Goal: Task Accomplishment & Management: Manage account settings

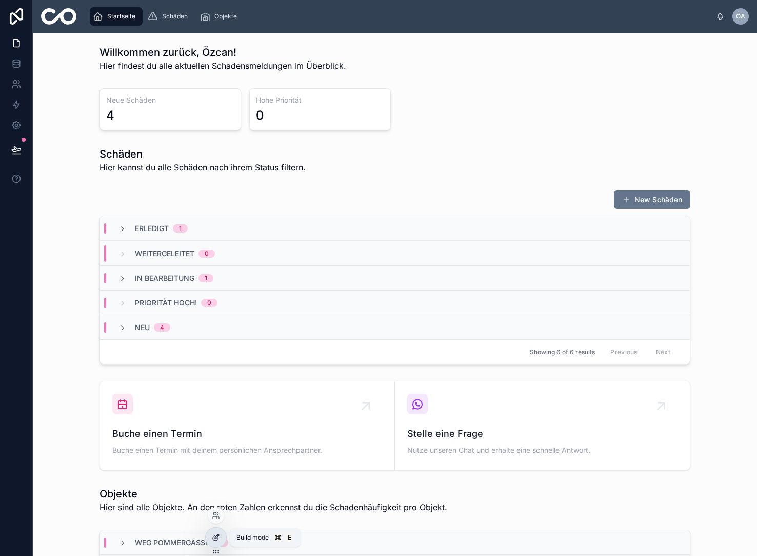
click at [215, 539] on icon at bounding box center [216, 537] width 8 height 8
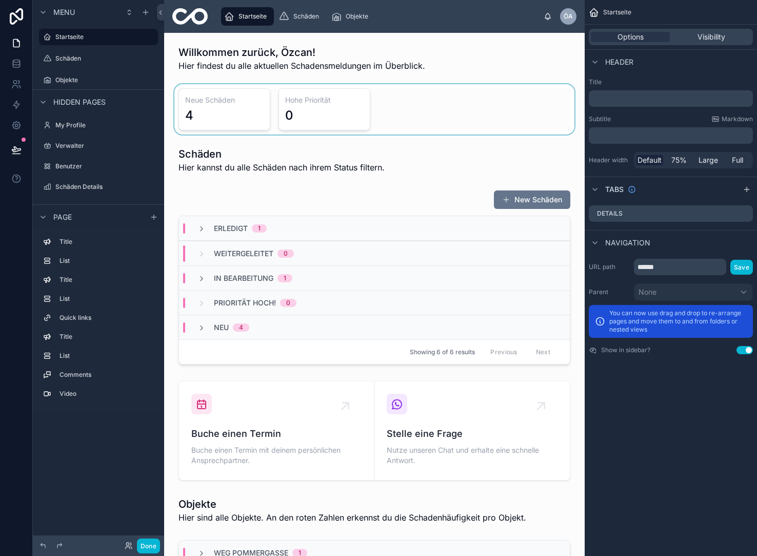
click at [222, 124] on div at bounding box center [374, 109] width 404 height 50
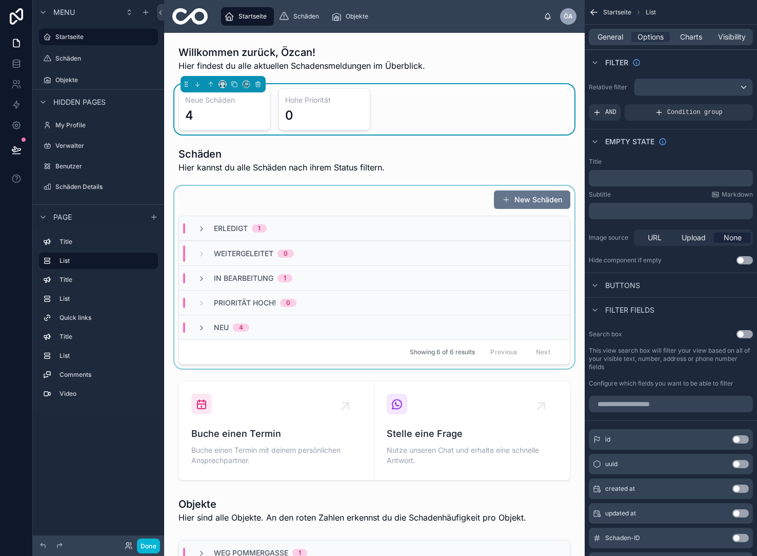
click at [279, 300] on div "Priorität [PERSON_NAME]! 0" at bounding box center [255, 303] width 83 height 10
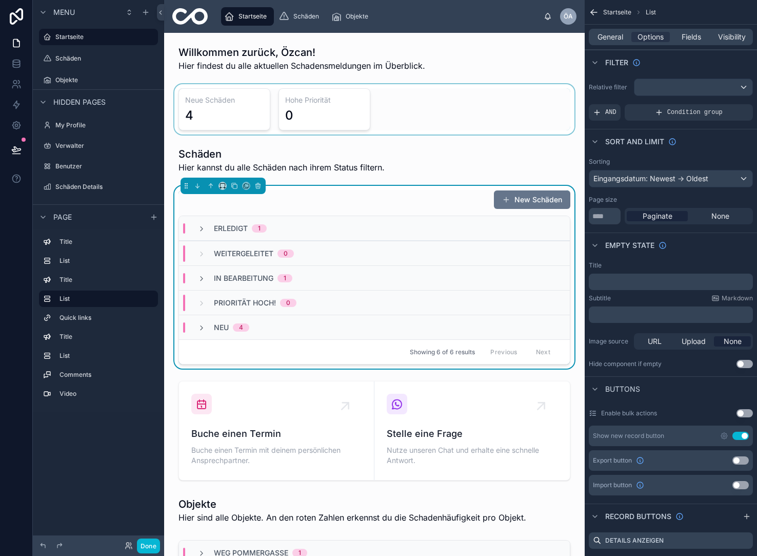
click at [323, 114] on div at bounding box center [374, 109] width 404 height 50
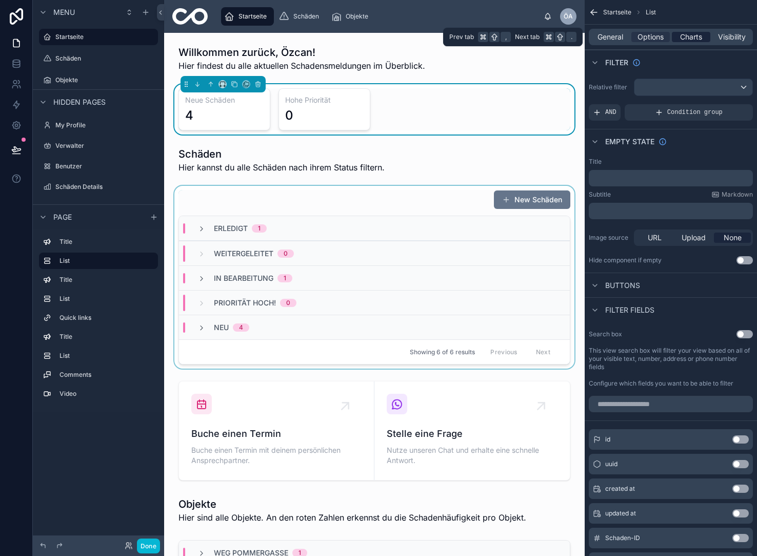
click at [684, 39] on span "Charts" at bounding box center [691, 37] width 22 height 10
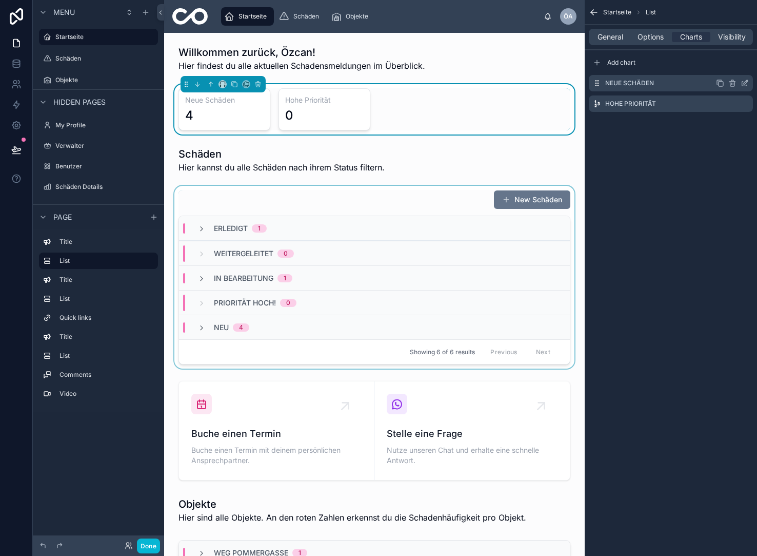
click at [719, 86] on icon "scrollable content" at bounding box center [721, 84] width 5 height 5
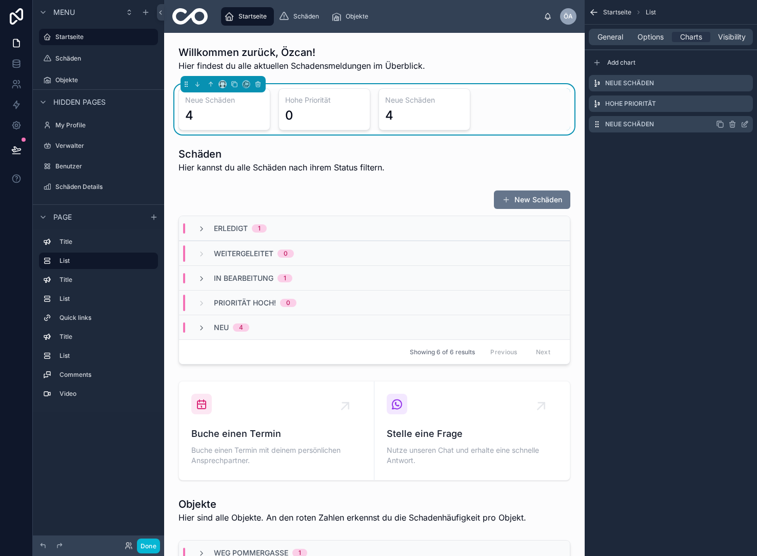
click at [734, 124] on icon "scrollable content" at bounding box center [732, 124] width 8 height 8
click at [730, 108] on icon at bounding box center [728, 108] width 5 height 5
click at [746, 83] on icon "scrollable content" at bounding box center [746, 82] width 4 height 4
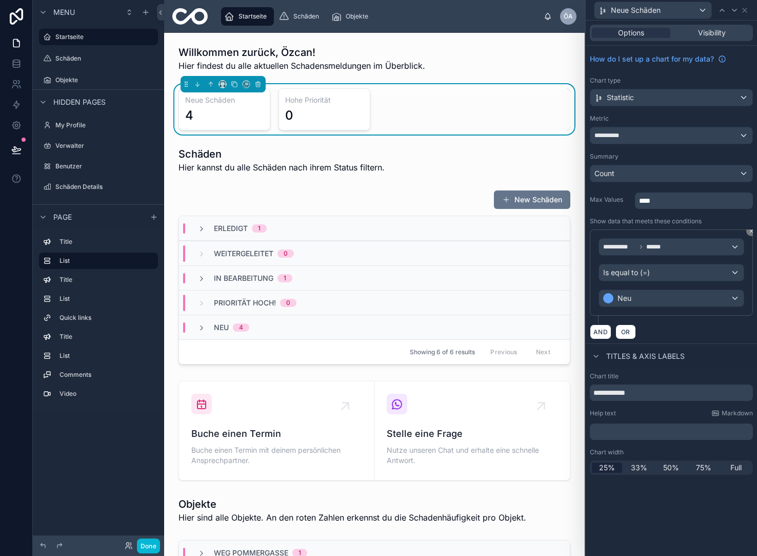
click at [631, 358] on span "Titles & Axis labels" at bounding box center [645, 356] width 78 height 10
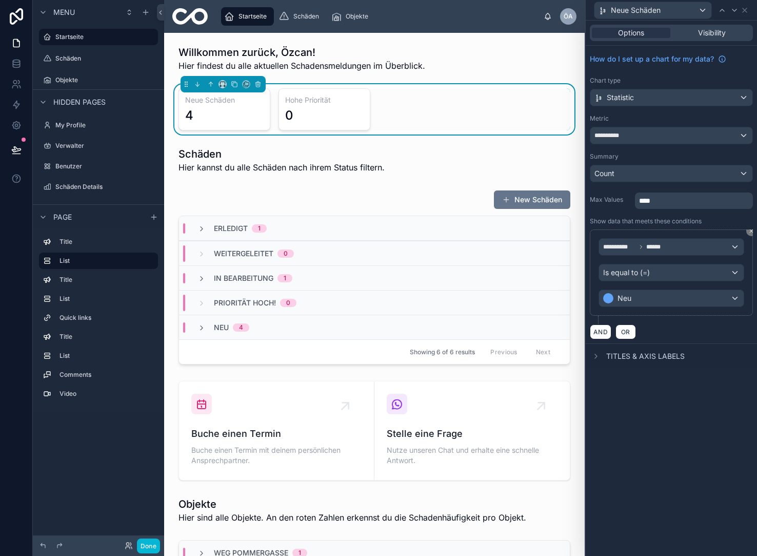
click at [631, 358] on span "Titles & Axis labels" at bounding box center [645, 356] width 78 height 10
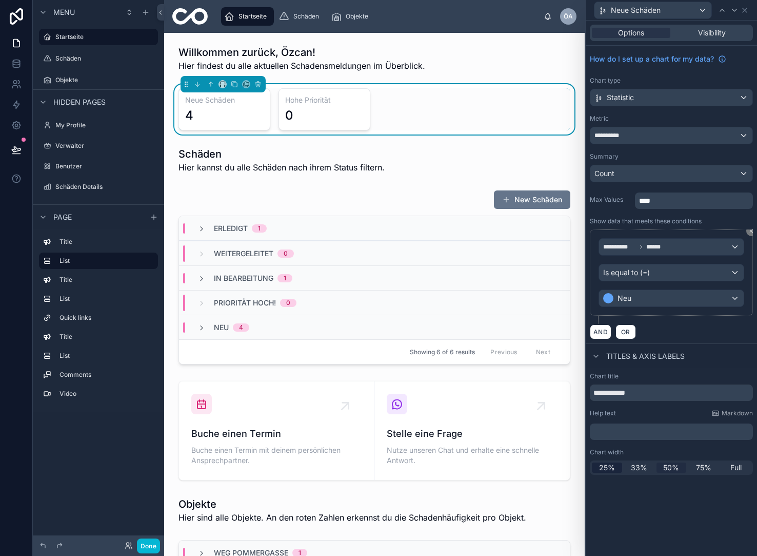
click at [665, 465] on span "50%" at bounding box center [671, 467] width 16 height 10
click at [636, 467] on span "33%" at bounding box center [639, 467] width 16 height 10
click at [610, 466] on span "25%" at bounding box center [607, 467] width 16 height 10
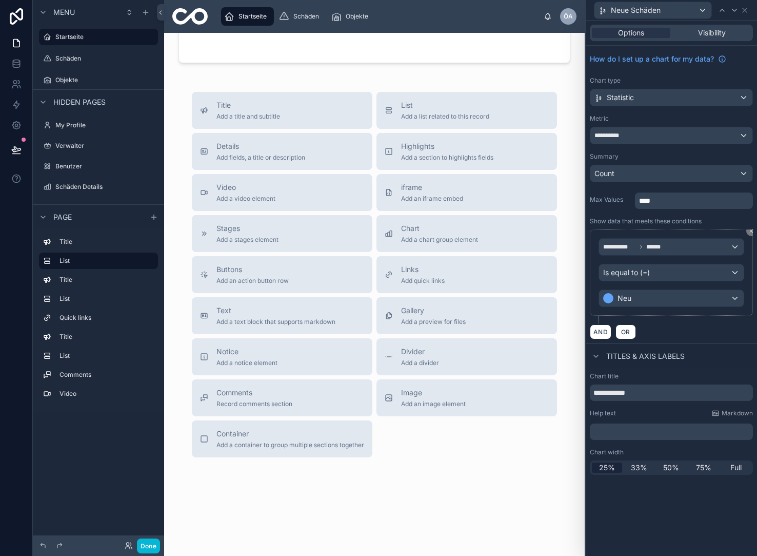
scroll to position [1071, 0]
click at [267, 403] on span "Record comments section" at bounding box center [254, 404] width 76 height 8
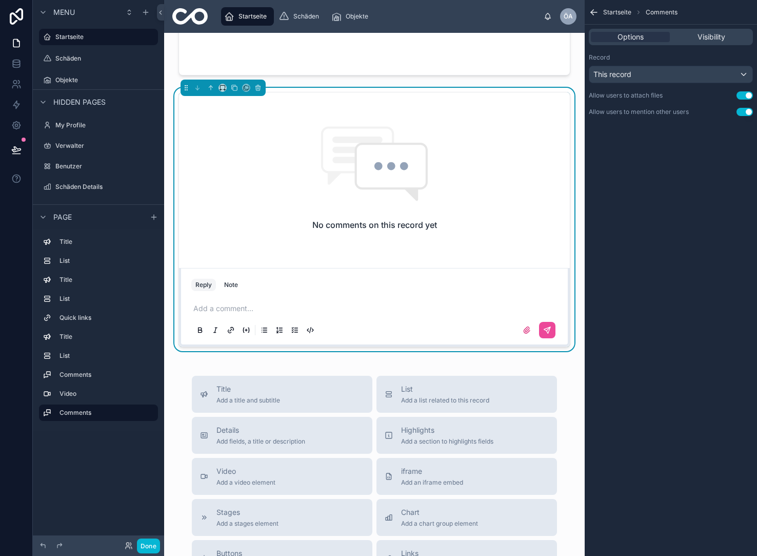
scroll to position [993, 0]
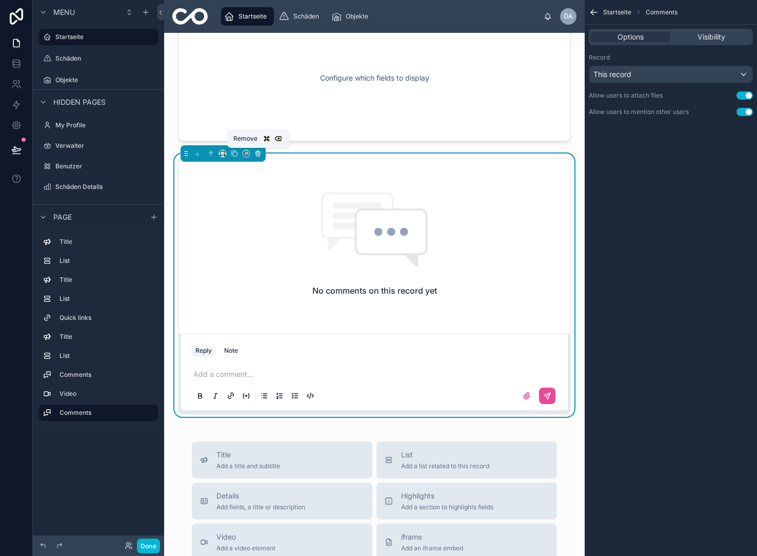
click at [259, 155] on icon at bounding box center [259, 154] width 0 height 2
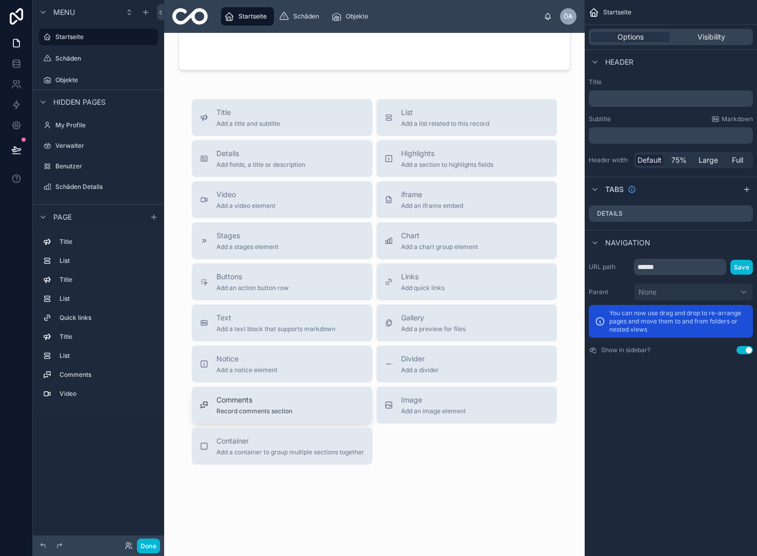
scroll to position [1068, 0]
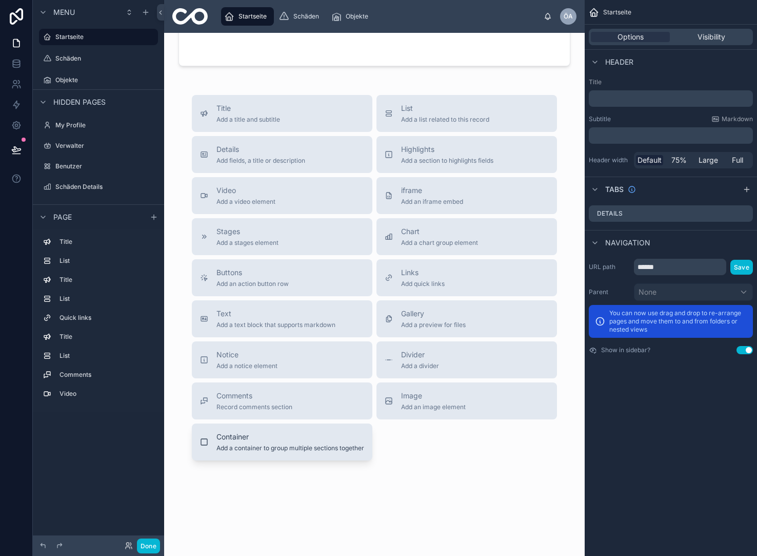
click at [284, 449] on span "Add a container to group multiple sections together" at bounding box center [290, 448] width 148 height 8
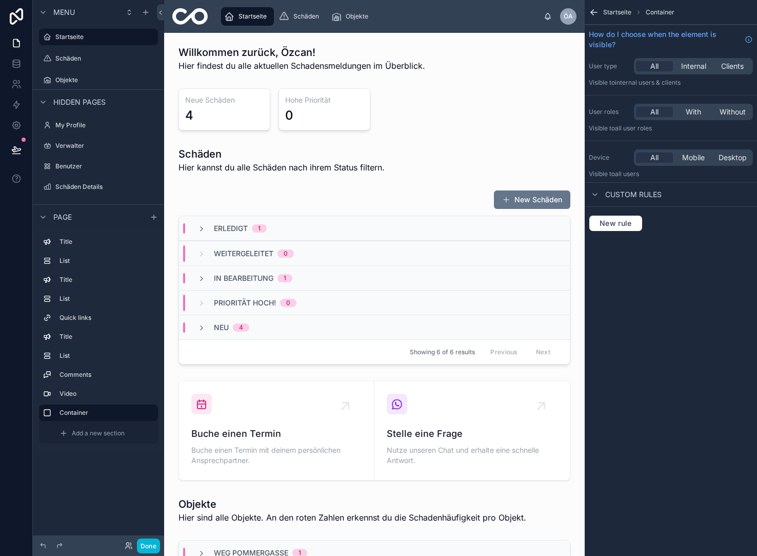
scroll to position [0, 0]
drag, startPoint x: 242, startPoint y: 100, endPoint x: 246, endPoint y: 84, distance: 16.4
drag, startPoint x: 455, startPoint y: 100, endPoint x: 424, endPoint y: 107, distance: 31.6
click at [424, 107] on div at bounding box center [374, 109] width 404 height 50
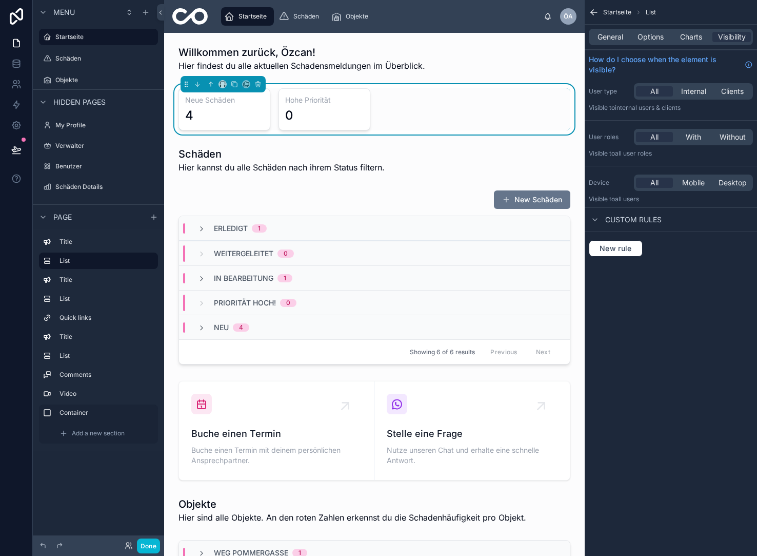
click at [424, 107] on div "Neue Schäden 4 Hohe Priorität 0" at bounding box center [375, 109] width 392 height 42
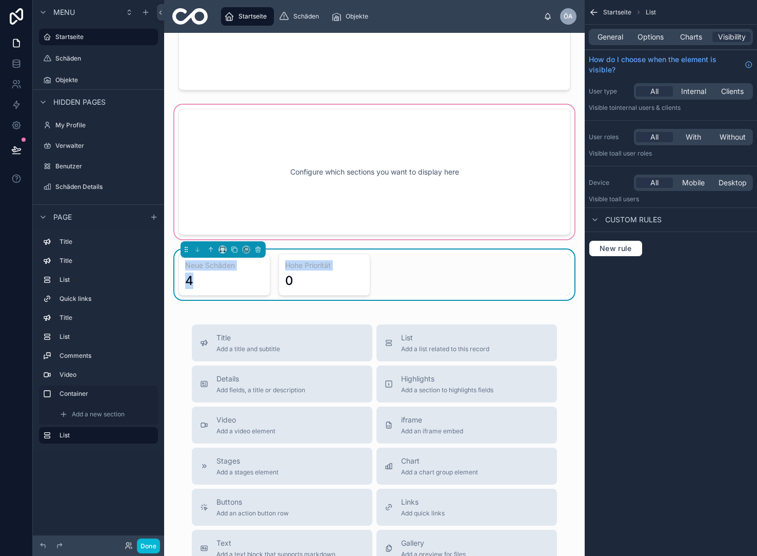
drag, startPoint x: 412, startPoint y: 263, endPoint x: 410, endPoint y: 167, distance: 96.0
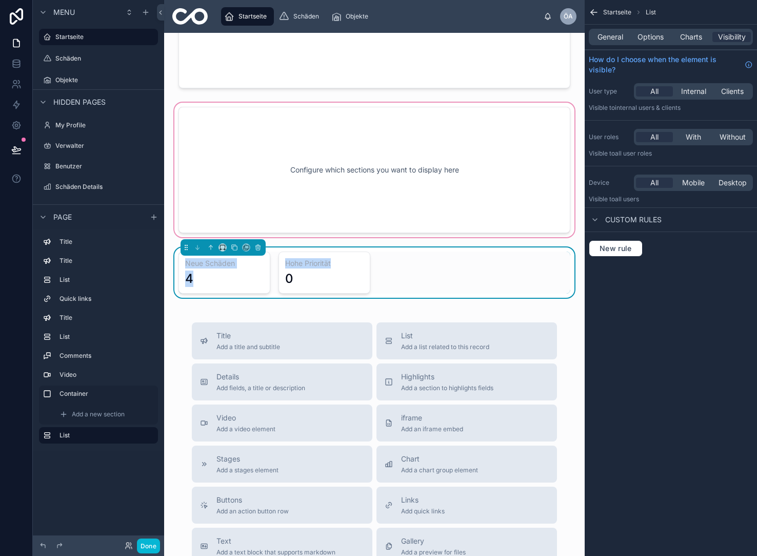
scroll to position [986, 0]
drag, startPoint x: 412, startPoint y: 269, endPoint x: 385, endPoint y: 167, distance: 105.5
drag, startPoint x: 409, startPoint y: 271, endPoint x: 400, endPoint y: 268, distance: 10.1
click at [400, 268] on div "Neue Schäden 4 Hohe Priorität 0" at bounding box center [375, 273] width 392 height 42
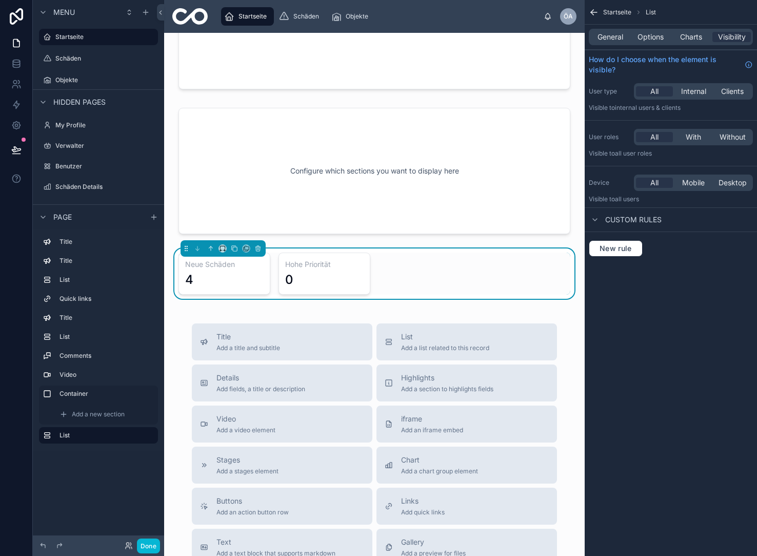
scroll to position [985, 0]
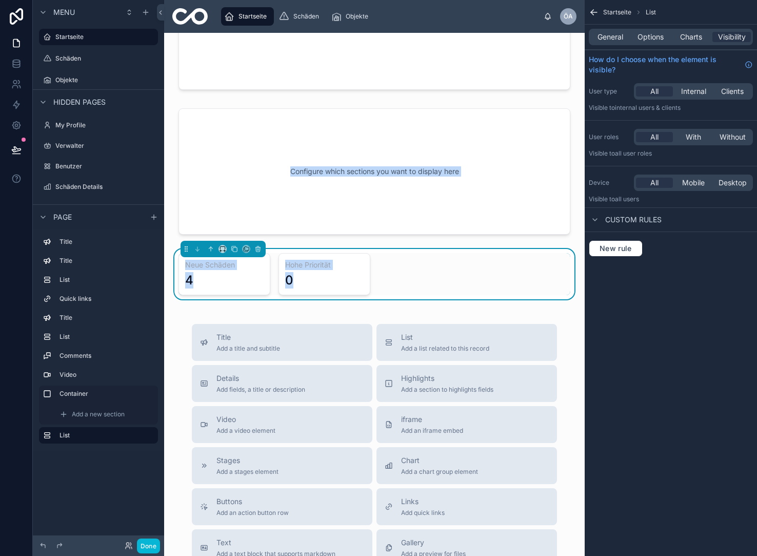
drag, startPoint x: 390, startPoint y: 274, endPoint x: 451, endPoint y: 273, distance: 61.6
click at [455, 284] on div "Neue Schäden 4 Hohe Priorität 0" at bounding box center [375, 274] width 392 height 42
drag, startPoint x: 415, startPoint y: 280, endPoint x: 421, endPoint y: 182, distance: 98.2
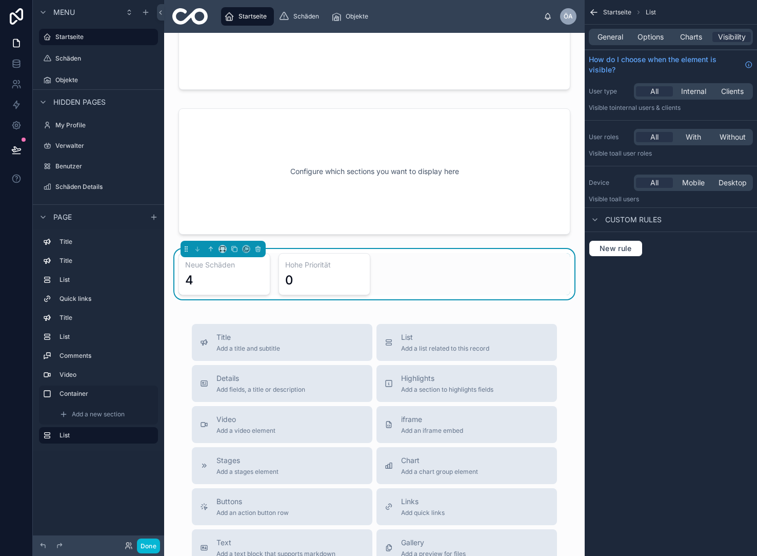
drag, startPoint x: 458, startPoint y: 295, endPoint x: 433, endPoint y: 263, distance: 40.9
click at [456, 292] on div "Neue Schäden 4 Hohe Priorität 0" at bounding box center [374, 274] width 404 height 50
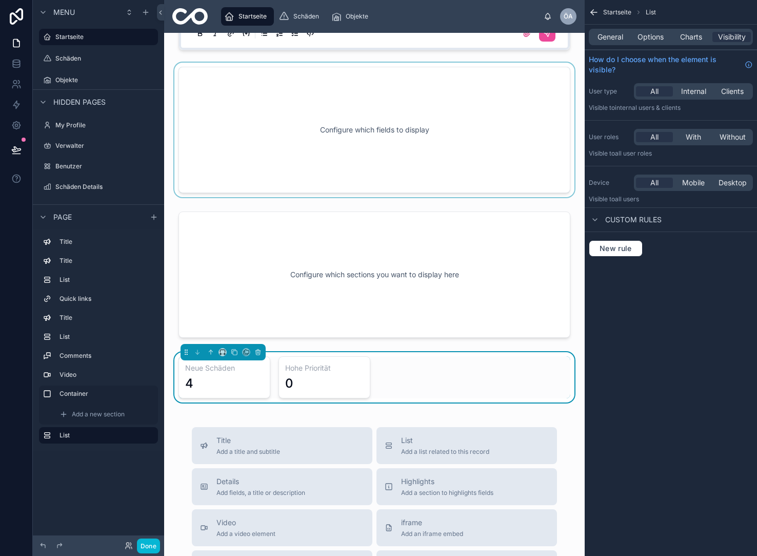
scroll to position [885, 0]
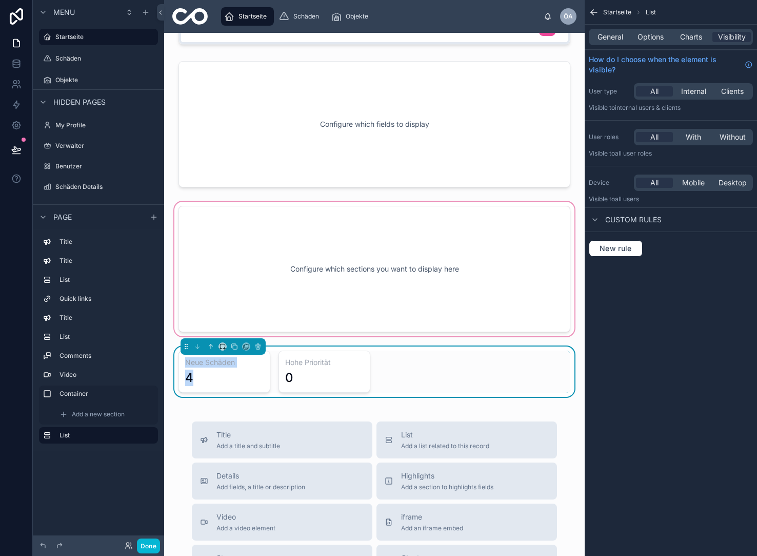
drag, startPoint x: 393, startPoint y: 355, endPoint x: 355, endPoint y: 288, distance: 76.9
click at [372, 282] on div "Willkommen zurück, Özcan! Hier findest du alle aktuellen Schadensmeldungen im Ü…" at bounding box center [374, 7] width 421 height 1724
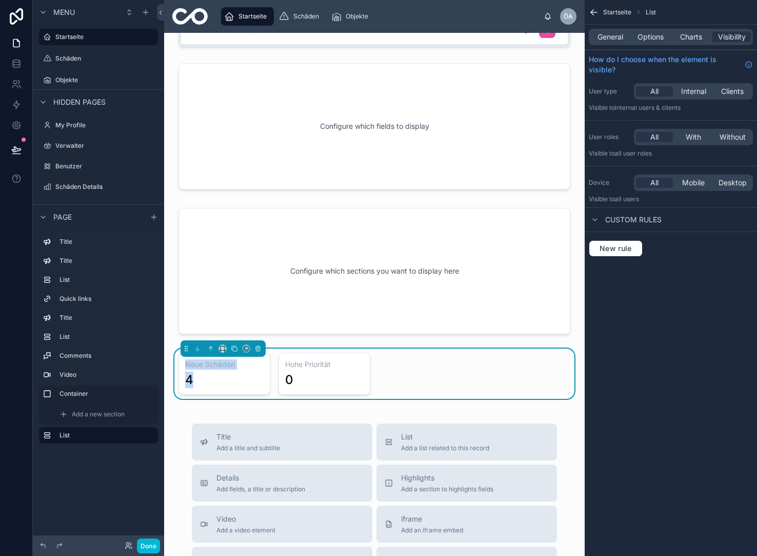
scroll to position [895, 0]
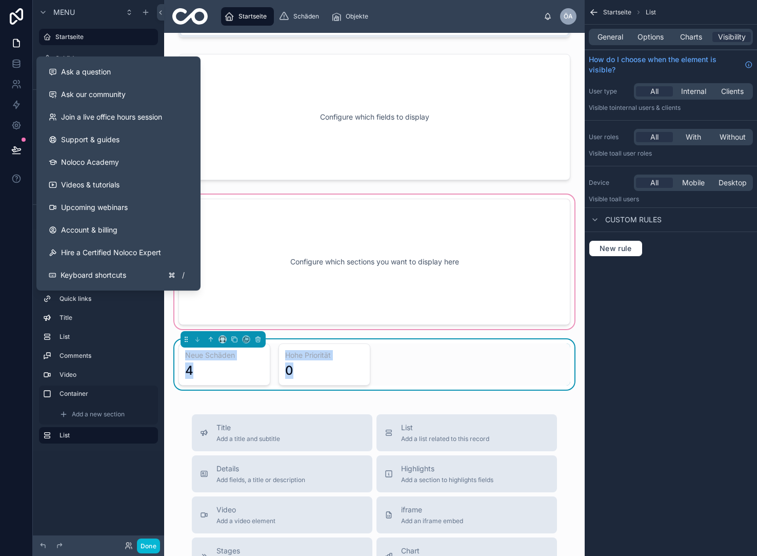
drag, startPoint x: 378, startPoint y: 369, endPoint x: 289, endPoint y: 232, distance: 163.6
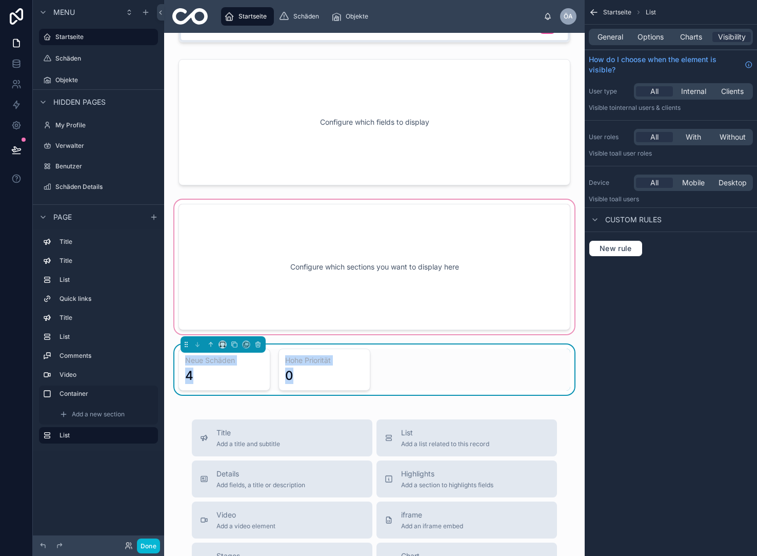
drag, startPoint x: 311, startPoint y: 248, endPoint x: 275, endPoint y: 238, distance: 37.5
click at [311, 248] on div at bounding box center [374, 266] width 404 height 139
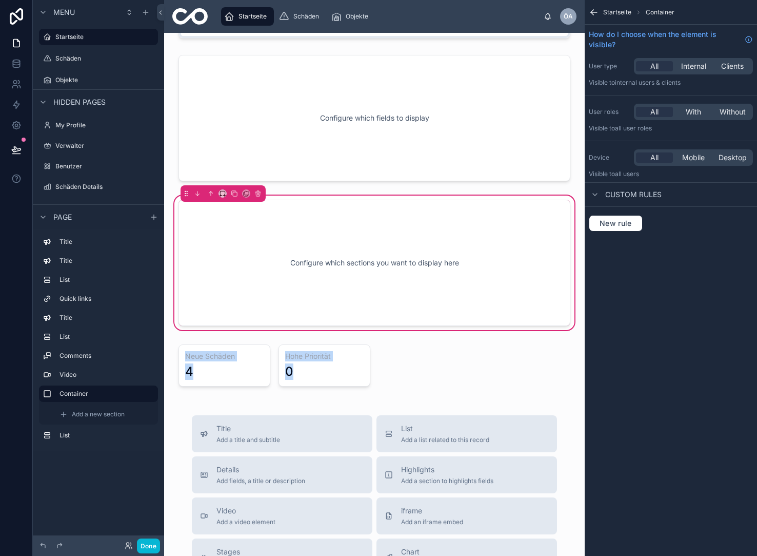
drag, startPoint x: 298, startPoint y: 361, endPoint x: 299, endPoint y: 287, distance: 73.9
click at [299, 287] on div "Willkommen zurück, Özcan! Hier findest du alle aktuellen Schadensmeldungen im Ü…" at bounding box center [374, 1] width 421 height 1724
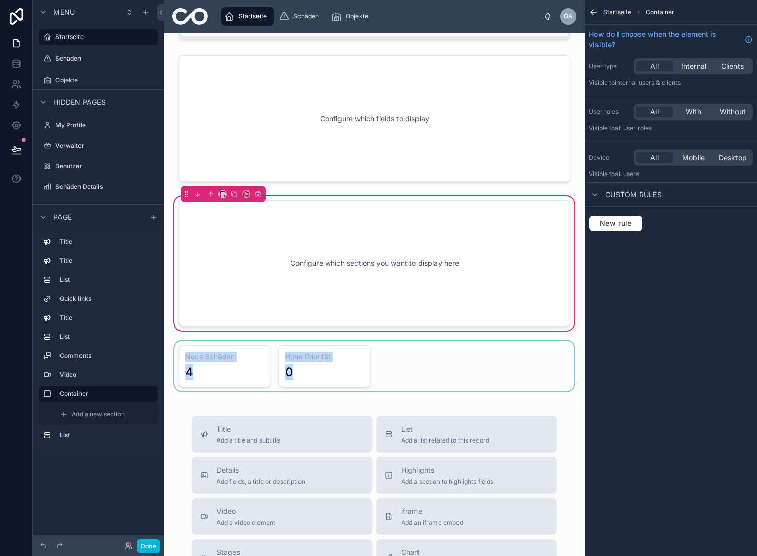
click at [339, 345] on div at bounding box center [374, 366] width 404 height 50
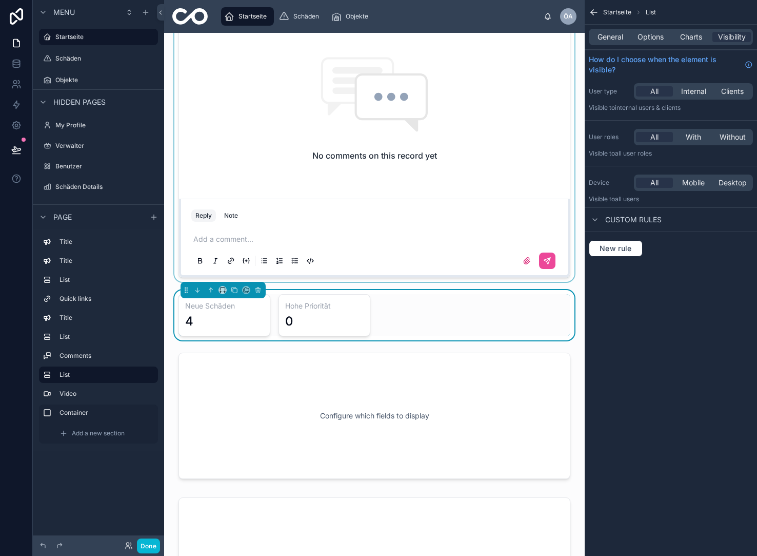
scroll to position [658, 0]
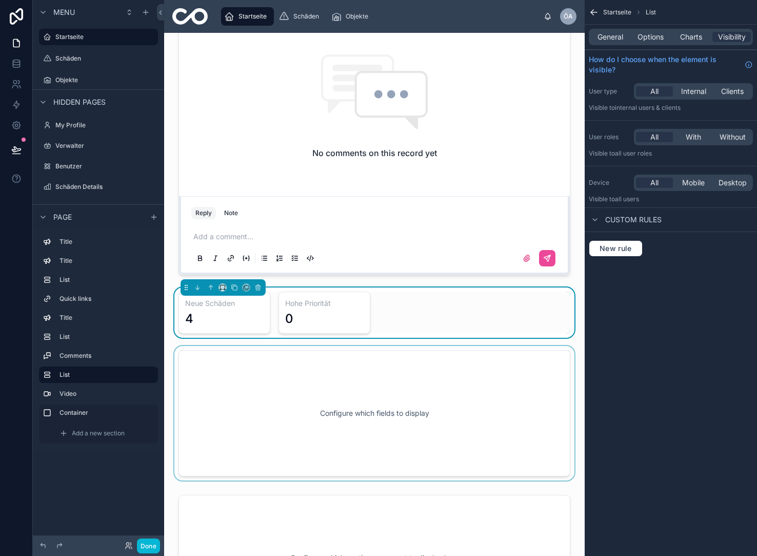
click at [387, 382] on div at bounding box center [374, 413] width 404 height 134
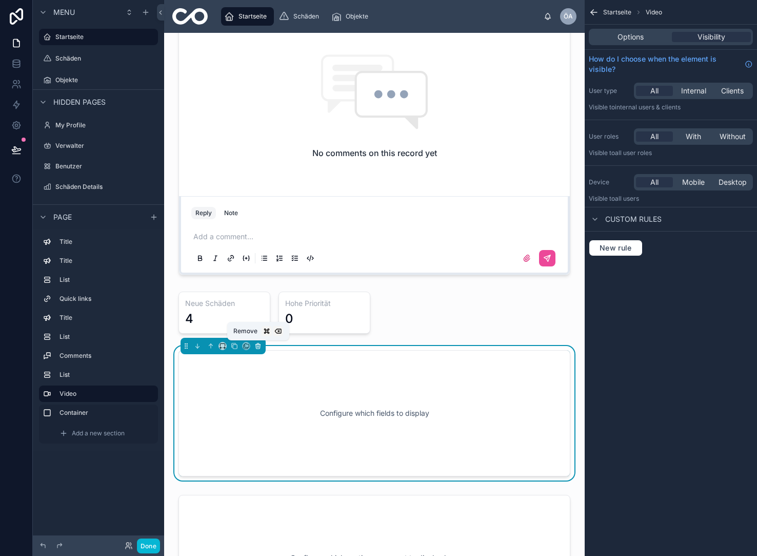
click at [259, 342] on icon at bounding box center [257, 345] width 7 height 7
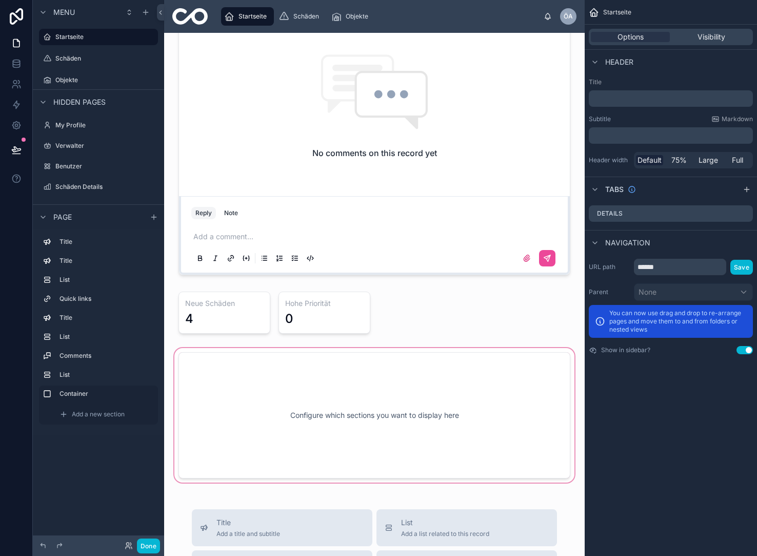
click at [267, 388] on div at bounding box center [374, 415] width 404 height 139
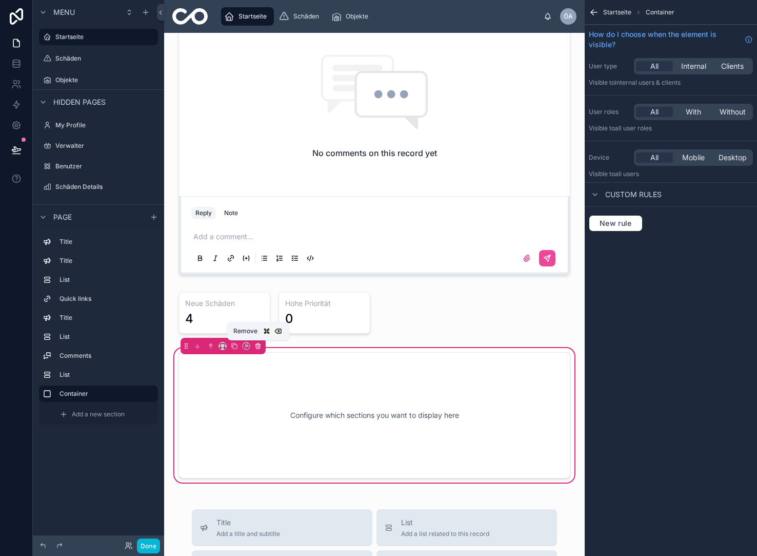
click at [259, 344] on icon at bounding box center [257, 344] width 5 height 0
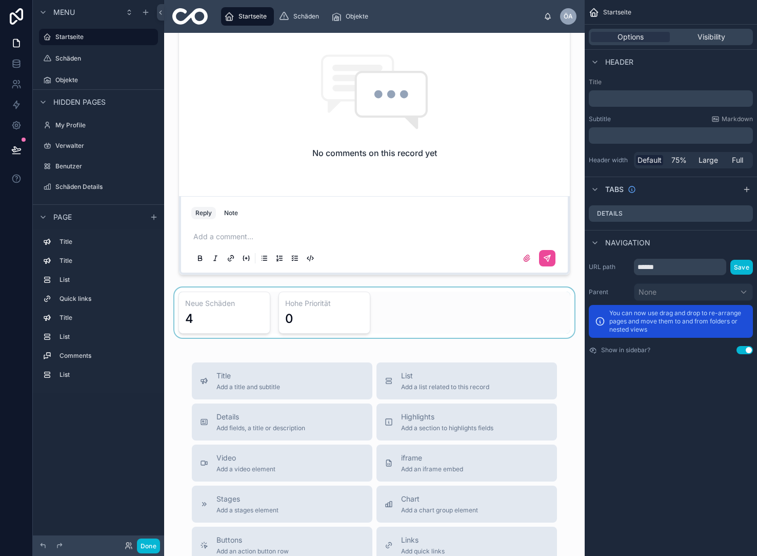
drag, startPoint x: 212, startPoint y: 310, endPoint x: 250, endPoint y: 326, distance: 41.4
click at [250, 326] on div at bounding box center [374, 312] width 404 height 50
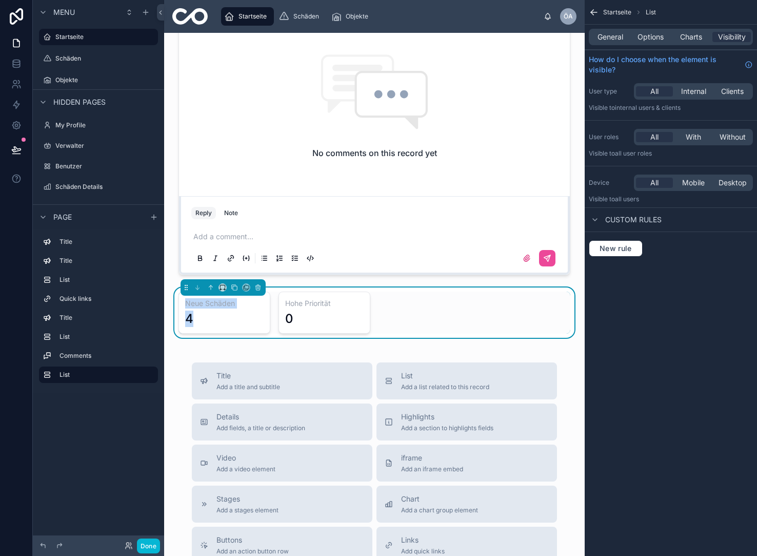
drag, startPoint x: 224, startPoint y: 314, endPoint x: 384, endPoint y: 321, distance: 160.7
click at [220, 194] on div "Willkommen zurück, Özcan! Hier findest du alle aktuellen Schadensmeldungen im Ü…" at bounding box center [374, 92] width 421 height 1434
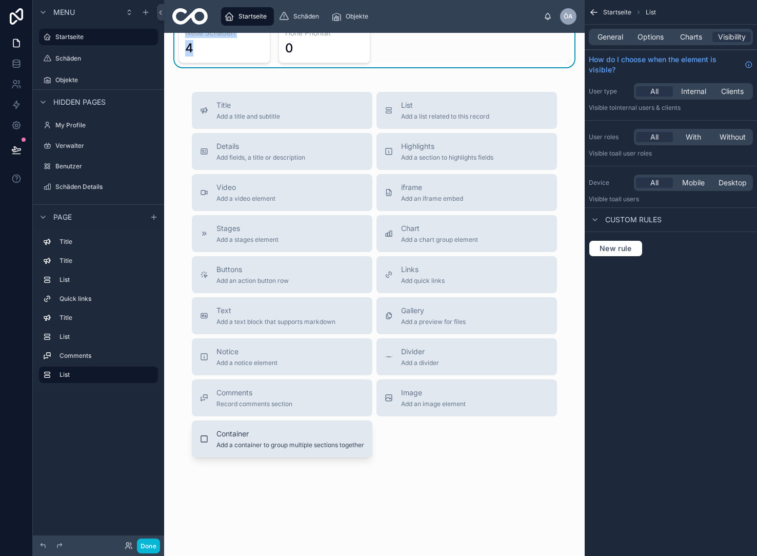
scroll to position [0, 0]
click at [269, 438] on span "Container" at bounding box center [290, 433] width 148 height 10
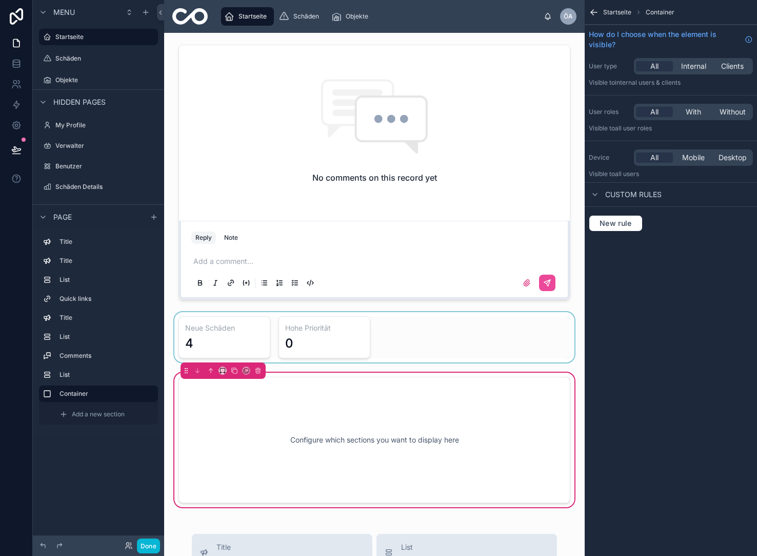
click at [236, 339] on div at bounding box center [374, 337] width 404 height 50
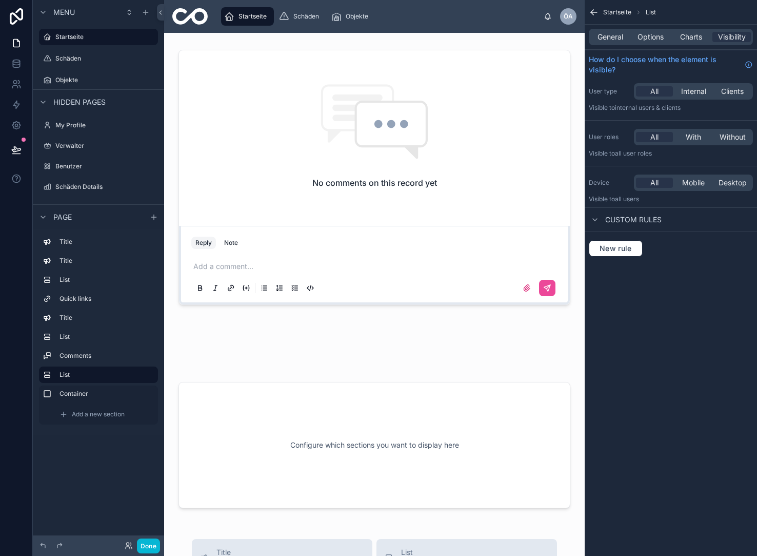
scroll to position [627, 0]
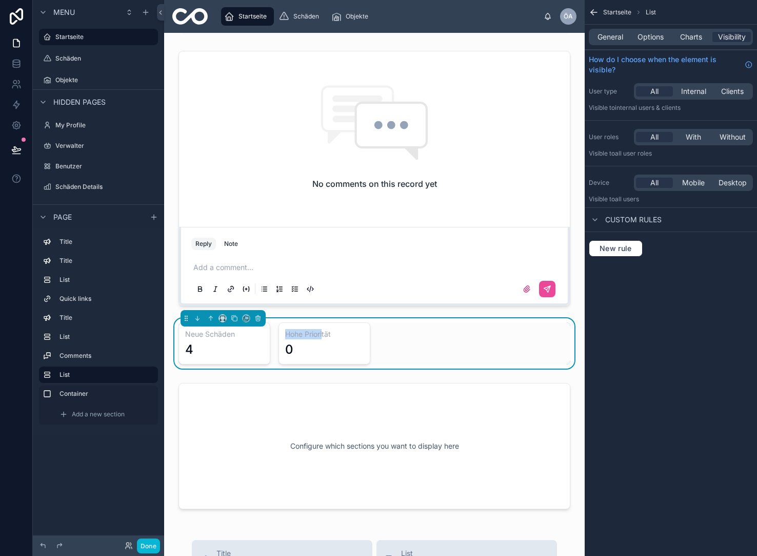
drag, startPoint x: 248, startPoint y: 343, endPoint x: 323, endPoint y: 332, distance: 76.2
click at [323, 332] on div "Neue Schäden 4 Hohe Priorität 0" at bounding box center [375, 343] width 392 height 42
click at [434, 350] on div "Neue Schäden 4 Hohe Priorität 0" at bounding box center [375, 343] width 392 height 42
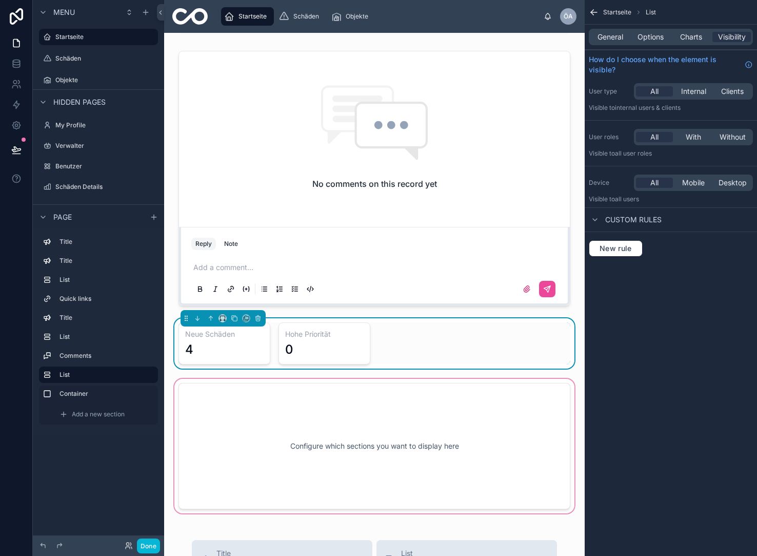
scroll to position [630, 0]
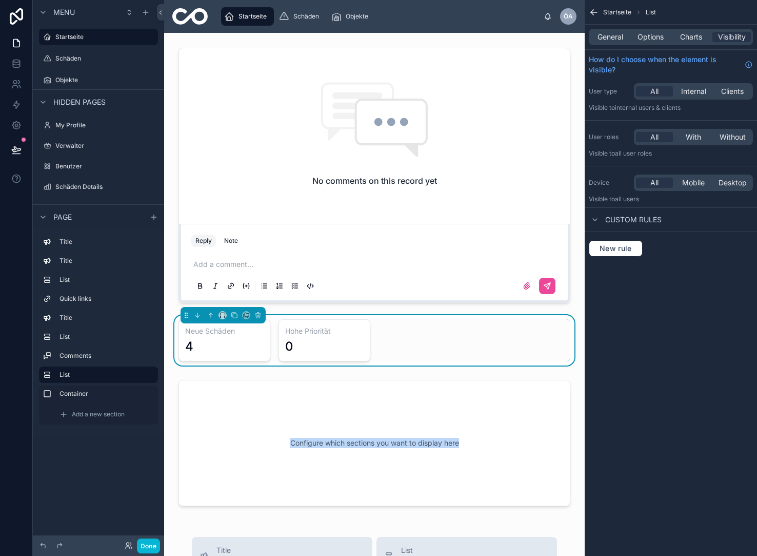
drag, startPoint x: 320, startPoint y: 347, endPoint x: 321, endPoint y: 354, distance: 6.7
click at [297, 379] on div "Willkommen zurück, Özcan! Hier findest du alle aktuellen Schadensmeldungen im Ü…" at bounding box center [374, 193] width 421 height 1581
click at [321, 354] on div "0" at bounding box center [324, 346] width 78 height 16
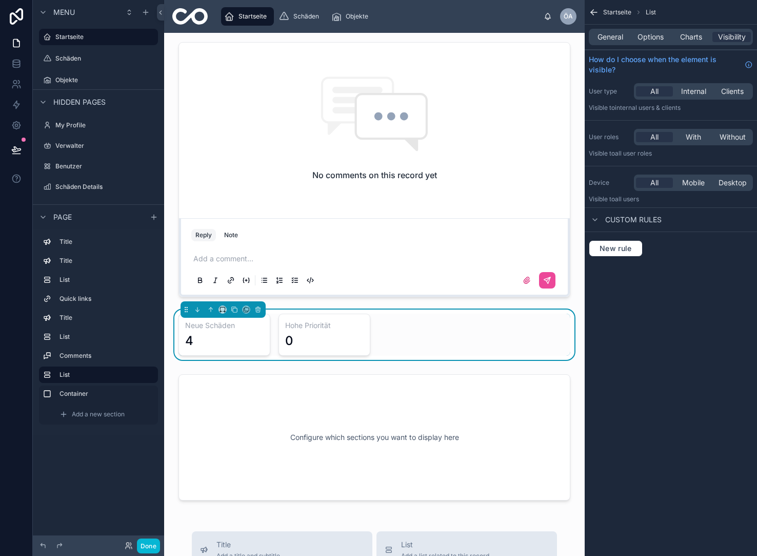
drag, startPoint x: 295, startPoint y: 337, endPoint x: 265, endPoint y: 340, distance: 30.4
click at [408, 353] on div "Neue Schäden 4 Hohe Priorität 0" at bounding box center [375, 334] width 392 height 42
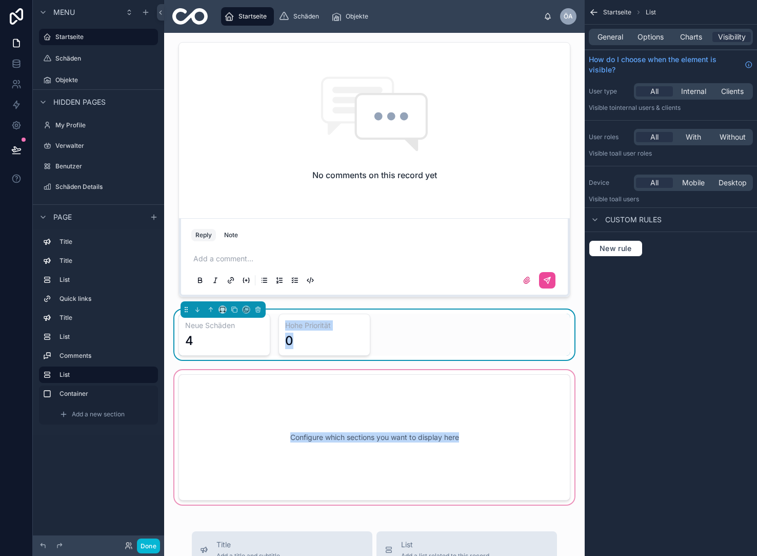
drag, startPoint x: 245, startPoint y: 339, endPoint x: 230, endPoint y: 377, distance: 41.0
click at [229, 378] on div "Willkommen zurück, Özcan! Hier findest du alle aktuellen Schadensmeldungen im Ü…" at bounding box center [374, 187] width 421 height 1581
click at [230, 377] on div at bounding box center [374, 437] width 404 height 139
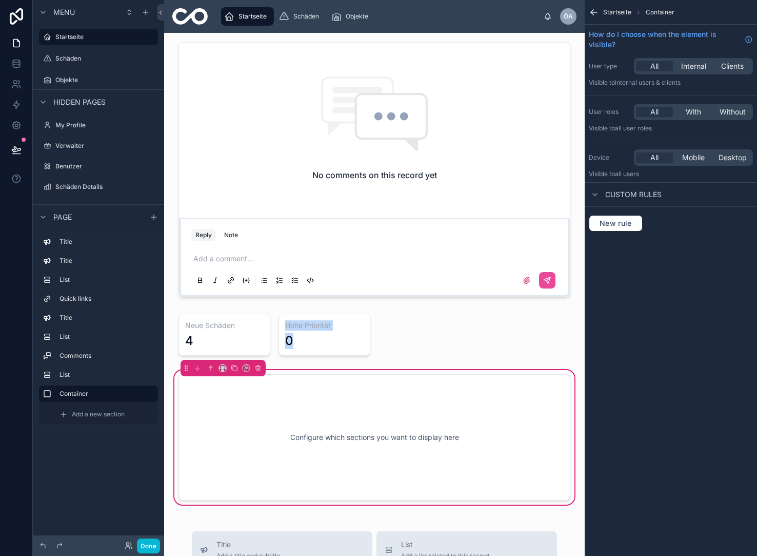
scroll to position [636, 0]
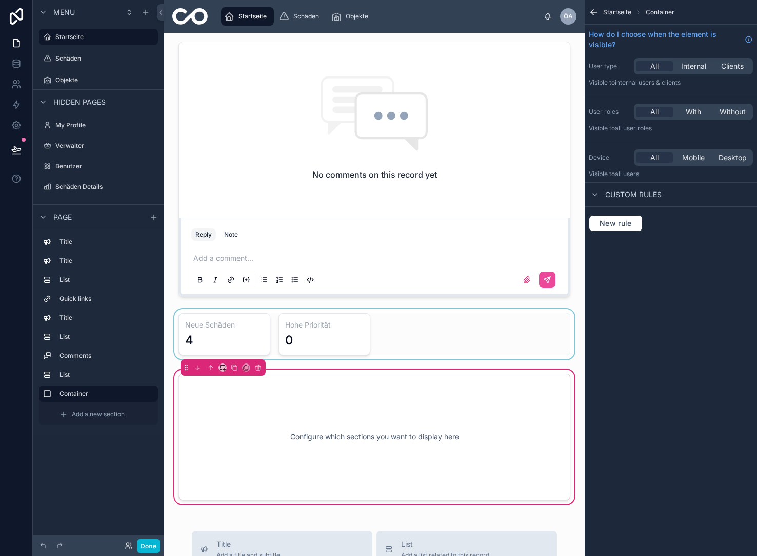
drag, startPoint x: 235, startPoint y: 332, endPoint x: 221, endPoint y: 352, distance: 24.2
click at [221, 352] on div at bounding box center [374, 334] width 404 height 50
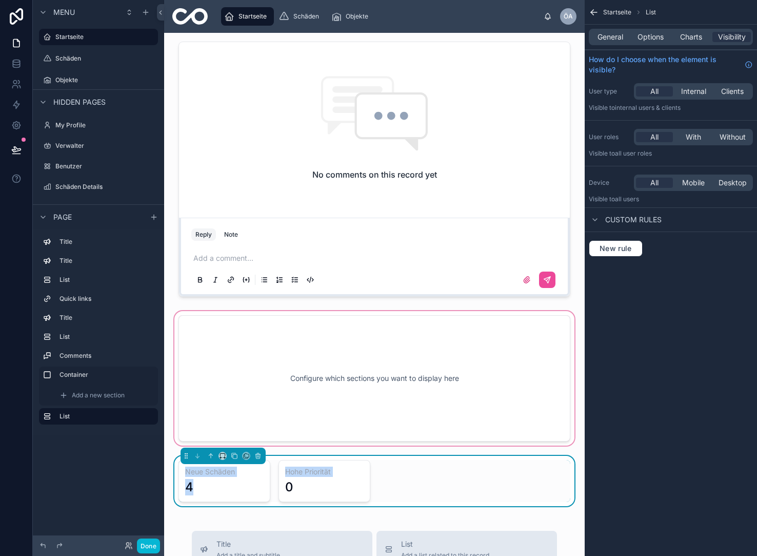
drag, startPoint x: 409, startPoint y: 478, endPoint x: 400, endPoint y: 384, distance: 94.3
click at [400, 384] on div "Willkommen zurück, Özcan! Hier findest du alle aktuellen Schadensmeldungen im Ü…" at bounding box center [374, 187] width 421 height 1581
drag, startPoint x: 395, startPoint y: 472, endPoint x: 366, endPoint y: 418, distance: 61.7
click at [366, 418] on div "Willkommen zurück, Özcan! Hier findest du alle aktuellen Schadensmeldungen im Ü…" at bounding box center [374, 187] width 421 height 1581
click at [438, 479] on div "Neue Schäden 4 Hohe Priorität 0" at bounding box center [375, 481] width 392 height 42
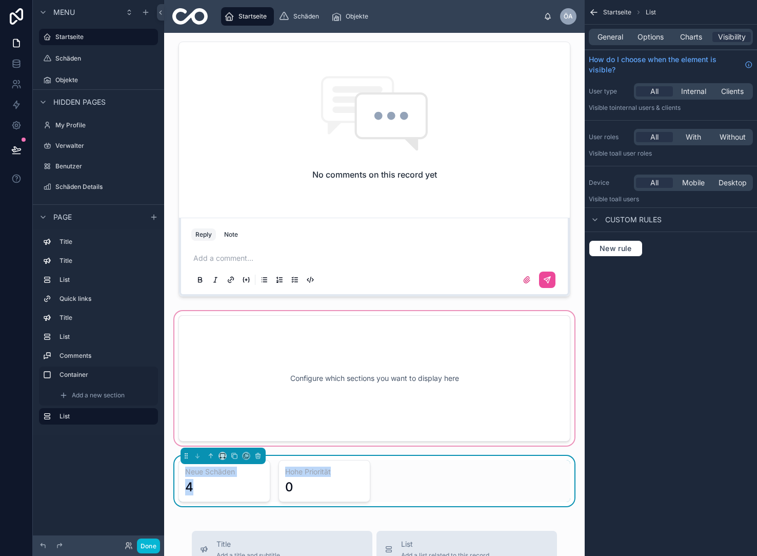
drag, startPoint x: 449, startPoint y: 474, endPoint x: 458, endPoint y: 446, distance: 29.5
click at [458, 446] on div "Willkommen zurück, Özcan! Hier findest du alle aktuellen Schadensmeldungen im Ü…" at bounding box center [374, 187] width 421 height 1581
drag, startPoint x: 434, startPoint y: 478, endPoint x: 414, endPoint y: 405, distance: 75.9
click at [414, 405] on div "Willkommen zurück, Özcan! Hier findest du alle aktuellen Schadensmeldungen im Ü…" at bounding box center [374, 187] width 421 height 1581
click at [210, 457] on icon at bounding box center [210, 455] width 7 height 7
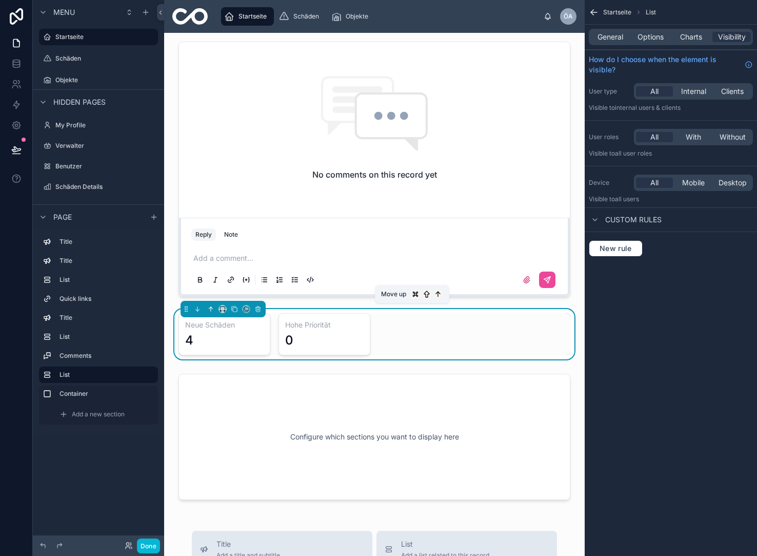
click at [211, 312] on button at bounding box center [210, 308] width 11 height 11
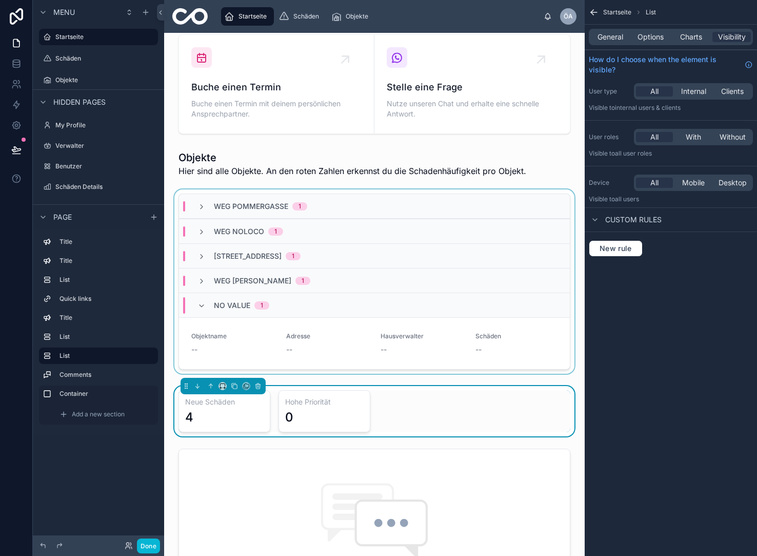
scroll to position [278, 0]
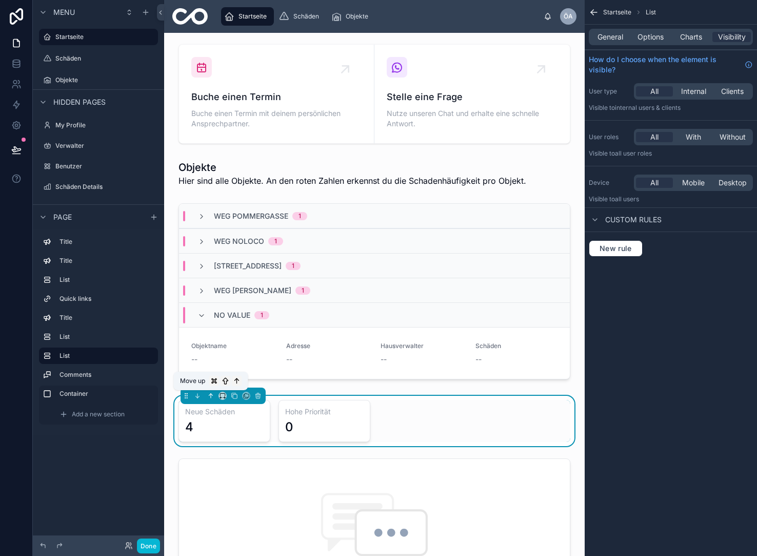
click at [209, 394] on icon at bounding box center [210, 395] width 7 height 7
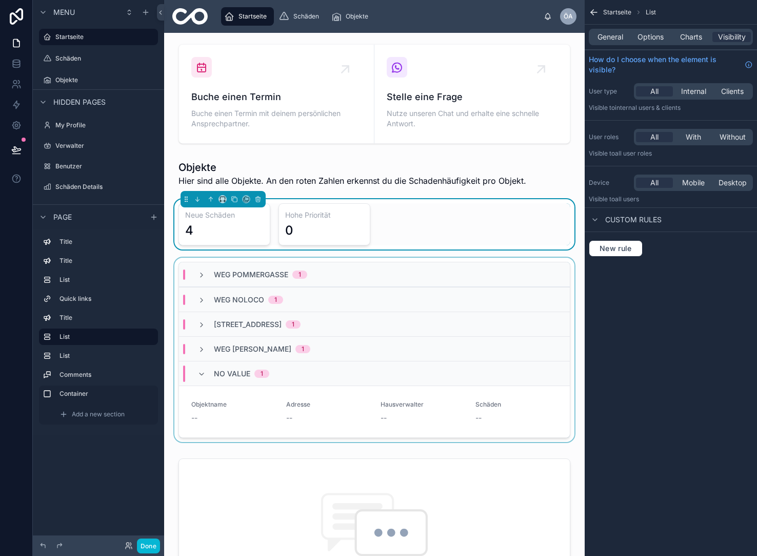
scroll to position [190, 0]
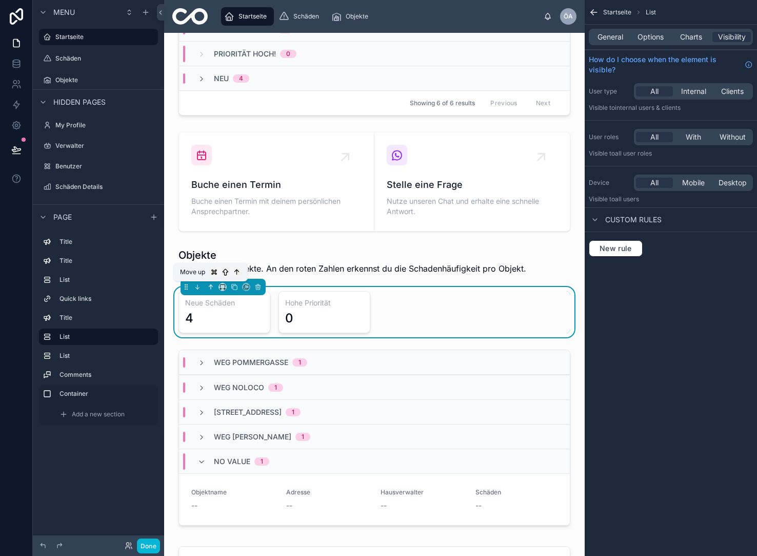
click at [212, 287] on icon at bounding box center [210, 286] width 7 height 7
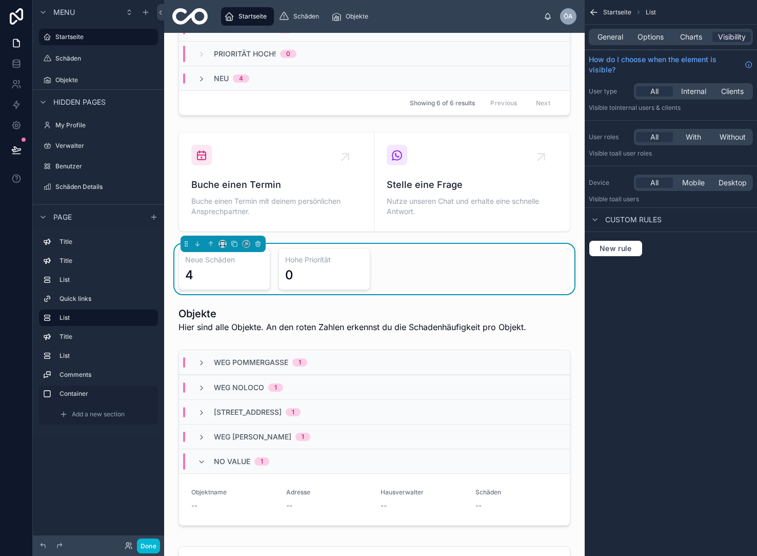
scroll to position [148, 0]
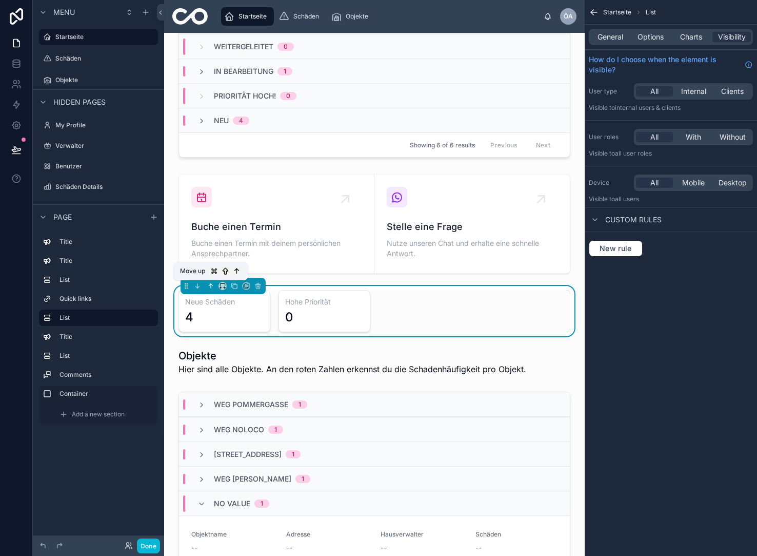
click at [210, 282] on icon at bounding box center [210, 285] width 7 height 7
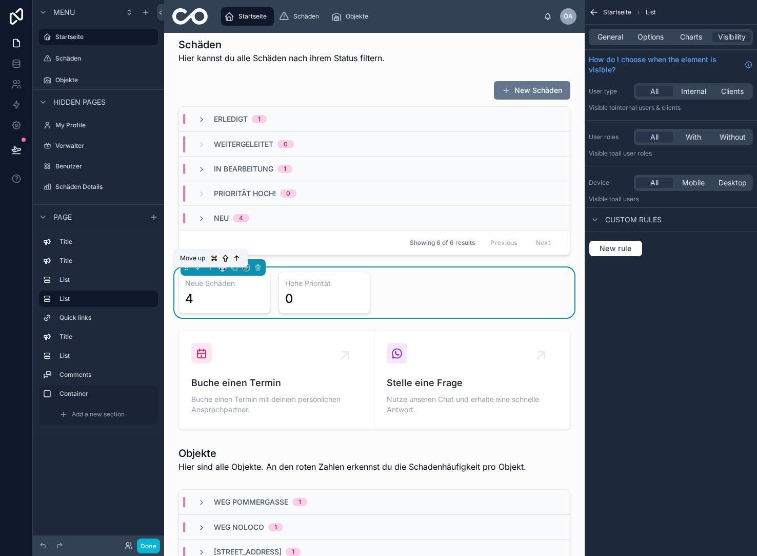
scroll to position [45, 0]
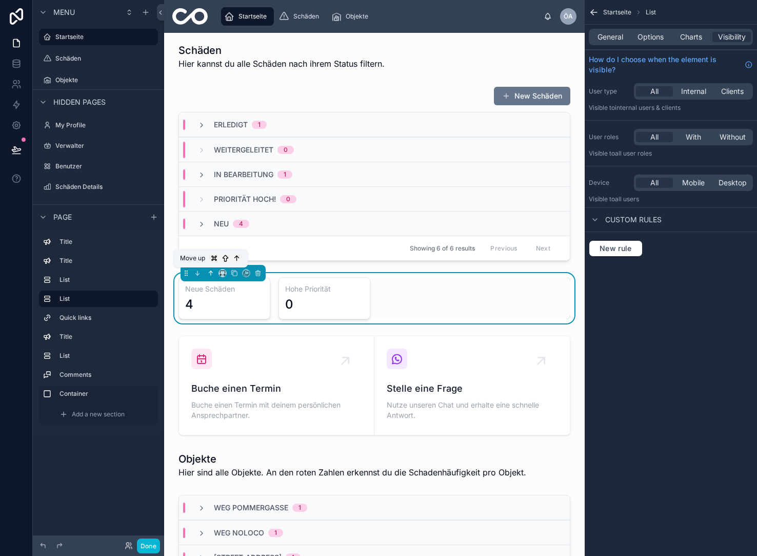
click at [211, 271] on icon at bounding box center [211, 273] width 0 height 4
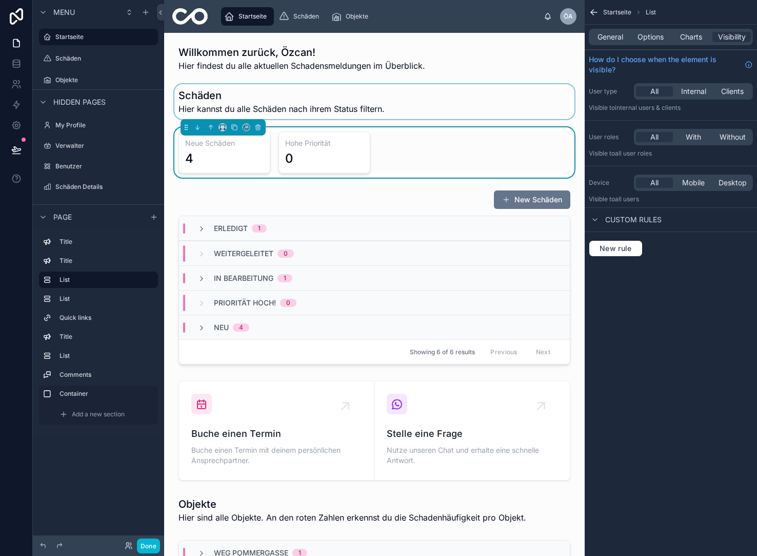
scroll to position [0, 0]
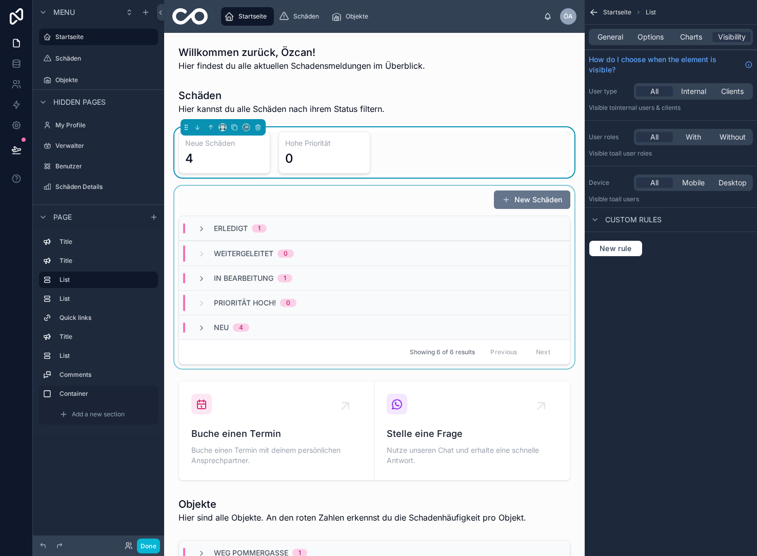
click at [221, 324] on span "Neu" at bounding box center [221, 327] width 15 height 10
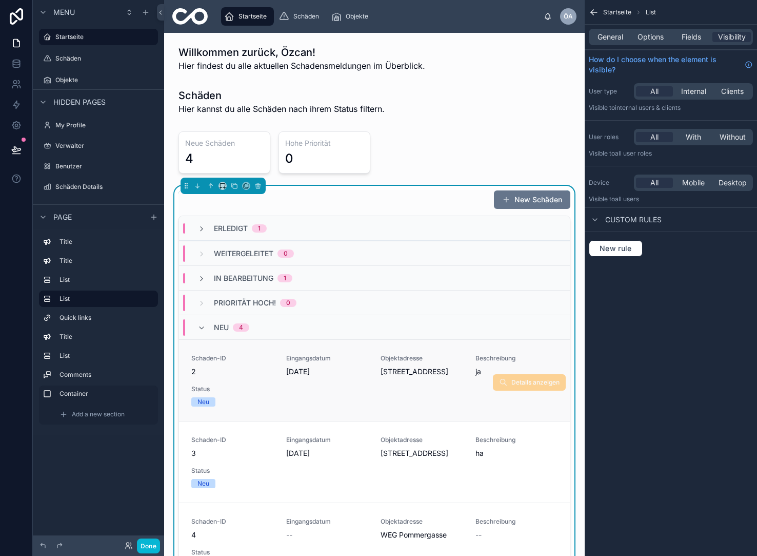
click at [208, 402] on div "Neu" at bounding box center [203, 401] width 12 height 9
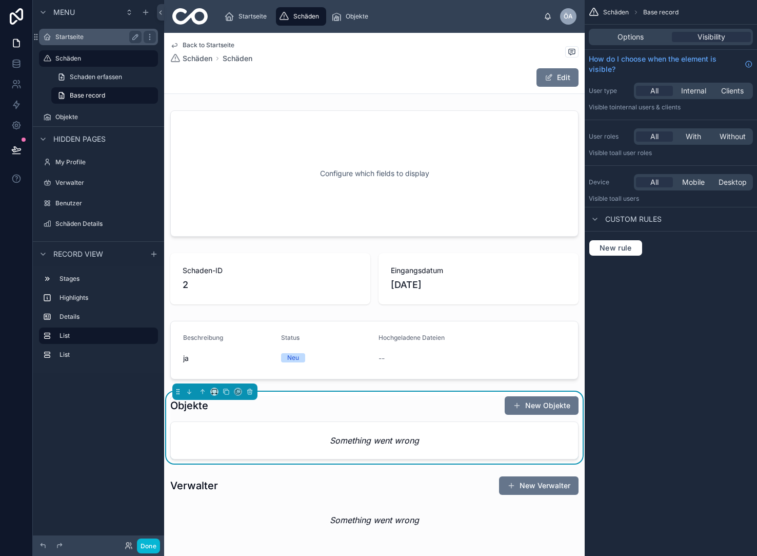
click at [74, 36] on label "Startseite" at bounding box center [96, 37] width 82 height 8
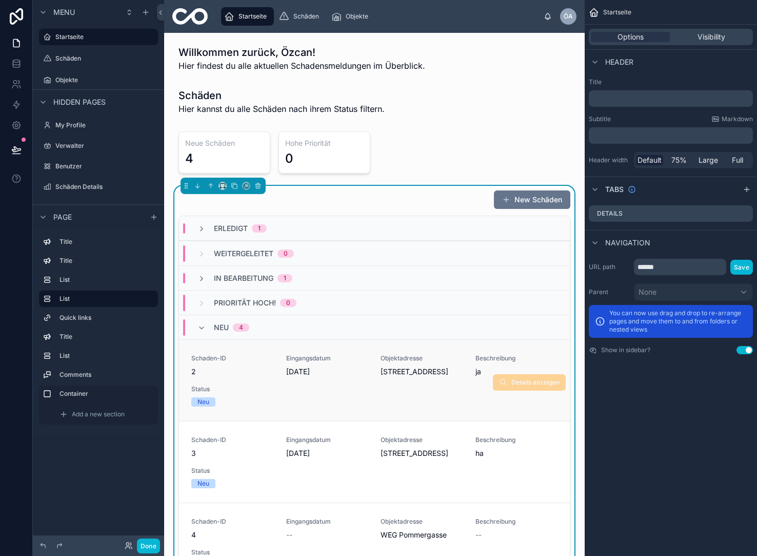
click at [204, 402] on div "Neu" at bounding box center [203, 401] width 12 height 9
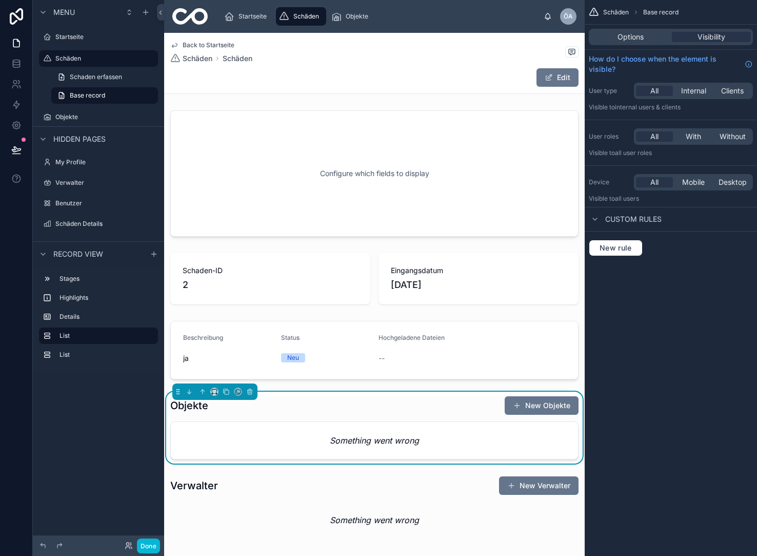
click at [193, 41] on span "Back to Startseite" at bounding box center [209, 45] width 52 height 8
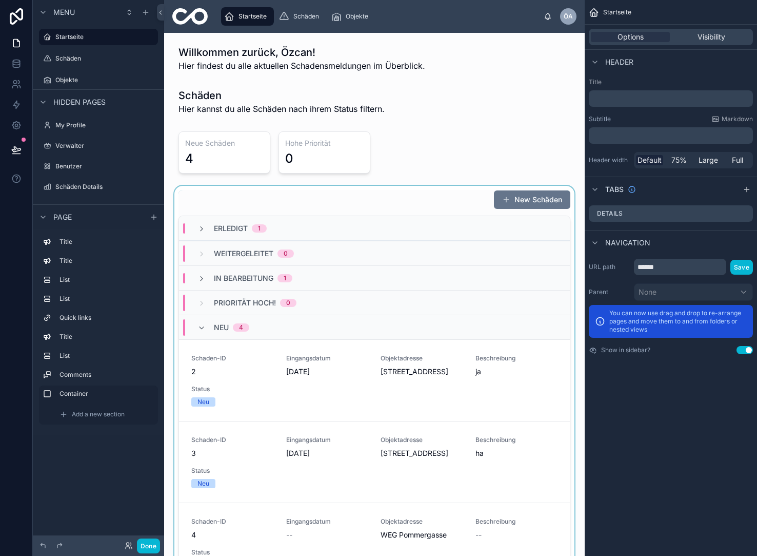
click at [417, 195] on div at bounding box center [374, 411] width 404 height 450
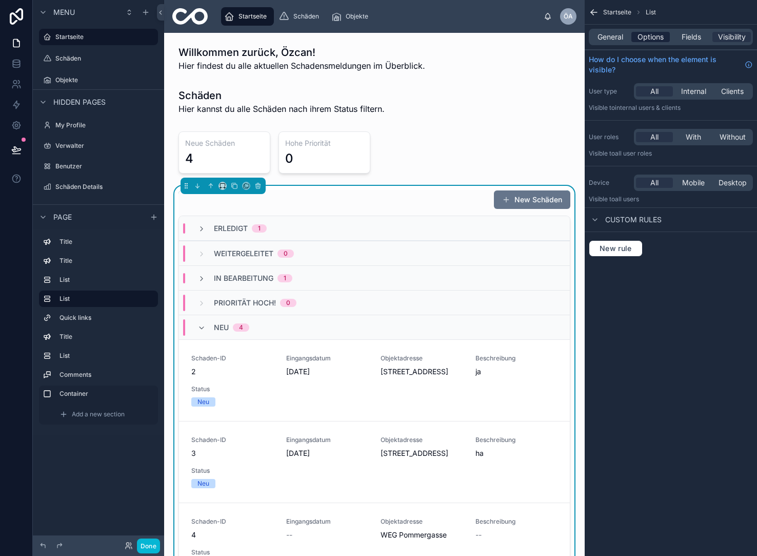
click at [650, 39] on span "Options" at bounding box center [651, 37] width 26 height 10
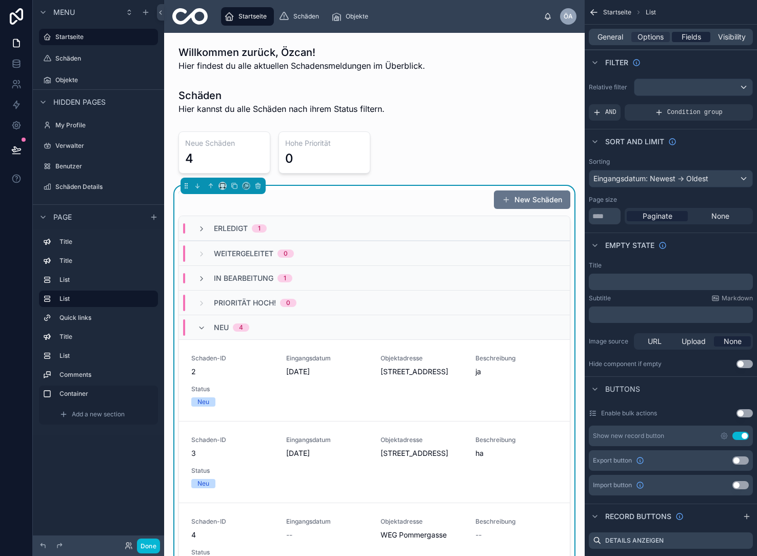
click at [700, 37] on span "Fields" at bounding box center [691, 37] width 19 height 10
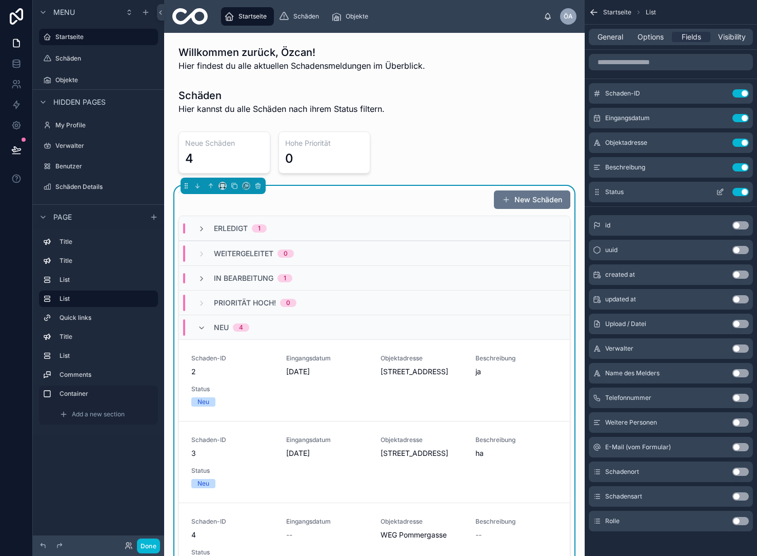
click at [716, 191] on icon "scrollable content" at bounding box center [720, 192] width 8 height 8
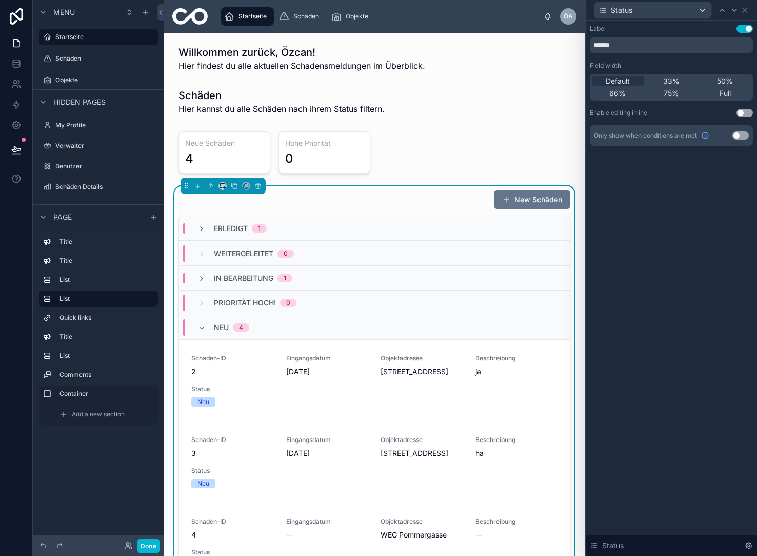
click at [748, 114] on button "Use setting" at bounding box center [745, 113] width 16 height 8
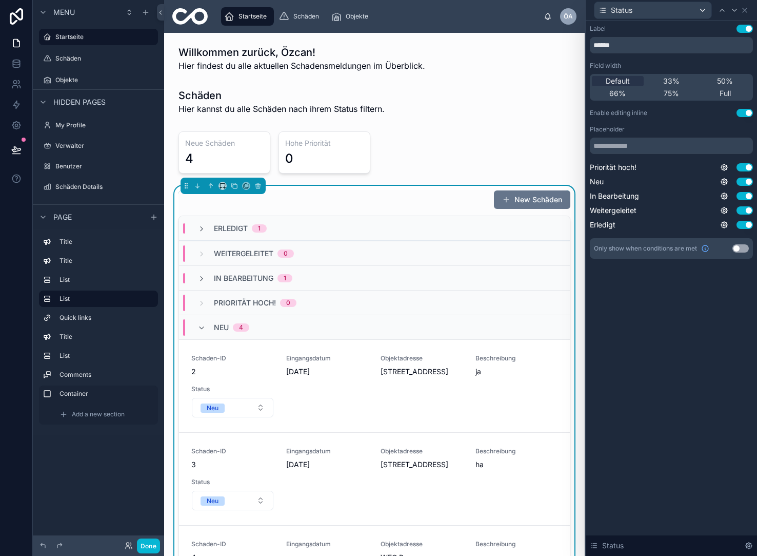
click at [206, 301] on div "Priorität [PERSON_NAME]! 0" at bounding box center [246, 302] width 99 height 16
click at [206, 278] on div "In Bearbeitung 1" at bounding box center [244, 278] width 95 height 10
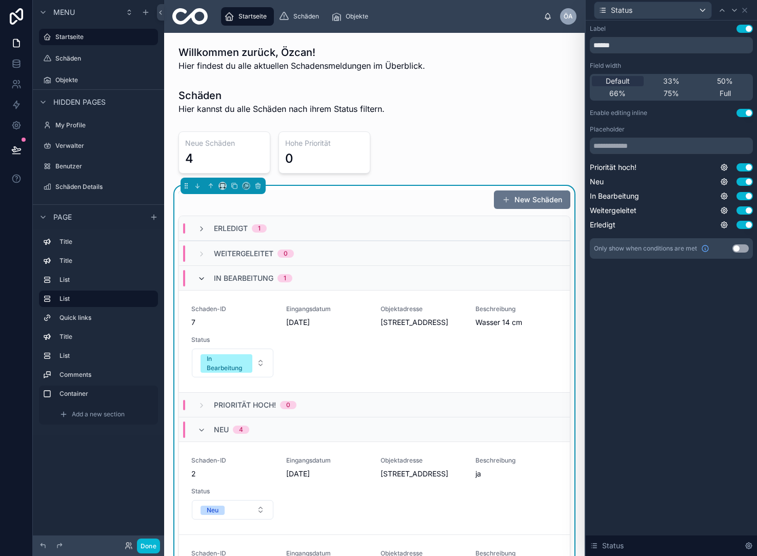
click at [205, 276] on icon at bounding box center [201, 278] width 8 height 8
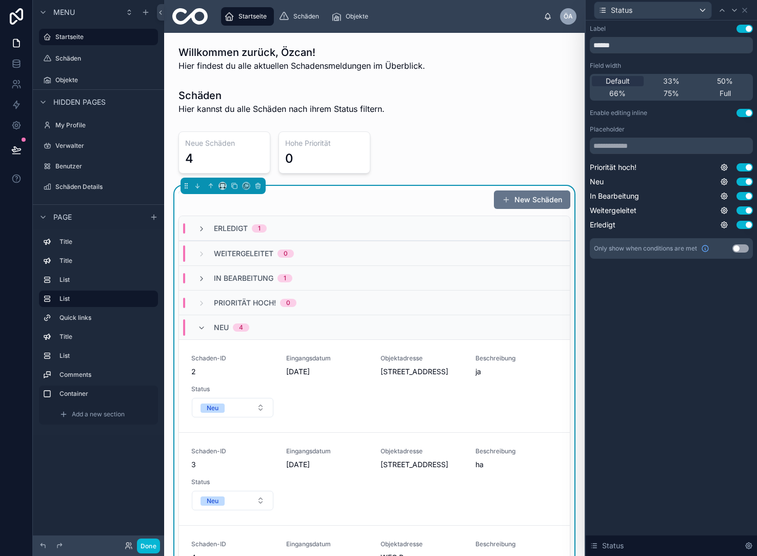
click at [689, 322] on div "Label Use setting ****** Field width Default 33% 50% 66% 75% Full Enable editin…" at bounding box center [671, 288] width 171 height 535
click at [744, 12] on icon at bounding box center [745, 10] width 8 height 8
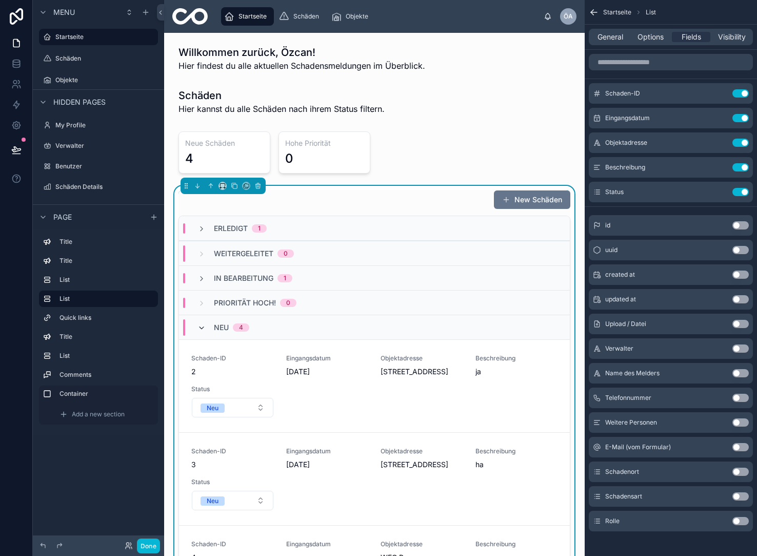
click at [204, 326] on icon at bounding box center [201, 328] width 8 height 8
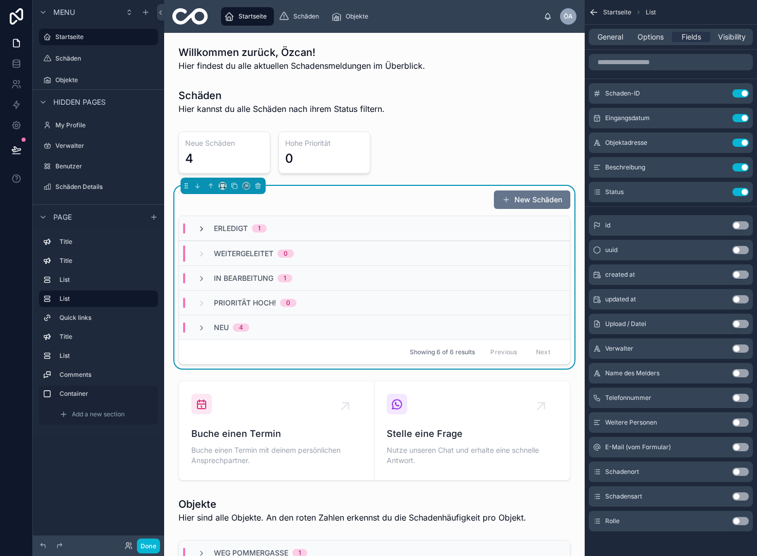
click at [199, 228] on icon at bounding box center [201, 229] width 8 height 8
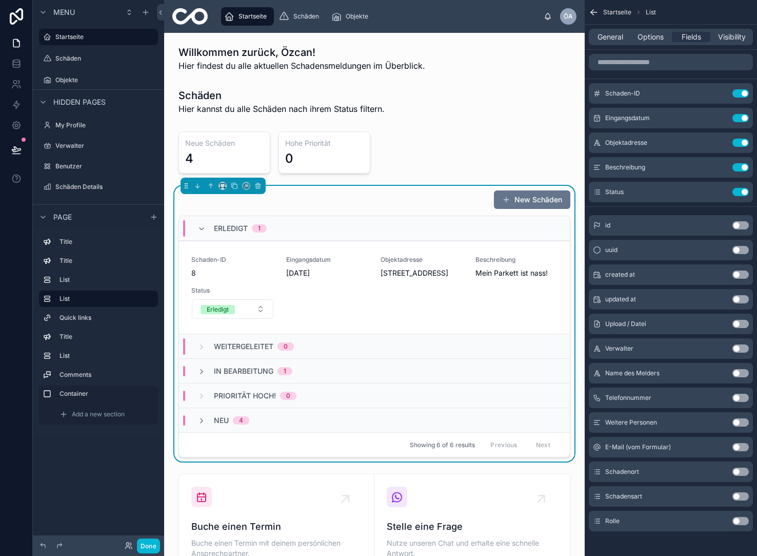
click at [199, 228] on icon at bounding box center [201, 229] width 8 height 8
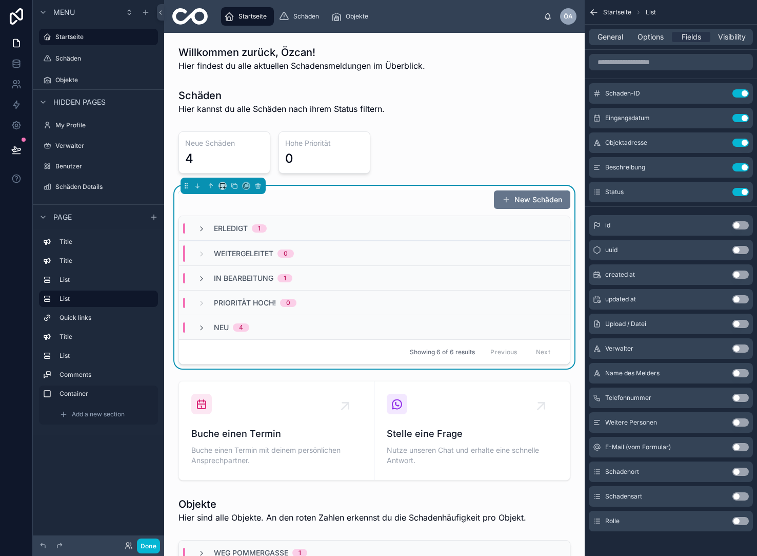
click at [365, 200] on div "New Schäden" at bounding box center [375, 199] width 392 height 19
click at [619, 38] on span "General" at bounding box center [611, 37] width 26 height 10
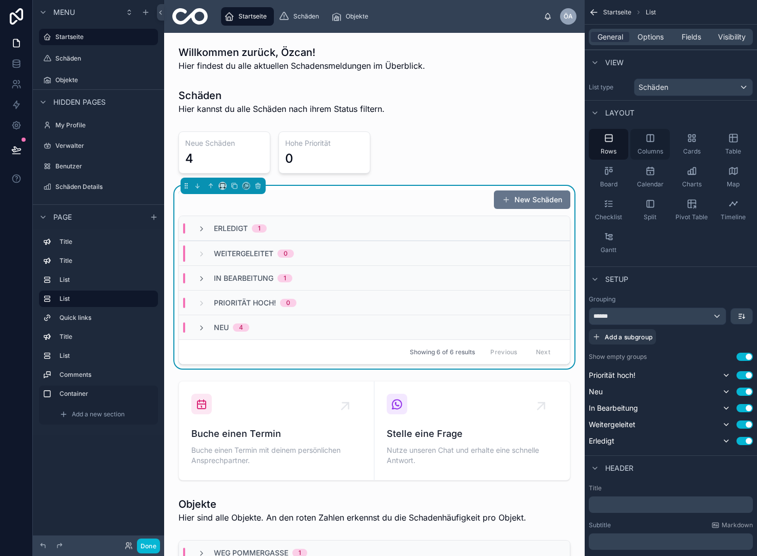
click at [646, 143] on div "Columns" at bounding box center [649, 144] width 39 height 31
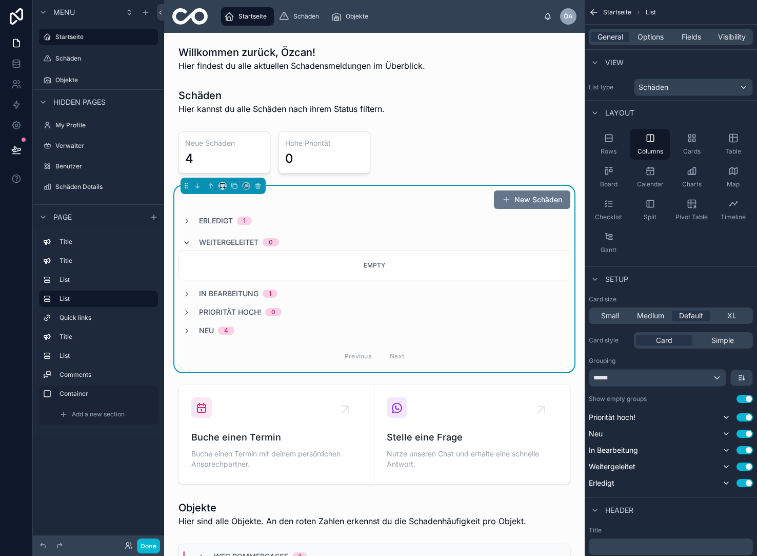
click at [189, 238] on span at bounding box center [187, 242] width 8 height 8
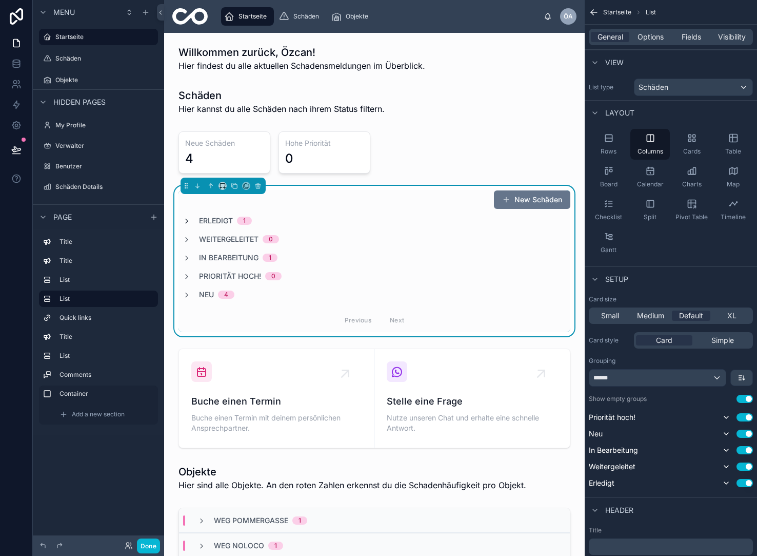
click at [189, 221] on icon at bounding box center [187, 221] width 8 height 8
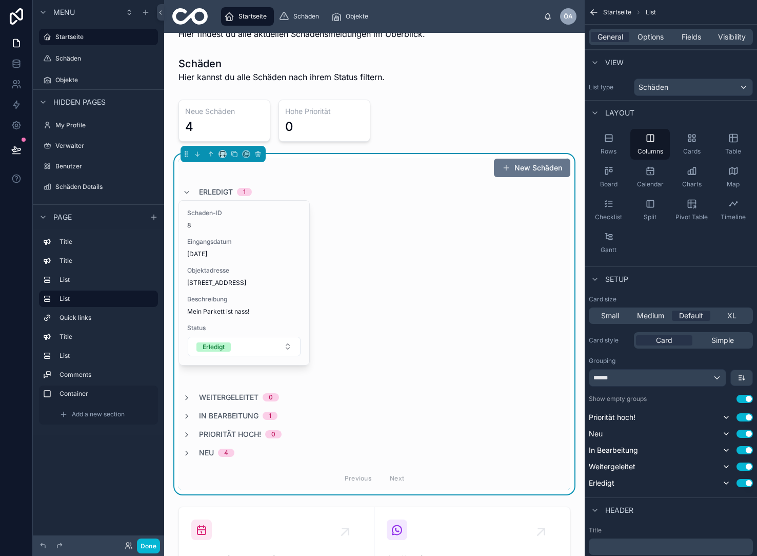
scroll to position [33, 0]
click at [249, 412] on span "In Bearbeitung" at bounding box center [229, 414] width 60 height 10
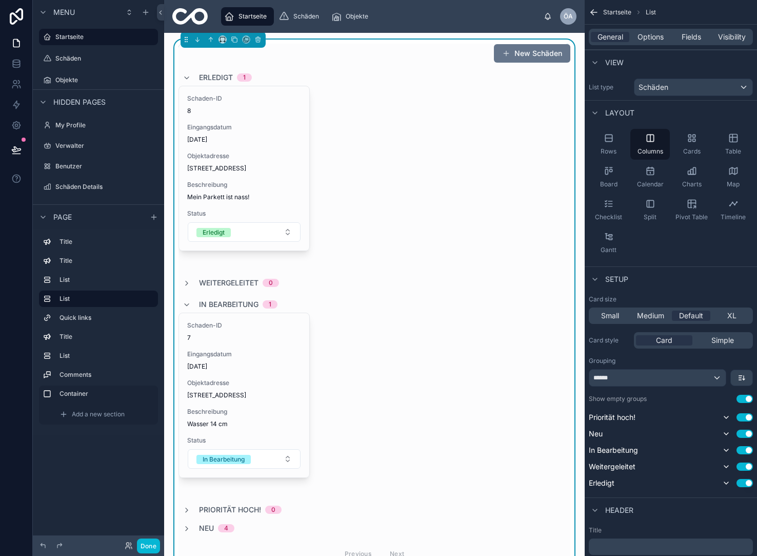
scroll to position [199, 0]
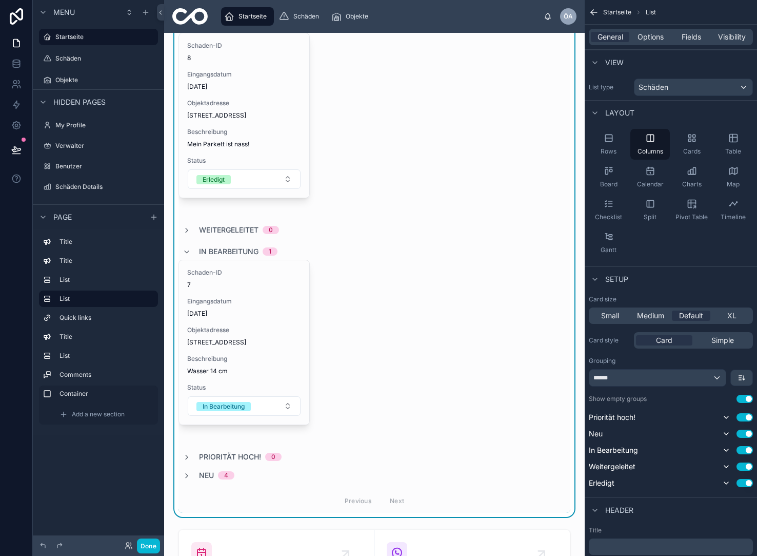
click at [212, 475] on span "Neu" at bounding box center [206, 475] width 15 height 10
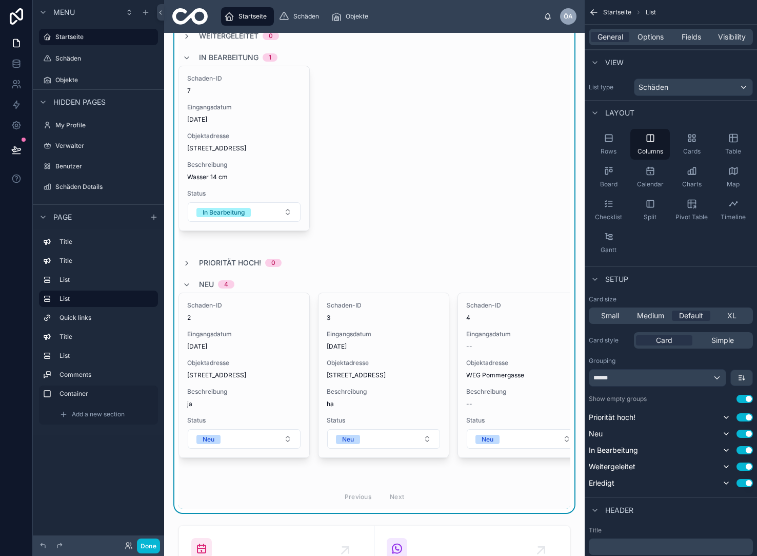
scroll to position [0, 0]
click at [697, 142] on icon "scrollable content" at bounding box center [692, 138] width 10 height 10
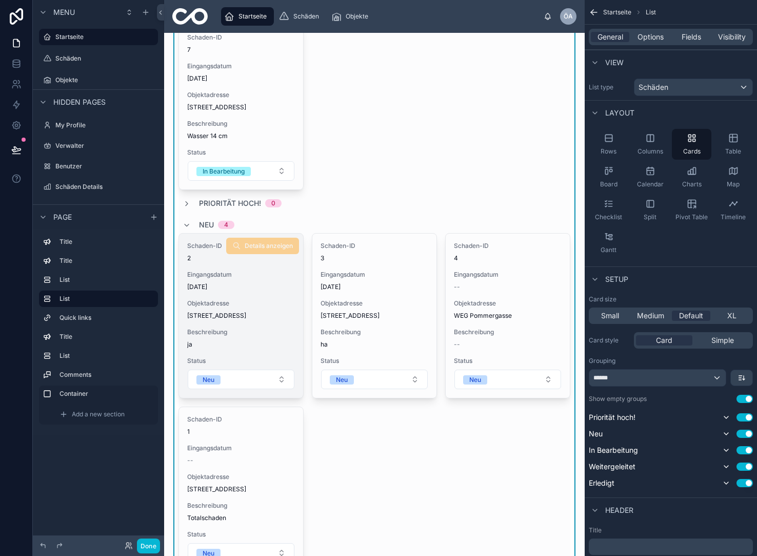
scroll to position [414, 0]
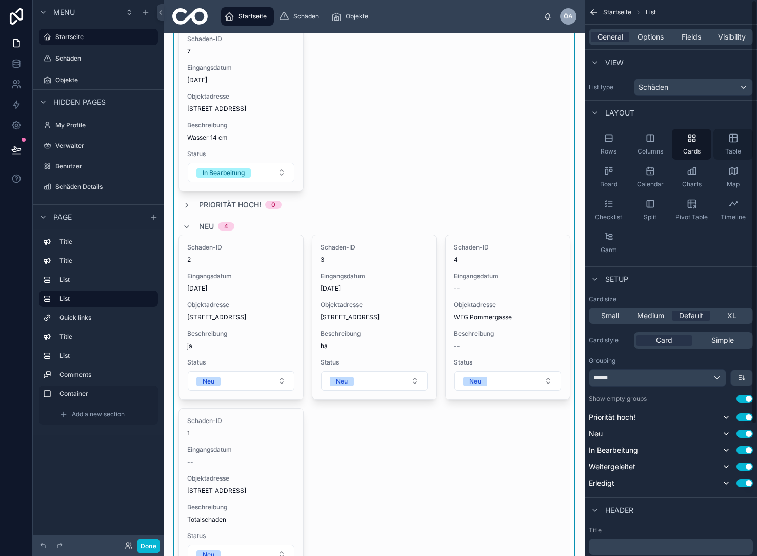
click at [733, 147] on div "Table" at bounding box center [733, 144] width 39 height 31
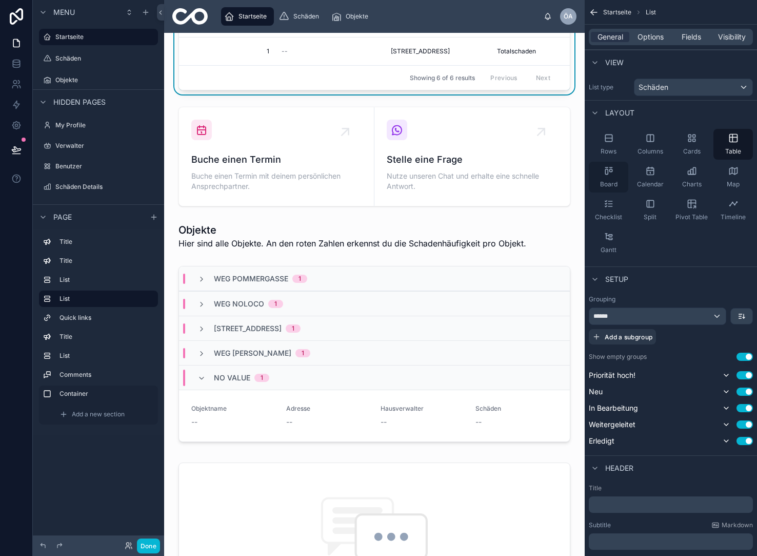
click at [609, 172] on icon "scrollable content" at bounding box center [609, 171] width 10 height 10
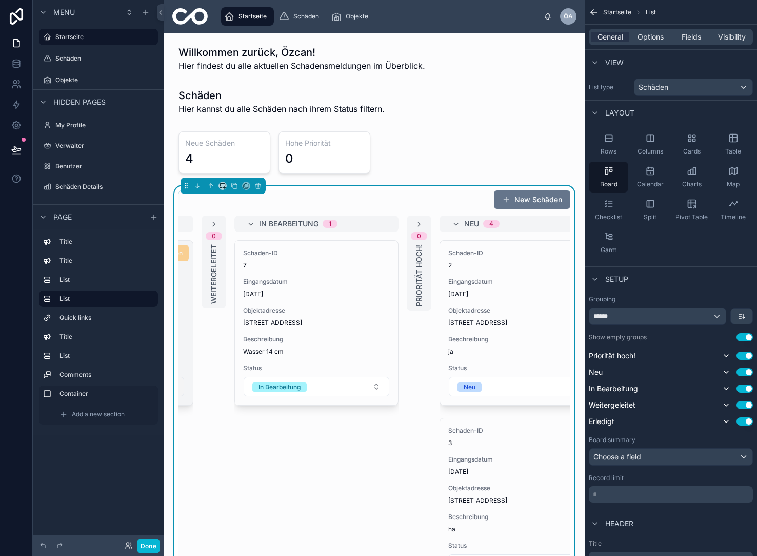
scroll to position [0, 163]
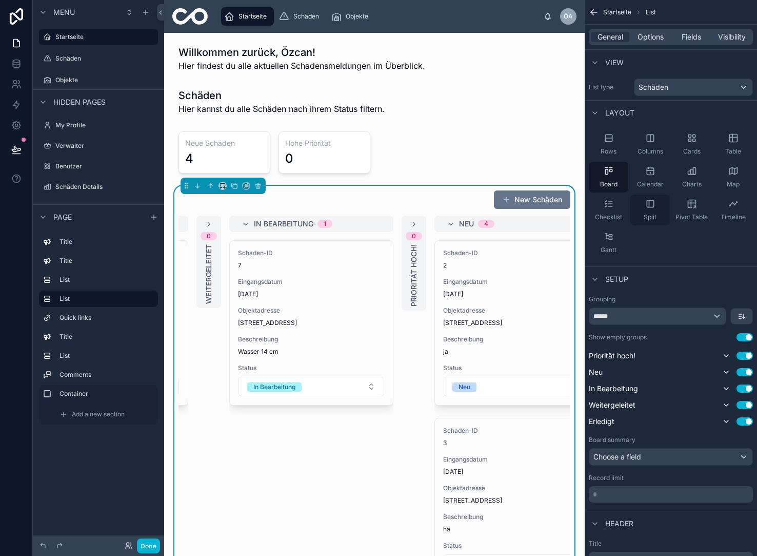
click at [648, 206] on icon "scrollable content" at bounding box center [650, 204] width 10 height 10
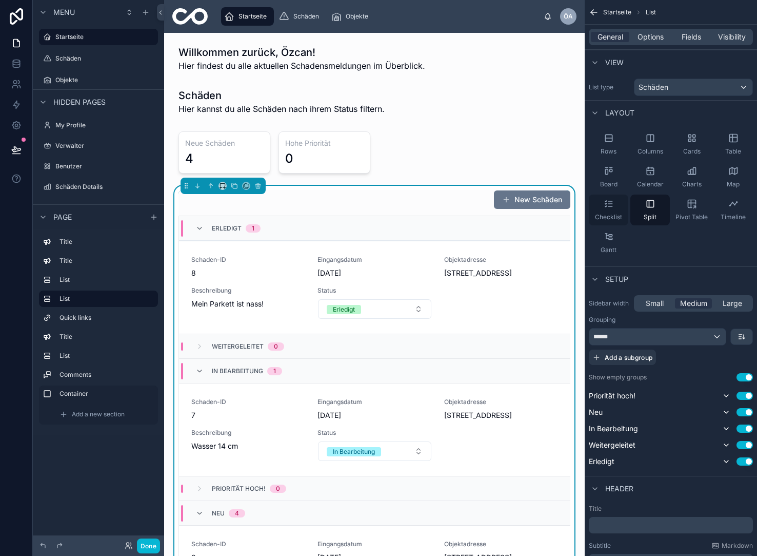
click at [616, 207] on div "Checklist" at bounding box center [608, 209] width 39 height 31
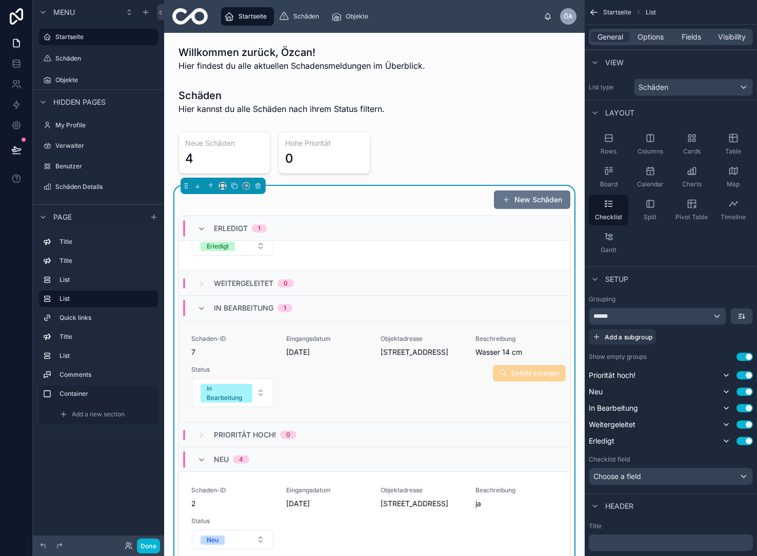
scroll to position [64, 0]
click at [610, 240] on icon "scrollable content" at bounding box center [609, 236] width 10 height 10
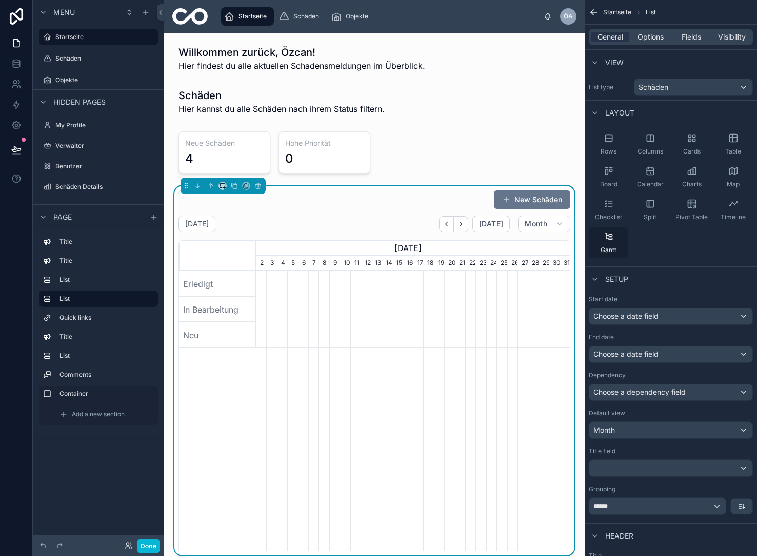
scroll to position [0, 0]
click at [649, 140] on icon "scrollable content" at bounding box center [650, 138] width 10 height 10
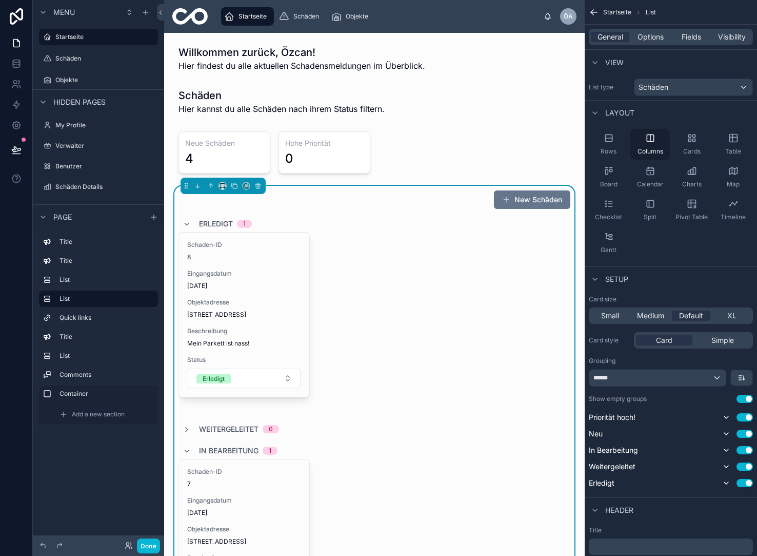
click at [649, 140] on icon "scrollable content" at bounding box center [650, 138] width 10 height 10
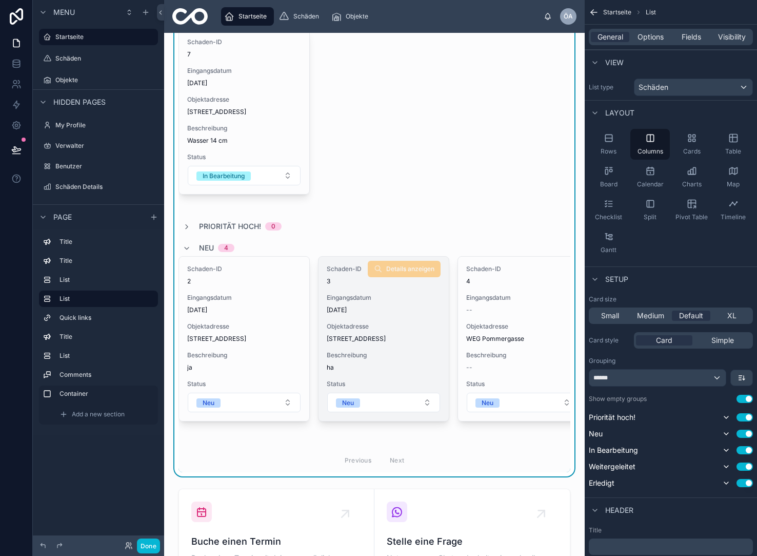
scroll to position [0, -1]
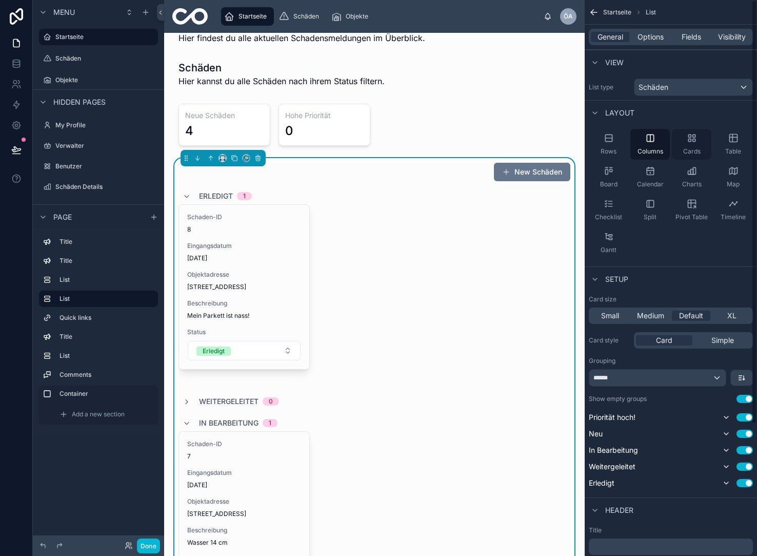
click at [688, 149] on span "Cards" at bounding box center [691, 151] width 17 height 8
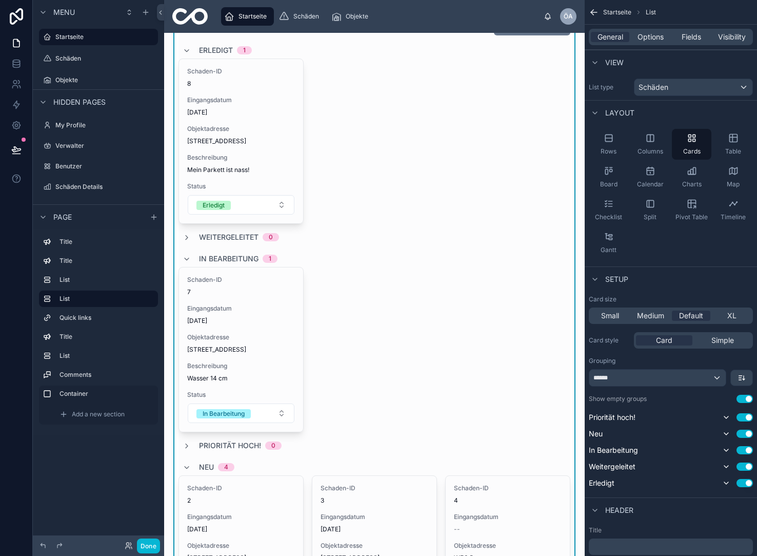
click at [221, 258] on span "In Bearbeitung" at bounding box center [229, 258] width 60 height 10
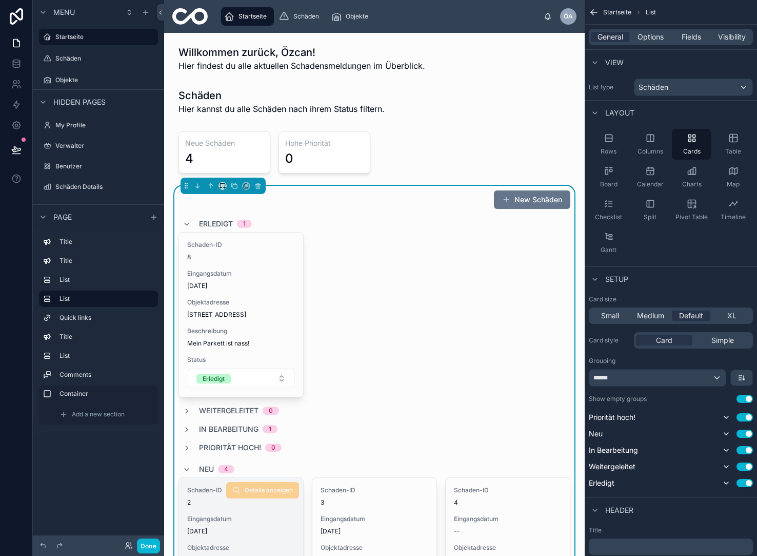
scroll to position [-1, 0]
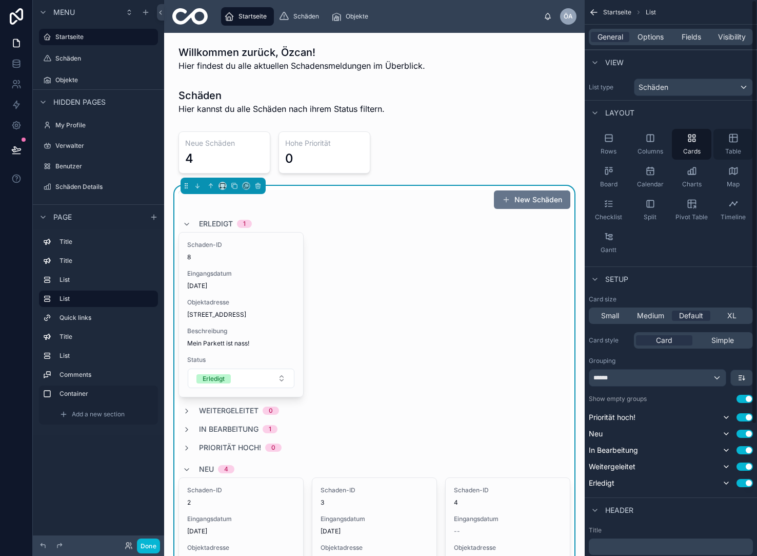
click at [733, 144] on div "Table" at bounding box center [733, 144] width 39 height 31
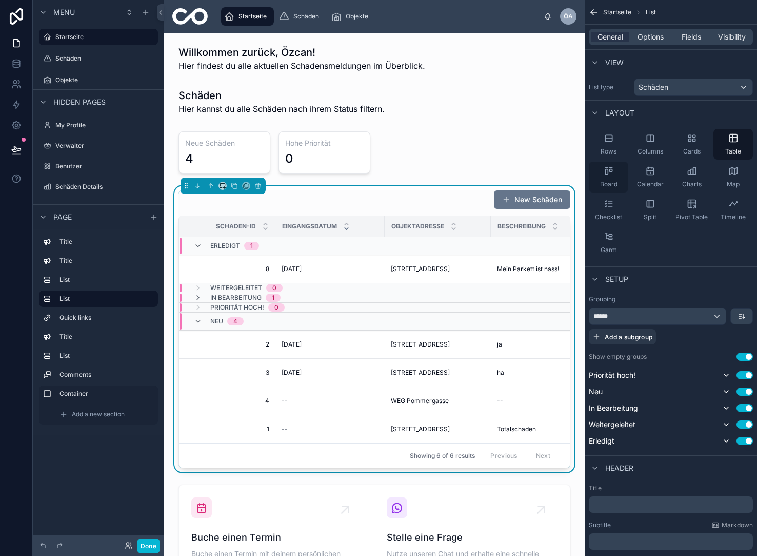
click at [603, 181] on span "Board" at bounding box center [608, 184] width 17 height 8
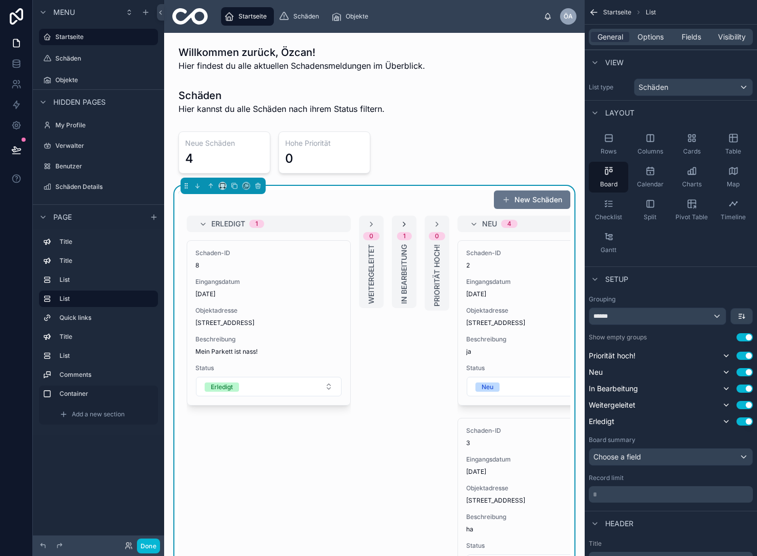
click at [404, 224] on icon at bounding box center [404, 224] width 8 height 8
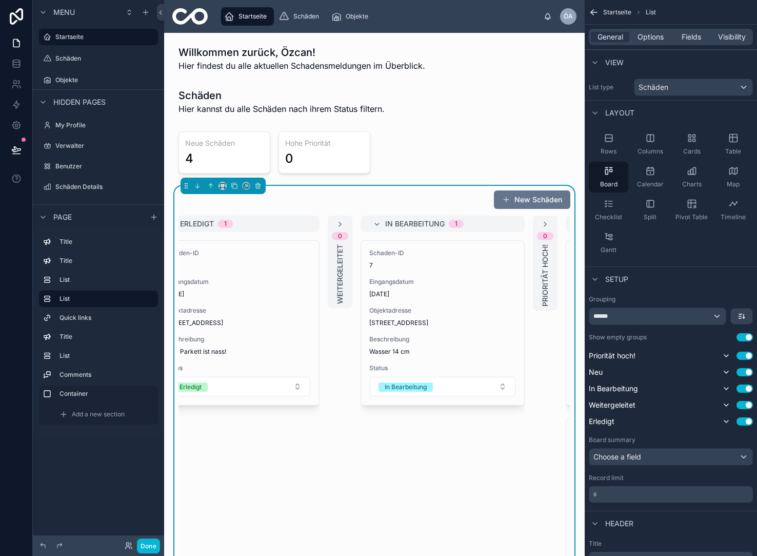
click at [348, 223] on div "0 Weitergeleitet" at bounding box center [340, 261] width 25 height 92
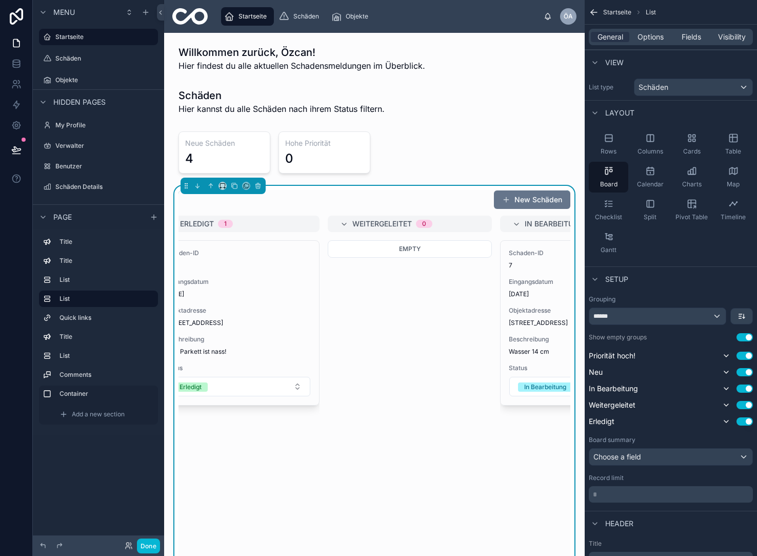
click at [438, 251] on div "Empty" at bounding box center [410, 248] width 164 height 17
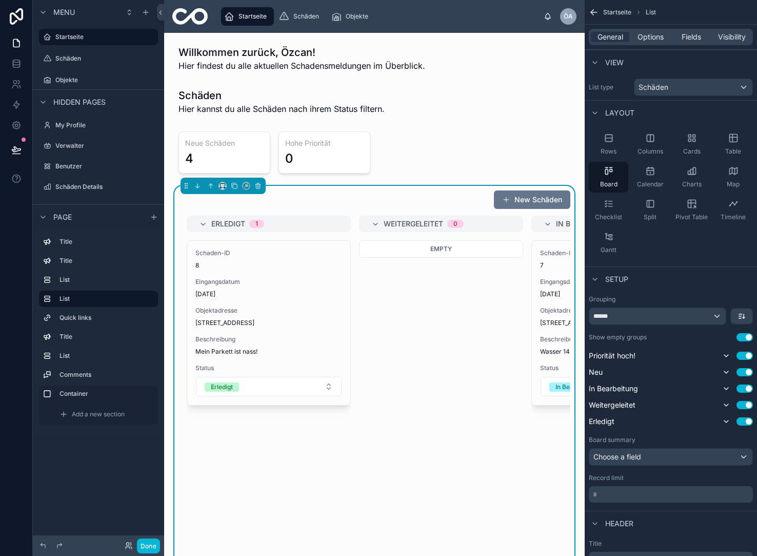
scroll to position [0, 0]
click at [205, 223] on icon at bounding box center [203, 224] width 8 height 8
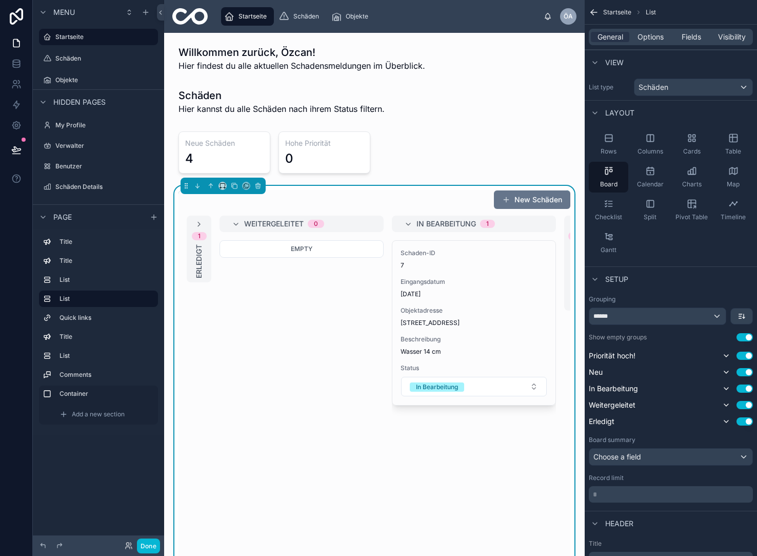
click at [230, 222] on div "Weitergeleitet 0" at bounding box center [302, 223] width 164 height 16
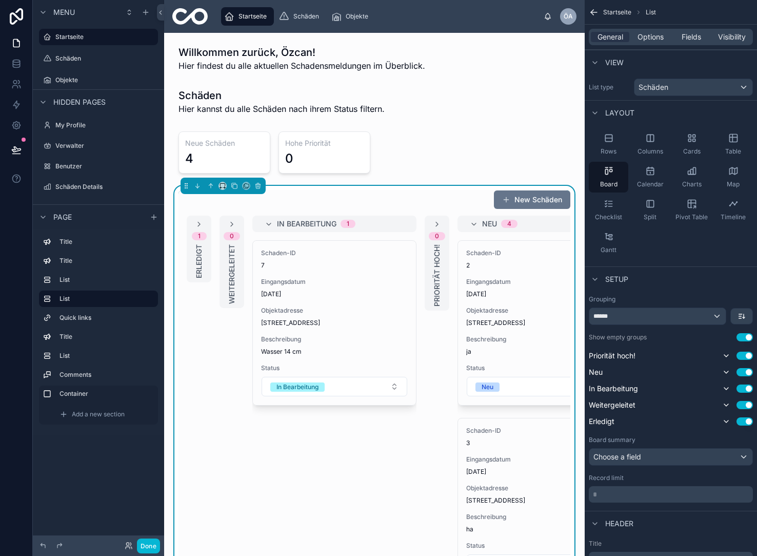
click at [258, 221] on div "In Bearbeitung 1" at bounding box center [334, 223] width 164 height 16
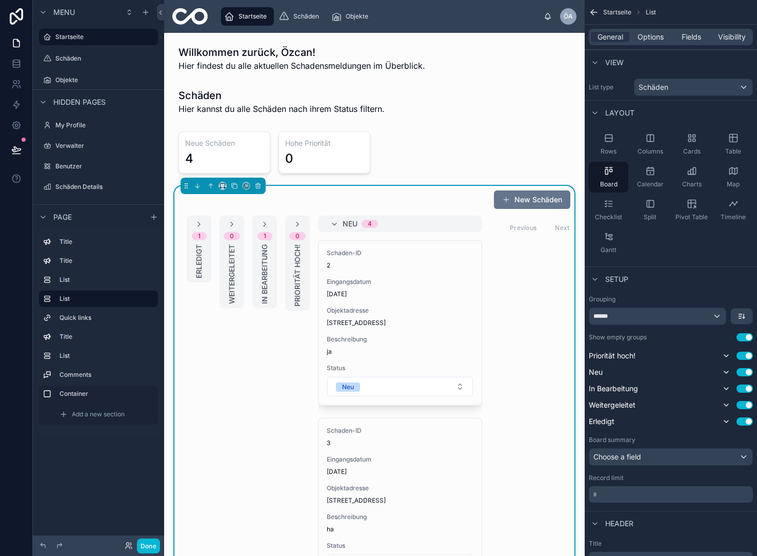
click at [329, 223] on div "Neu 4" at bounding box center [400, 223] width 164 height 16
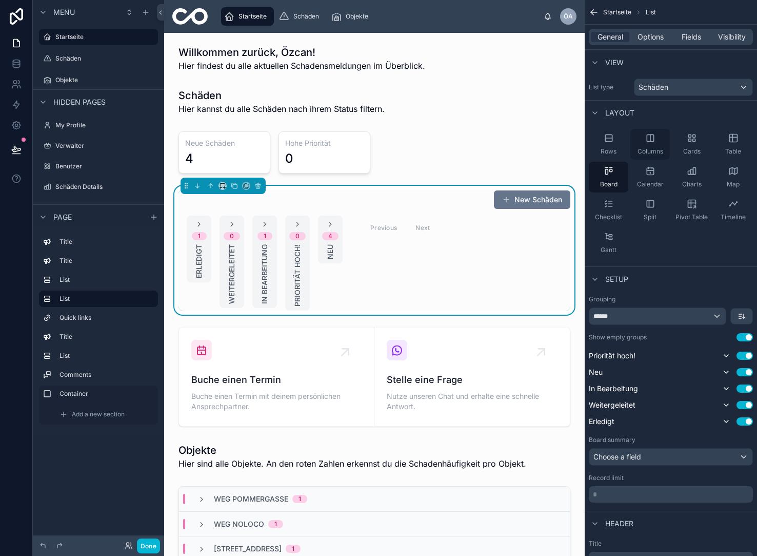
click at [654, 147] on div "Columns" at bounding box center [649, 144] width 39 height 31
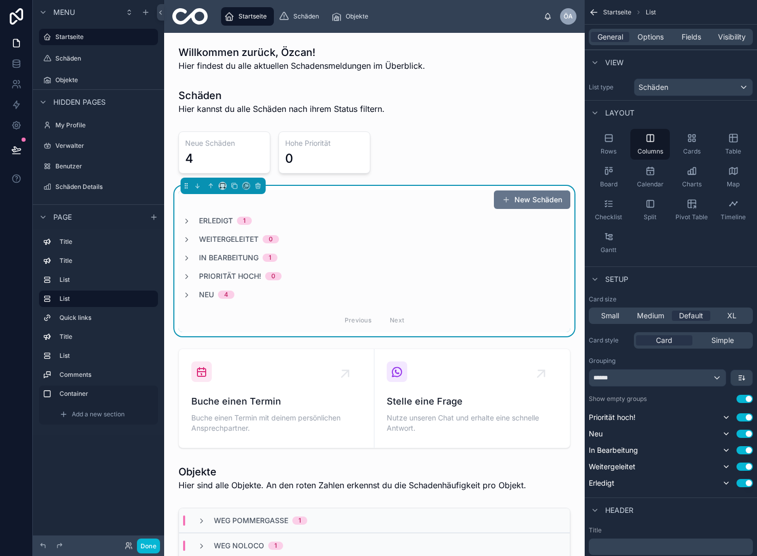
click at [206, 220] on span "Erledigt" at bounding box center [216, 220] width 34 height 10
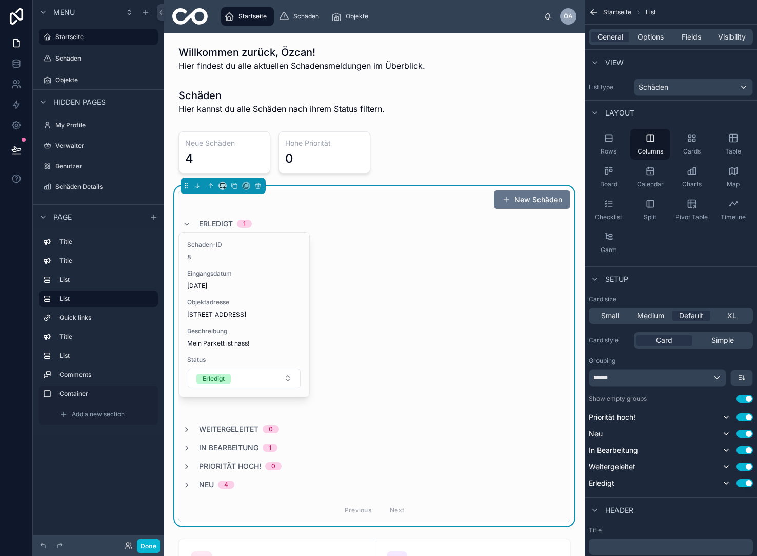
click at [205, 474] on div "Erledigt 1 Schaden-ID 8 Eingangsdatum [DATE] Objektadresse [STREET_ADDRESS] Bes…" at bounding box center [375, 368] width 392 height 306
click at [205, 477] on div "Erledigt 1 Schaden-ID 8 Eingangsdatum [DATE] Objektadresse [STREET_ADDRESS] Bes…" at bounding box center [375, 368] width 392 height 306
click at [203, 485] on span "Neu" at bounding box center [206, 484] width 15 height 10
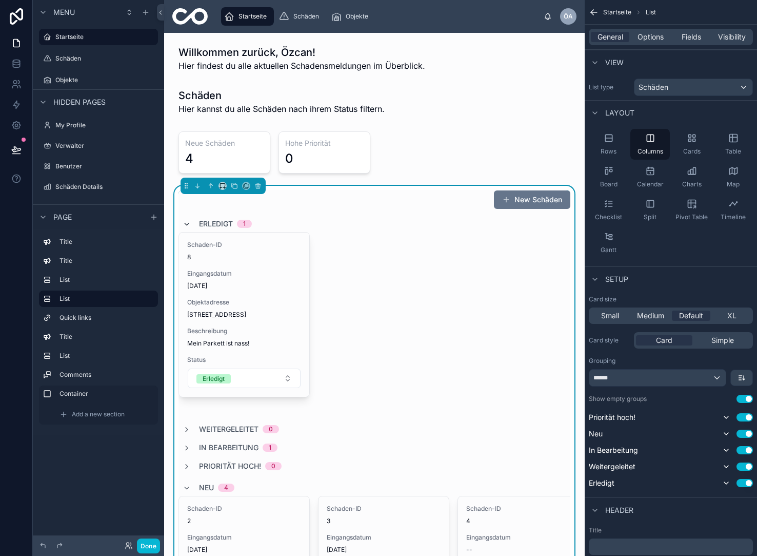
click at [188, 220] on span at bounding box center [187, 224] width 8 height 8
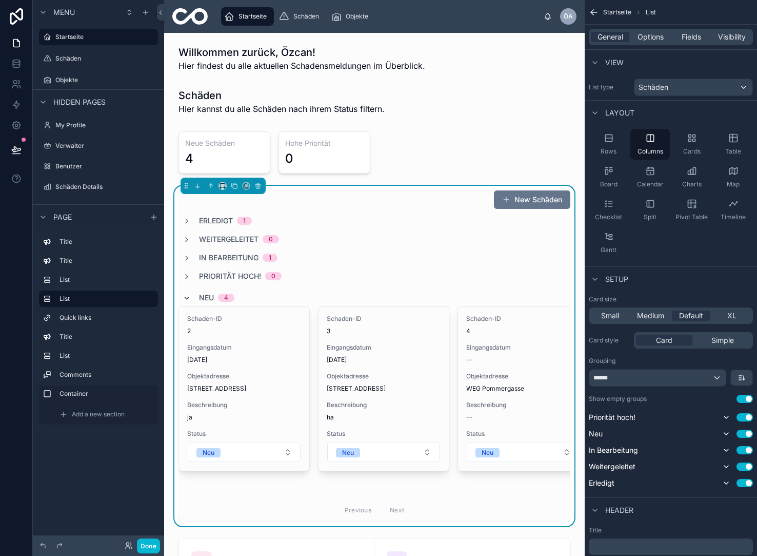
click at [187, 294] on icon at bounding box center [187, 298] width 8 height 8
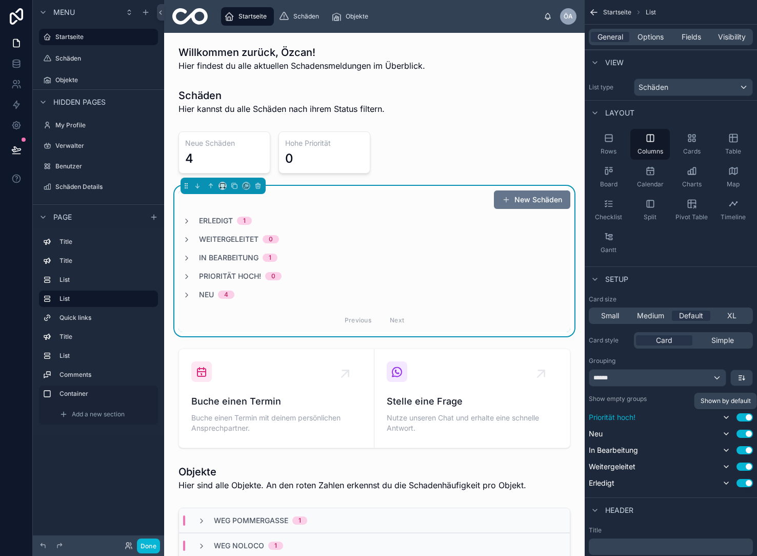
click at [728, 418] on icon "scrollable content" at bounding box center [726, 417] width 8 height 8
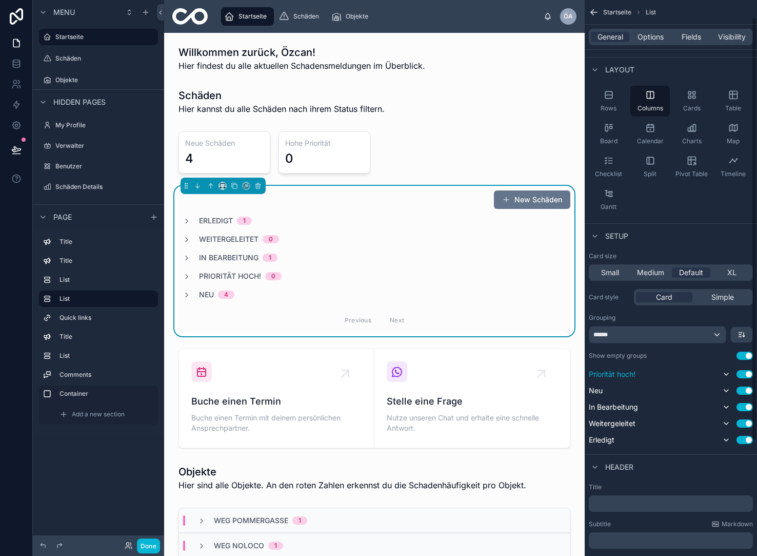
scroll to position [44, 0]
click at [742, 338] on icon "scrollable content" at bounding box center [742, 334] width 8 height 8
click at [746, 332] on div "scrollable content" at bounding box center [378, 278] width 757 height 556
click at [744, 333] on icon "scrollable content" at bounding box center [744, 334] width 0 height 4
click at [716, 336] on div "scrollable content" at bounding box center [378, 278] width 757 height 556
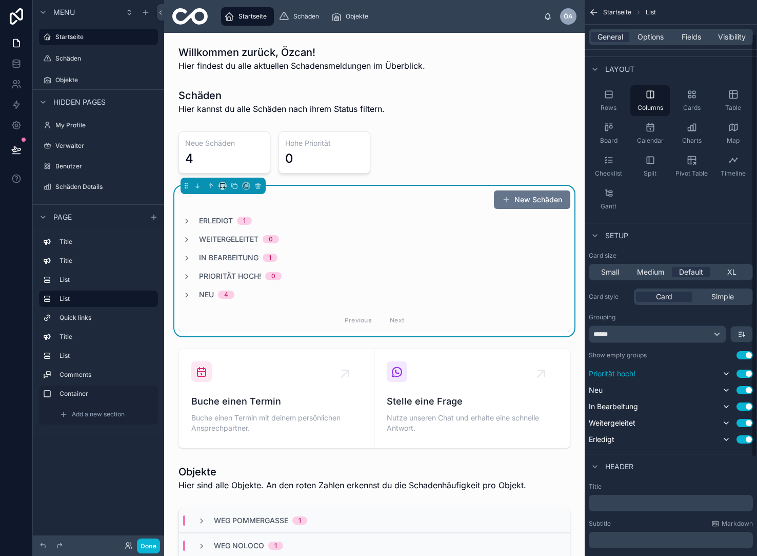
click at [717, 333] on div "******" at bounding box center [657, 334] width 136 height 16
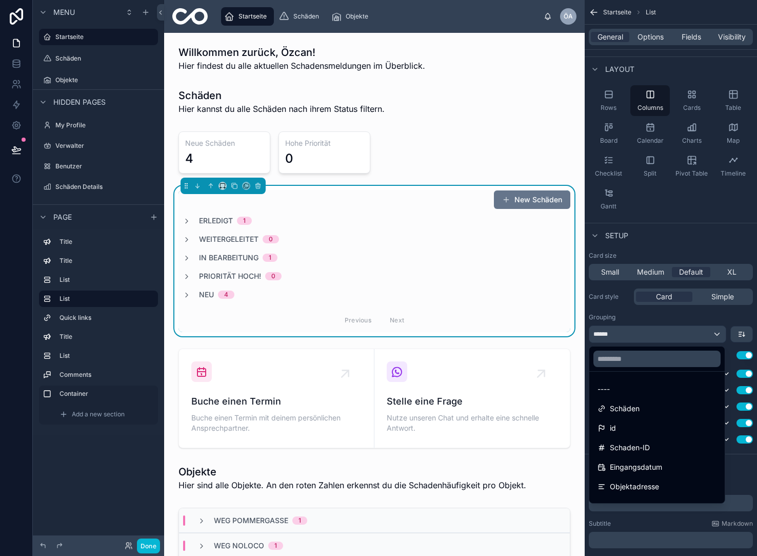
click at [745, 333] on div "scrollable content" at bounding box center [378, 278] width 757 height 556
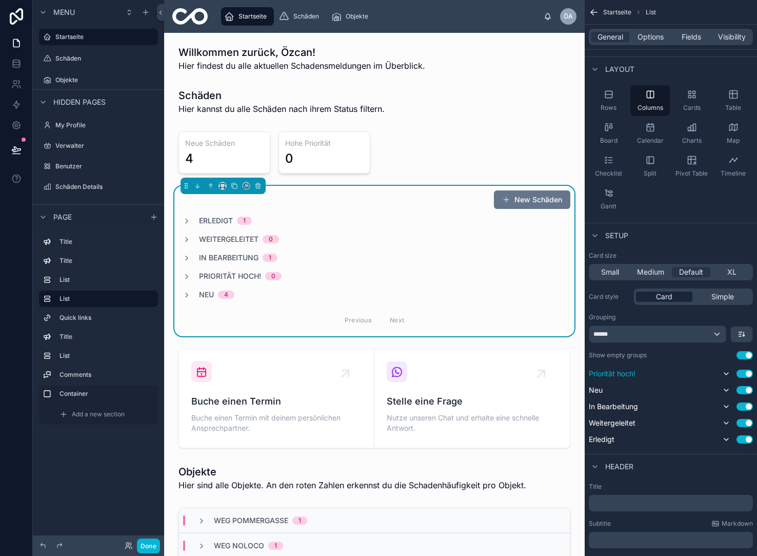
click at [644, 294] on div "Card" at bounding box center [664, 296] width 56 height 10
click at [663, 272] on span "Medium" at bounding box center [650, 272] width 27 height 10
click at [703, 271] on span "Default" at bounding box center [691, 272] width 24 height 10
click at [206, 293] on span "Neu" at bounding box center [206, 294] width 15 height 10
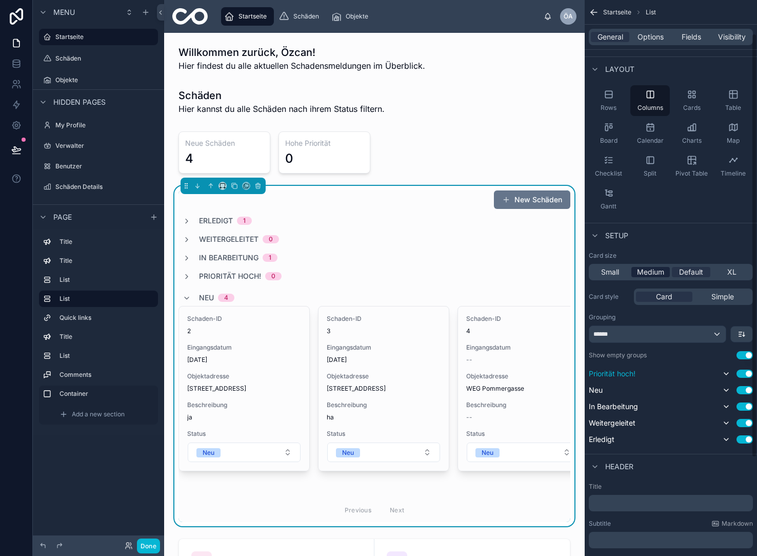
click at [649, 270] on span "Medium" at bounding box center [650, 272] width 27 height 10
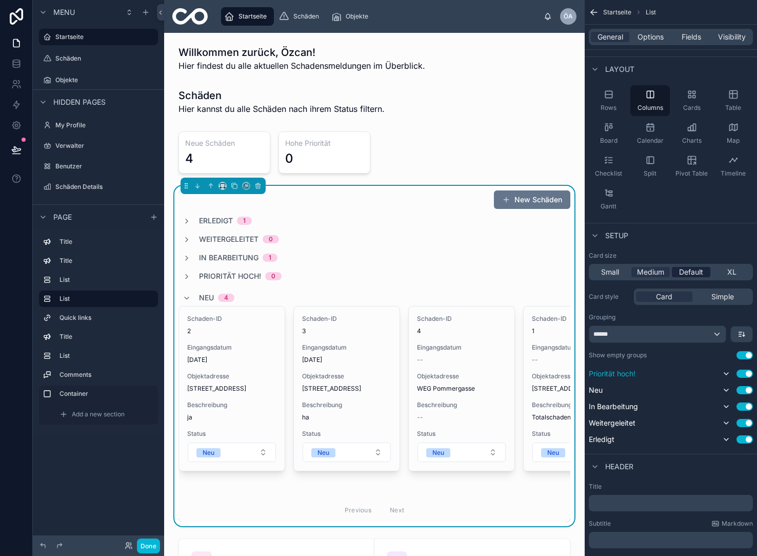
click at [693, 269] on span "Default" at bounding box center [691, 272] width 24 height 10
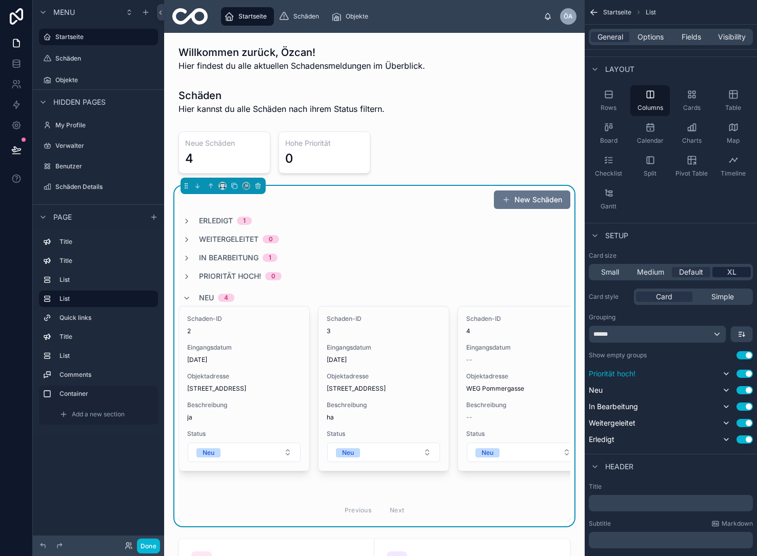
click at [726, 269] on div "XL" at bounding box center [732, 272] width 38 height 10
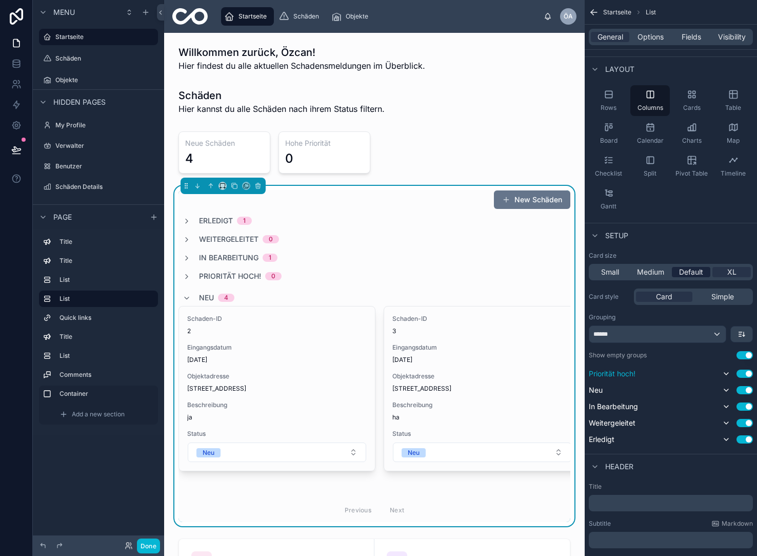
click at [695, 270] on span "Default" at bounding box center [691, 272] width 24 height 10
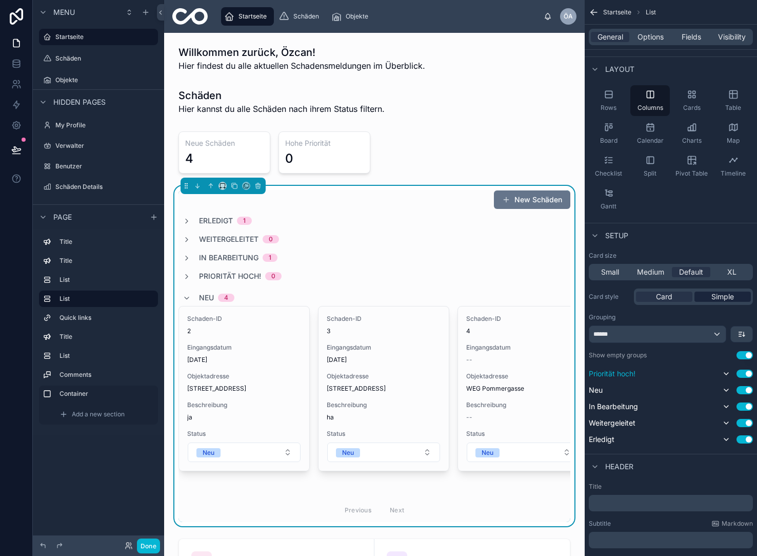
click at [724, 293] on span "Simple" at bounding box center [723, 296] width 23 height 10
click at [666, 296] on span "Card" at bounding box center [664, 296] width 16 height 10
click at [715, 332] on div "******" at bounding box center [657, 334] width 136 height 16
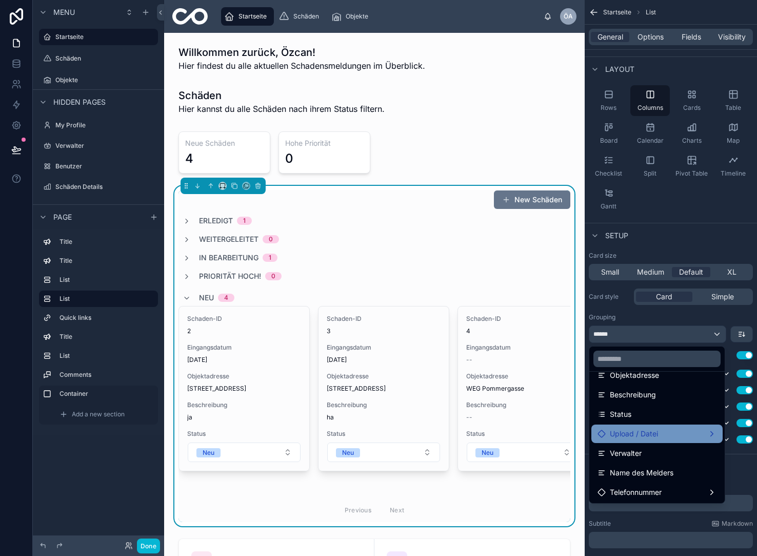
scroll to position [112, 0]
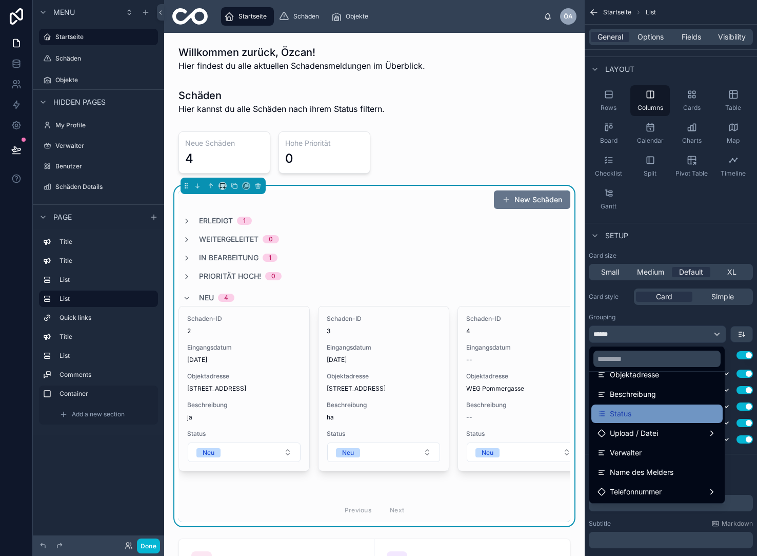
click at [650, 421] on div "Status" at bounding box center [656, 413] width 131 height 18
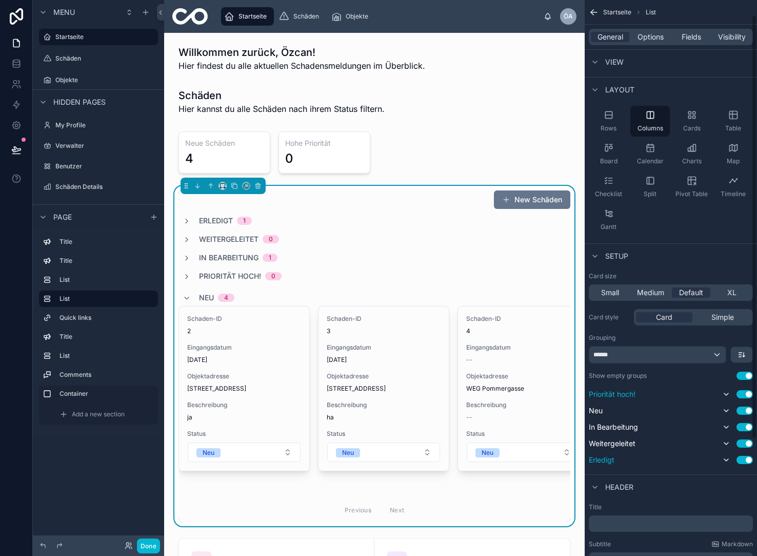
scroll to position [20, 0]
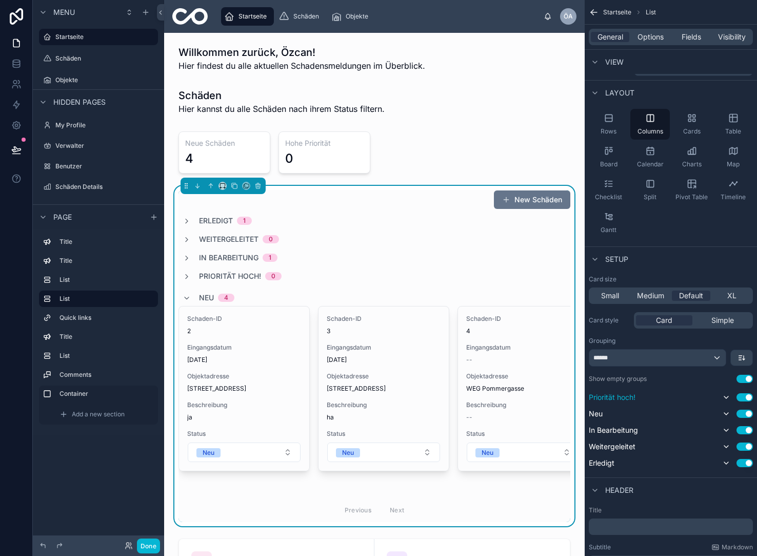
click at [745, 380] on button "Use setting" at bounding box center [745, 378] width 16 height 8
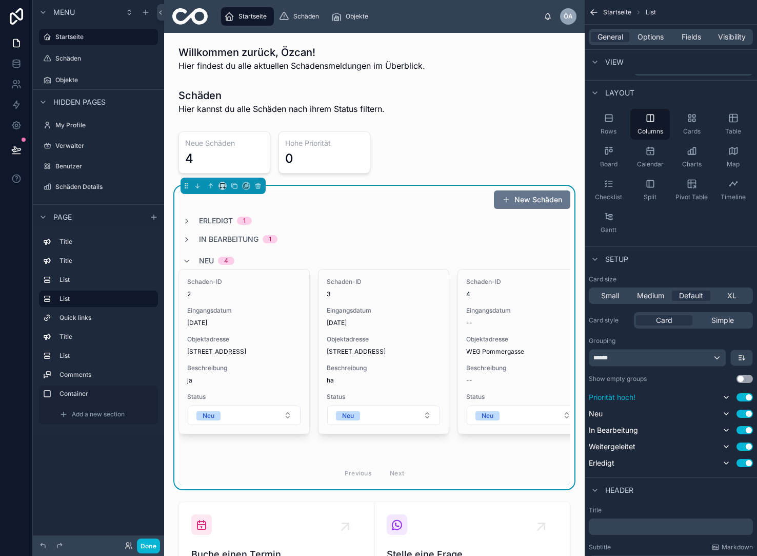
click at [750, 376] on button "Use setting" at bounding box center [745, 378] width 16 height 8
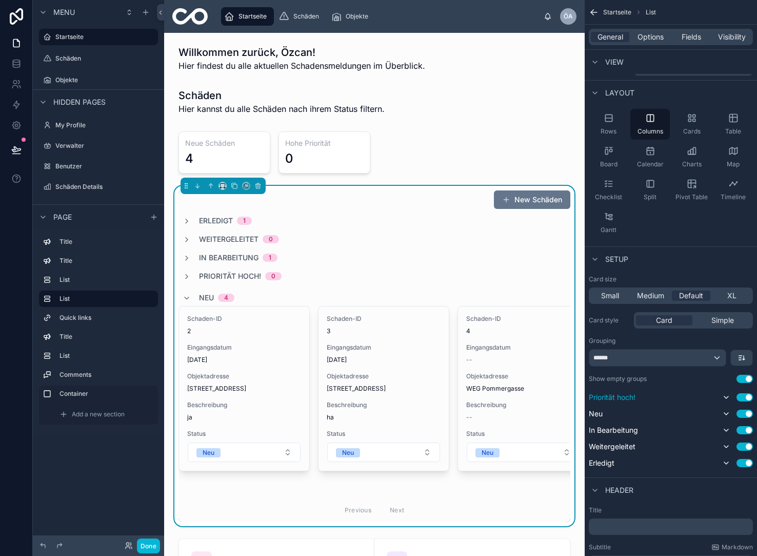
click at [732, 380] on div "Show empty groups Use setting" at bounding box center [671, 378] width 164 height 8
click at [742, 380] on button "Use setting" at bounding box center [745, 378] width 16 height 8
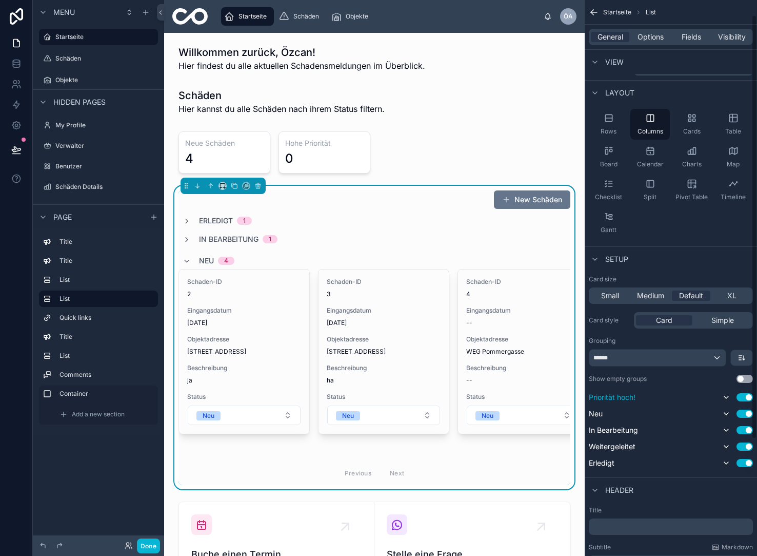
click at [753, 378] on div "Startseite List General Options Fields Visibility View List type Schäden Layout…" at bounding box center [671, 278] width 172 height 556
click at [751, 378] on button "Use setting" at bounding box center [745, 378] width 16 height 8
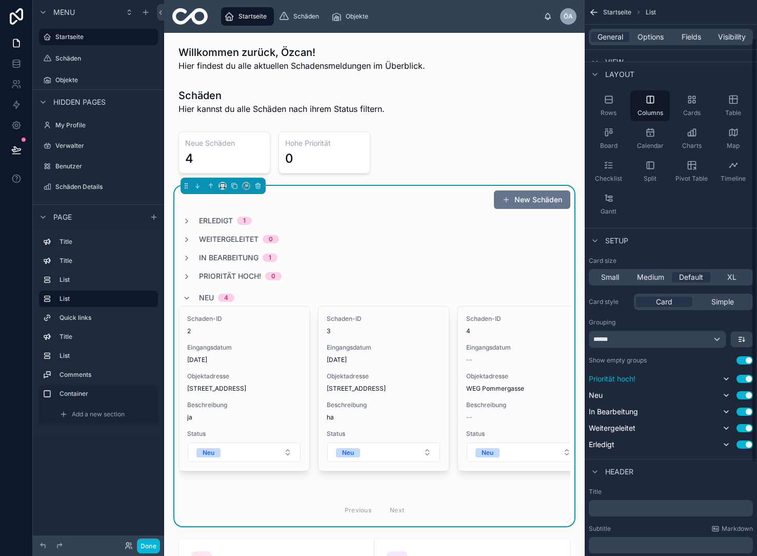
scroll to position [38, 0]
click at [718, 338] on div "******" at bounding box center [657, 339] width 136 height 16
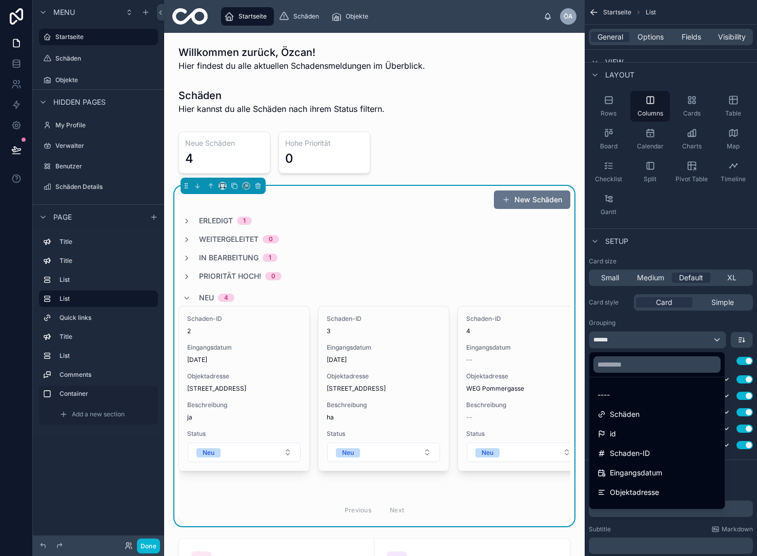
click at [718, 338] on div "scrollable content" at bounding box center [378, 278] width 757 height 556
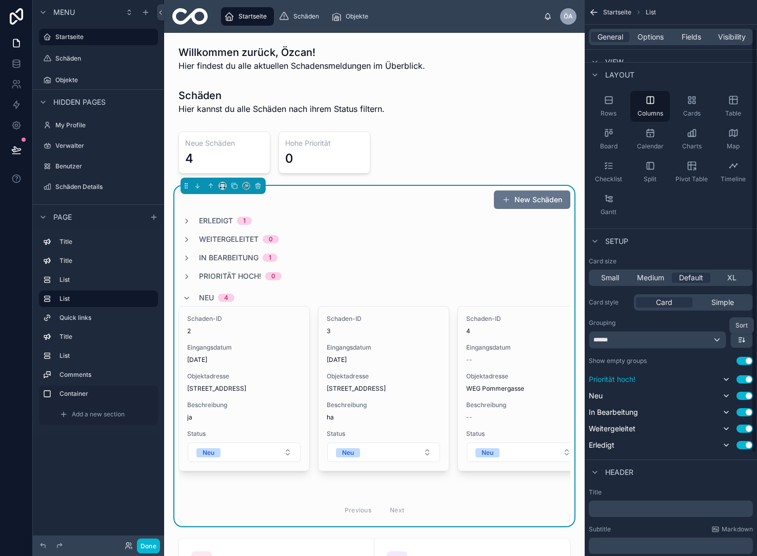
click at [743, 339] on icon "scrollable content" at bounding box center [742, 339] width 8 height 8
click at [730, 364] on span "First -> Last" at bounding box center [722, 363] width 39 height 12
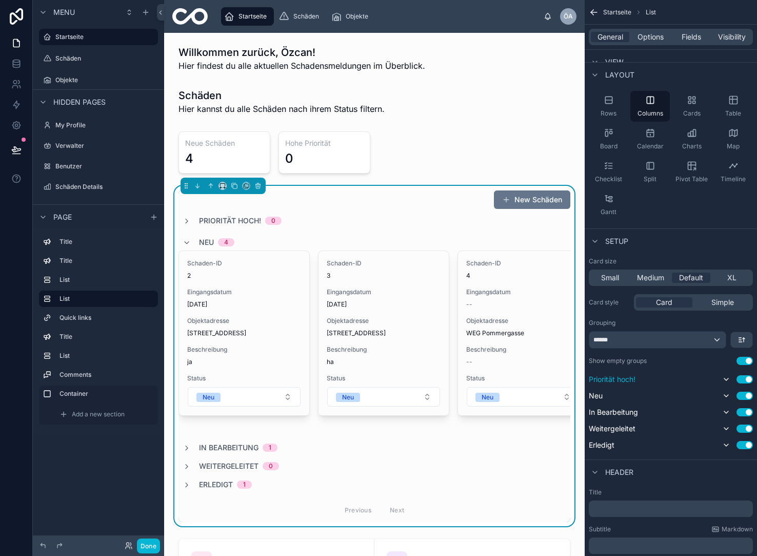
click at [746, 338] on button "scrollable content" at bounding box center [742, 339] width 22 height 15
click at [704, 324] on div "scrollable content" at bounding box center [378, 278] width 757 height 556
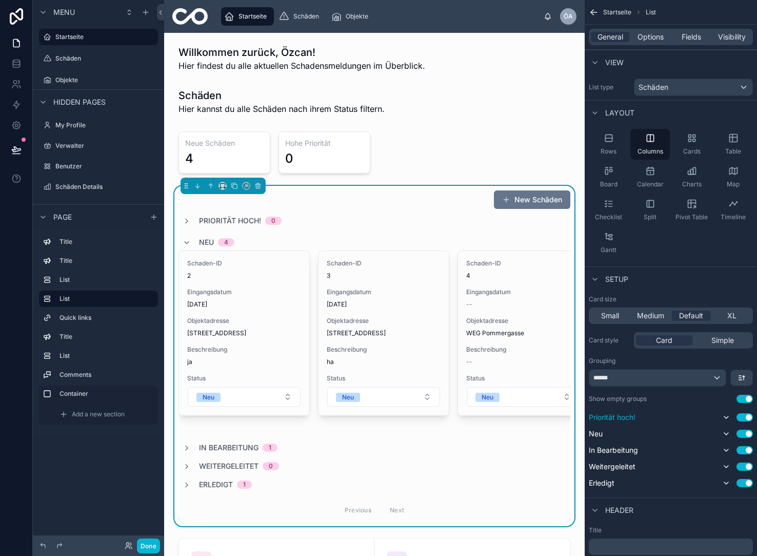
scroll to position [0, 0]
click at [656, 37] on span "Options" at bounding box center [651, 37] width 26 height 10
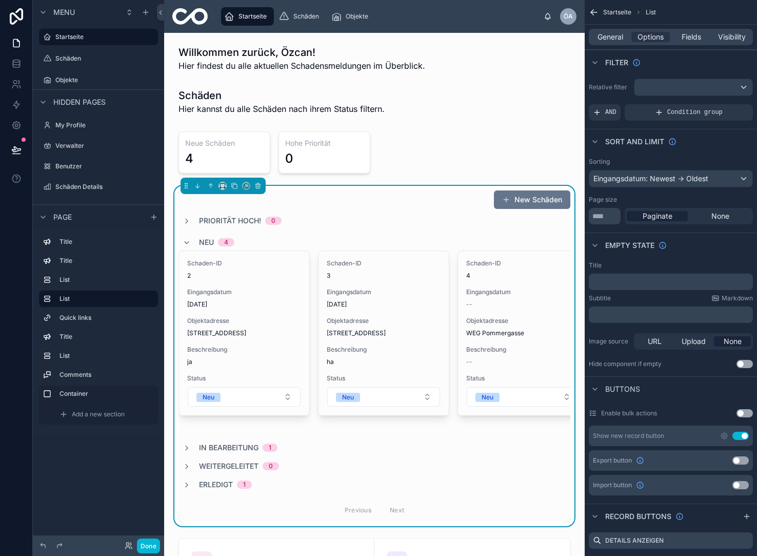
click at [740, 177] on div "Eingangsdatum: Newest -> Oldest" at bounding box center [670, 178] width 163 height 16
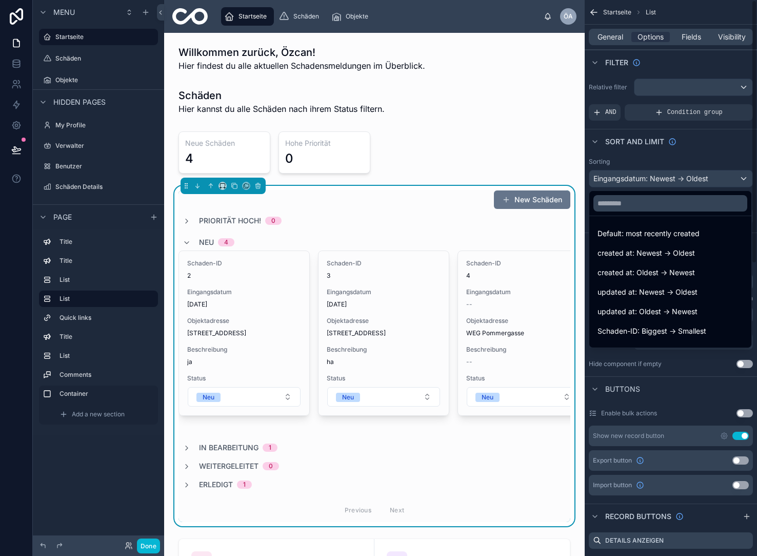
click at [673, 180] on div "scrollable content" at bounding box center [378, 278] width 757 height 556
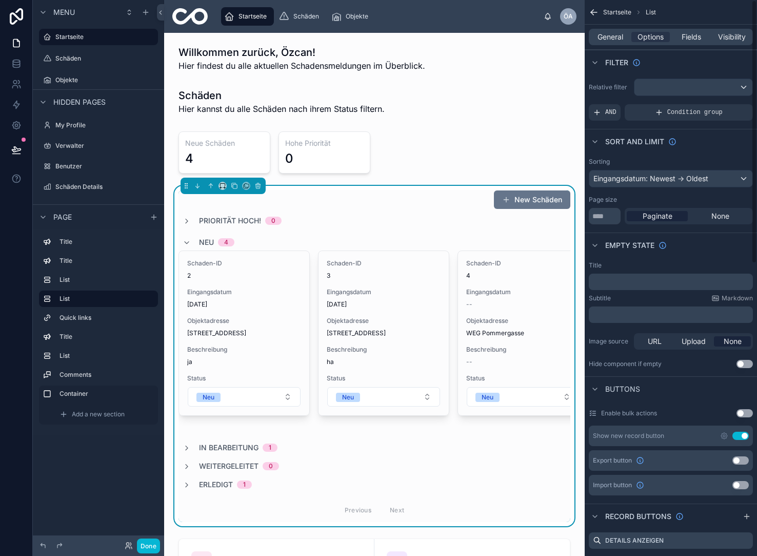
click at [741, 178] on div "Eingangsdatum: Newest -> Oldest" at bounding box center [670, 178] width 163 height 16
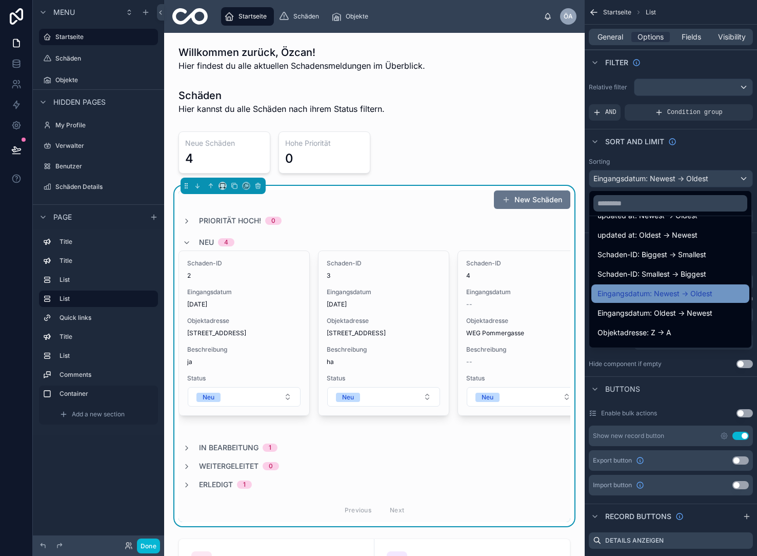
scroll to position [73, 0]
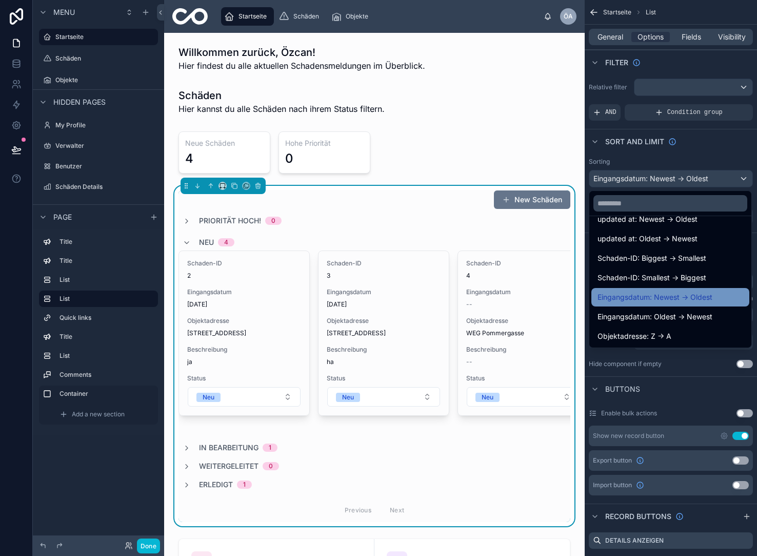
click at [655, 295] on span "Eingangsdatum: Newest -> Oldest" at bounding box center [655, 297] width 115 height 12
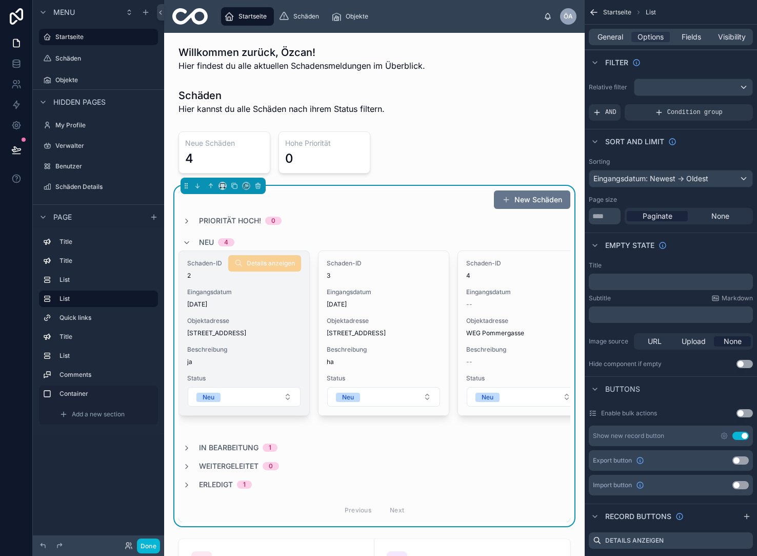
scroll to position [0, 0]
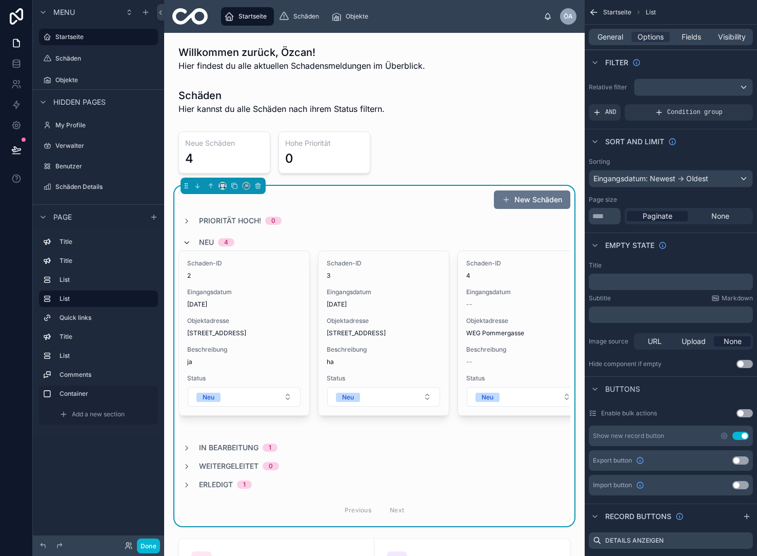
click at [189, 243] on icon at bounding box center [187, 243] width 8 height 8
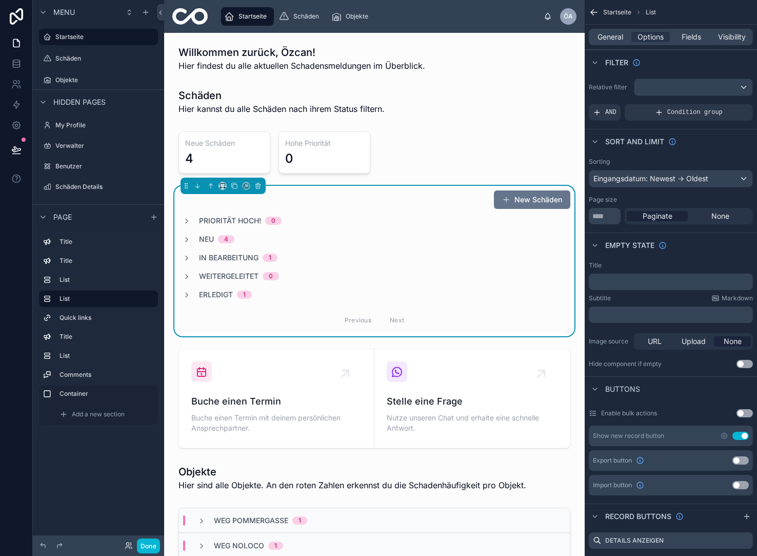
click at [251, 220] on span "Priorität hoch!" at bounding box center [230, 220] width 62 height 10
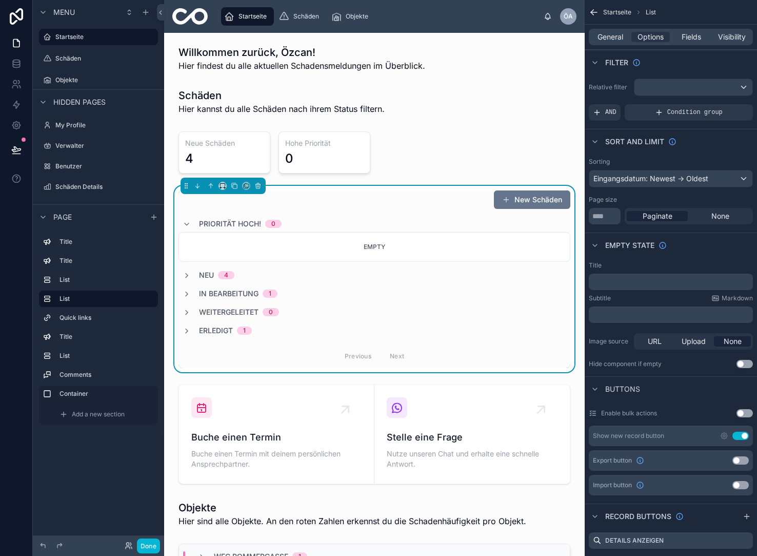
click at [251, 220] on span "Priorität hoch!" at bounding box center [230, 224] width 62 height 10
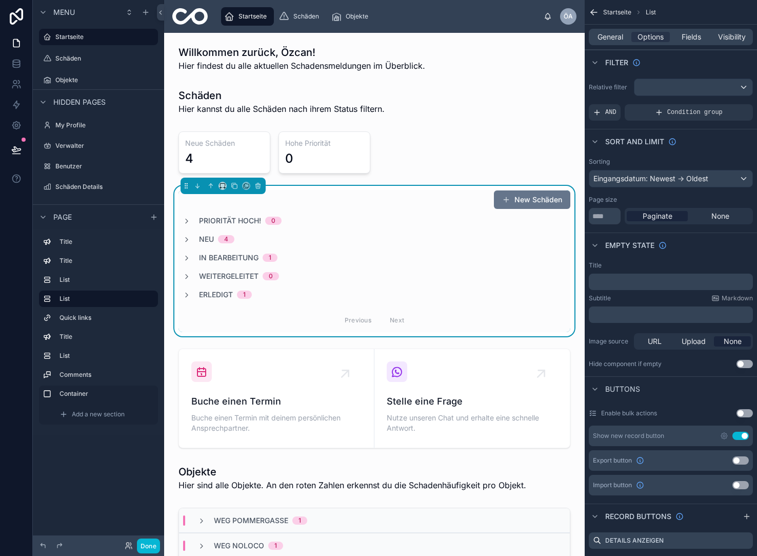
click at [214, 294] on span "Erledigt" at bounding box center [216, 294] width 34 height 10
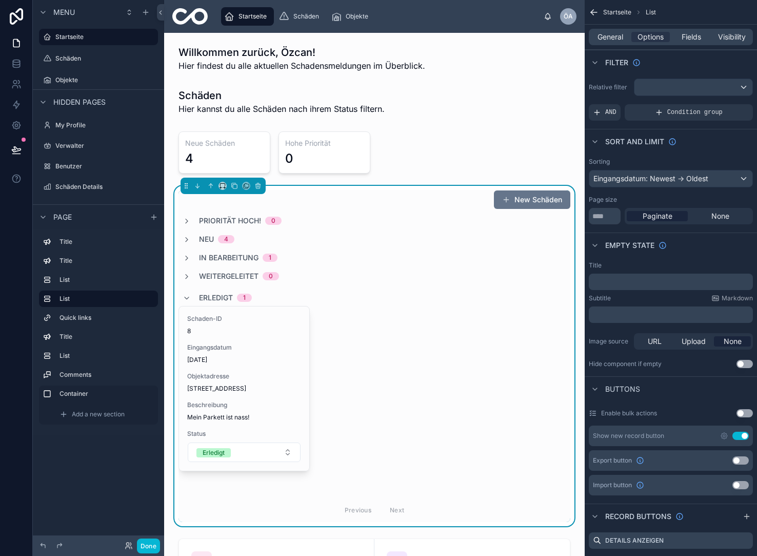
click at [214, 294] on span "Erledigt" at bounding box center [216, 297] width 34 height 10
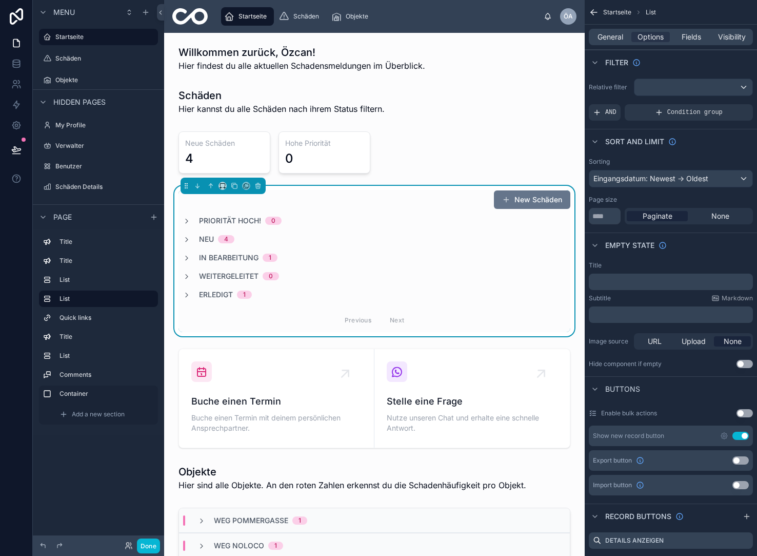
click at [211, 240] on span "Neu" at bounding box center [206, 239] width 15 height 10
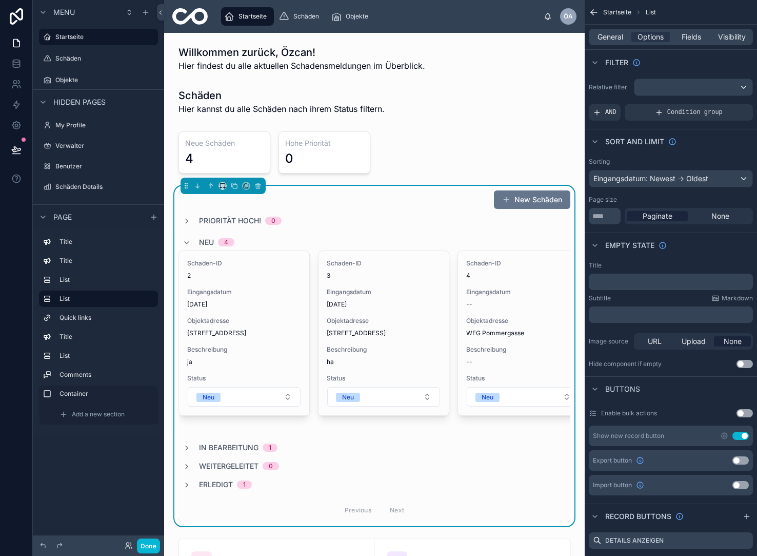
click at [663, 181] on div "Eingangsdatum: Newest -> Oldest" at bounding box center [670, 178] width 163 height 16
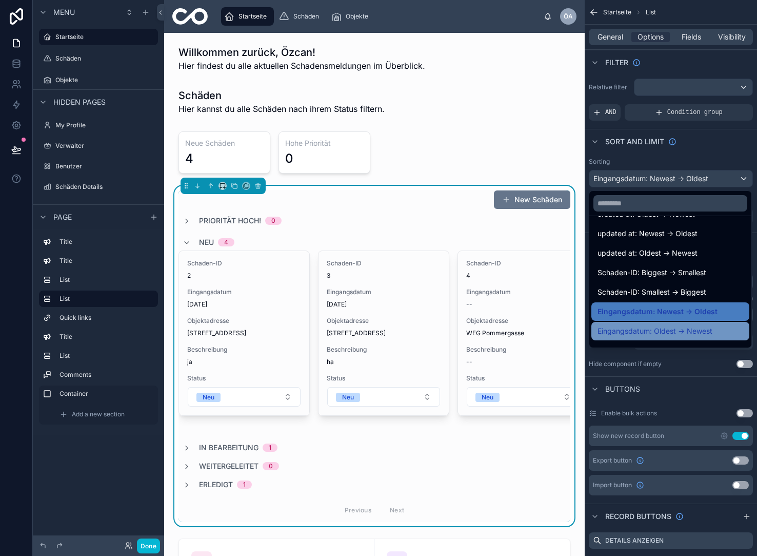
scroll to position [61, 0]
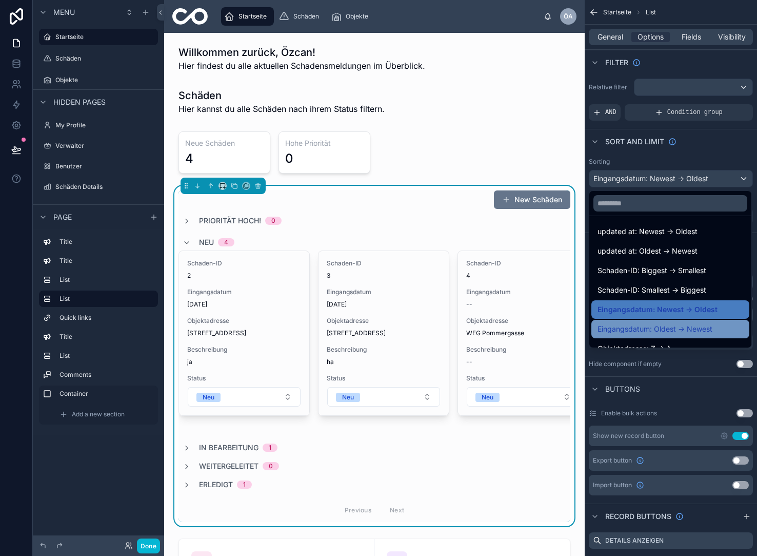
click at [680, 329] on span "Eingangsdatum: Oldest -> Newest" at bounding box center [655, 329] width 115 height 12
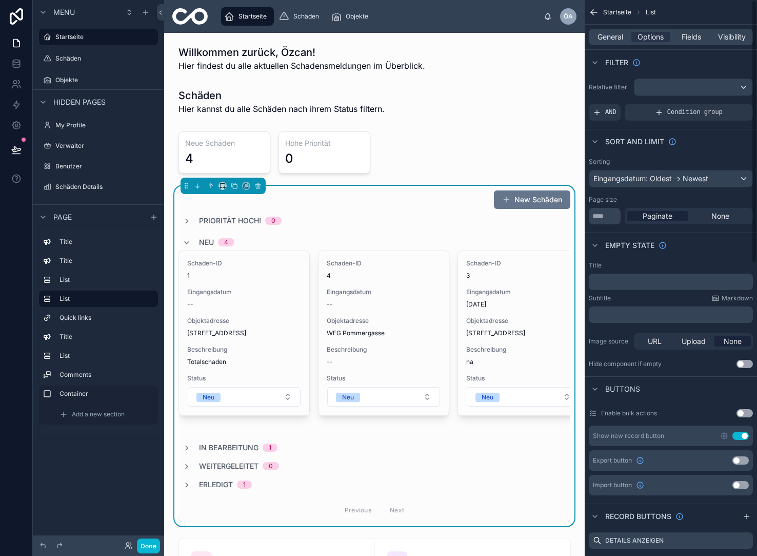
click at [662, 175] on div "Eingangsdatum: Oldest -> Newest" at bounding box center [670, 178] width 163 height 16
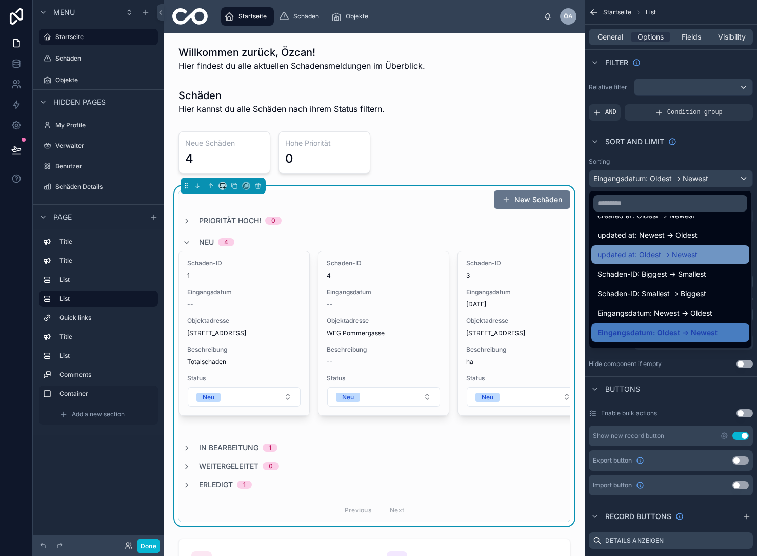
scroll to position [62, 0]
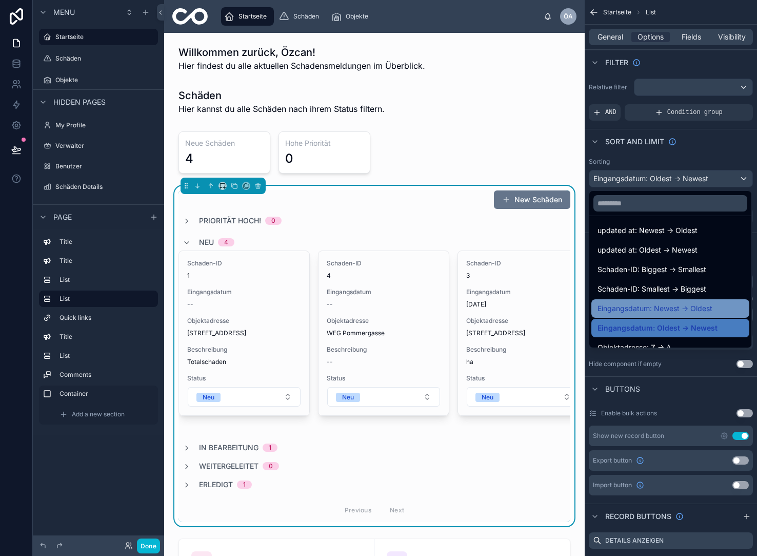
click at [682, 311] on span "Eingangsdatum: Newest -> Oldest" at bounding box center [655, 308] width 115 height 12
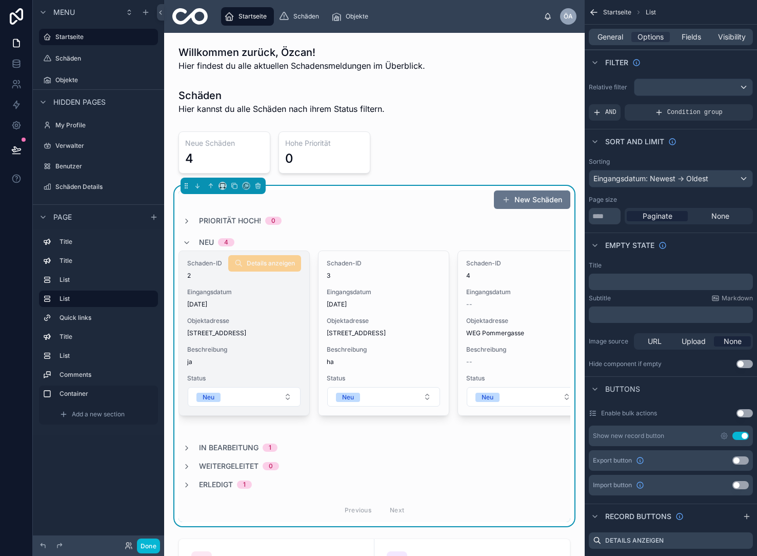
scroll to position [0, 0]
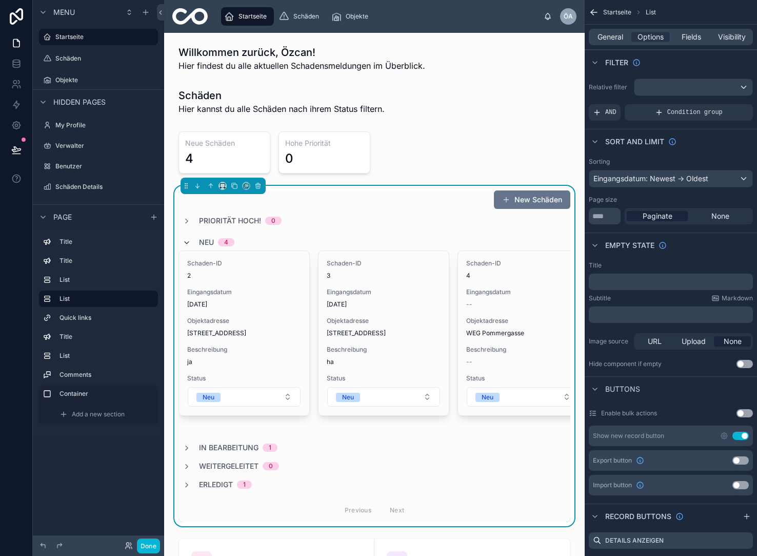
click at [188, 244] on icon at bounding box center [187, 243] width 8 height 8
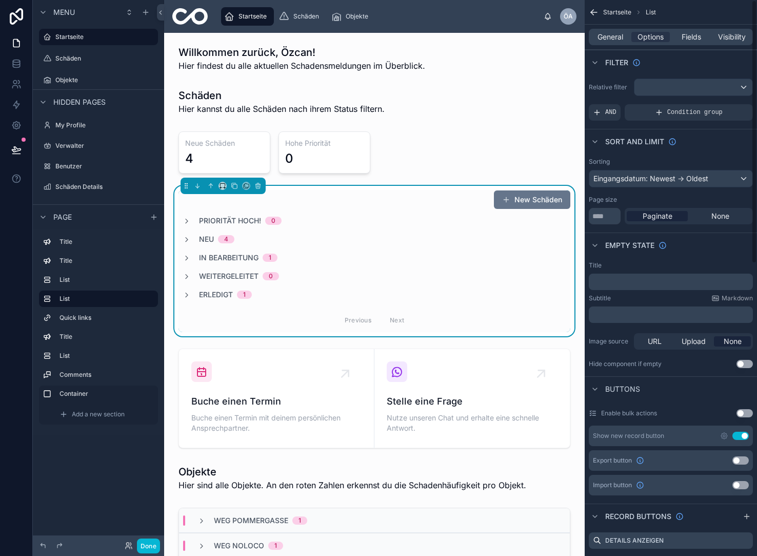
click at [667, 281] on p "﻿" at bounding box center [672, 282] width 158 height 8
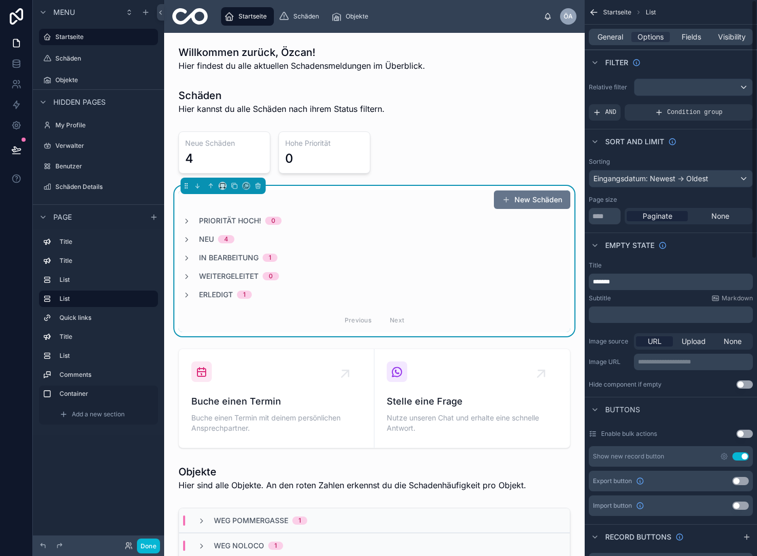
click at [322, 269] on div "Priorität [PERSON_NAME]! 0 [PERSON_NAME] 4 In Bearbeitung 1 Weitergeleitet 0 Er…" at bounding box center [375, 273] width 392 height 116
click at [388, 259] on div "In Bearbeitung 1" at bounding box center [375, 257] width 392 height 10
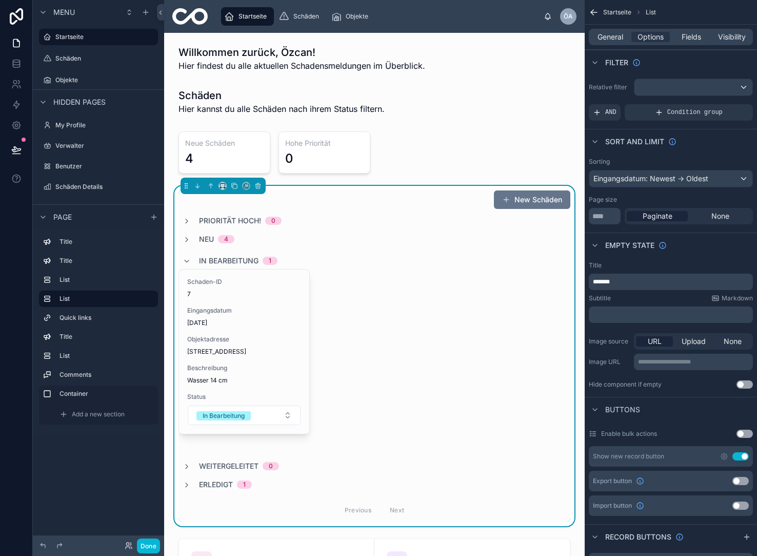
click at [215, 256] on span "In Bearbeitung" at bounding box center [229, 260] width 60 height 10
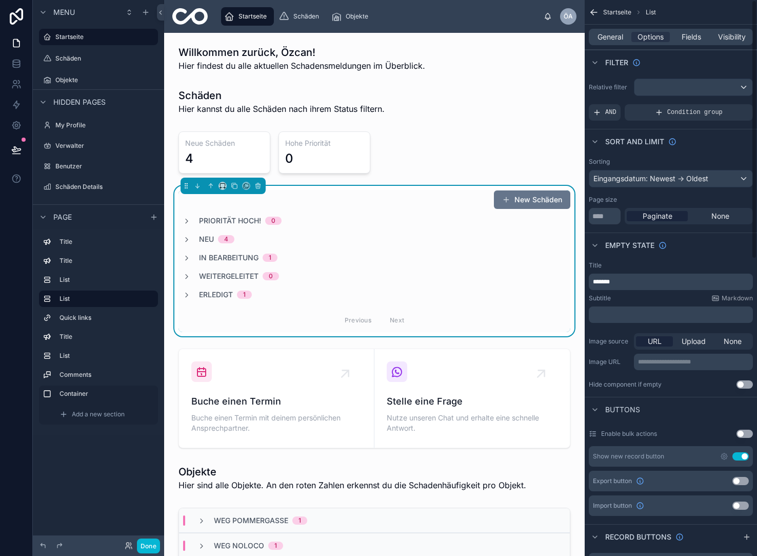
click at [636, 278] on p "*******" at bounding box center [672, 282] width 158 height 8
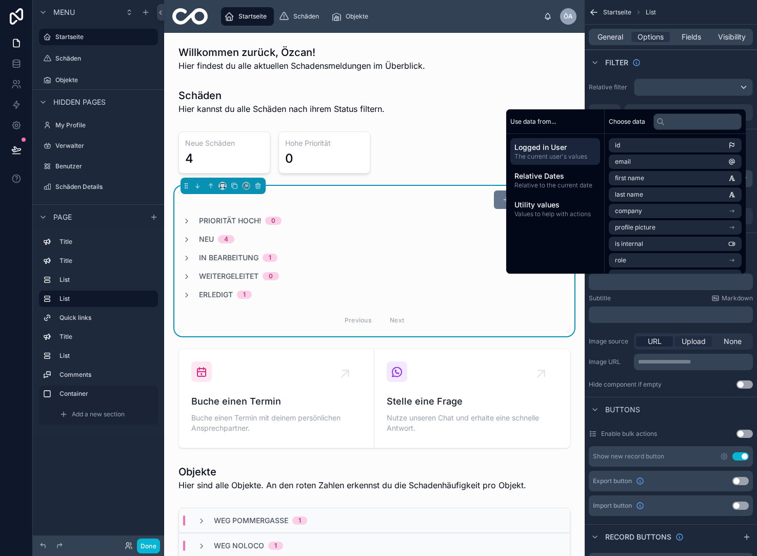
click at [685, 343] on span "Upload" at bounding box center [694, 341] width 24 height 10
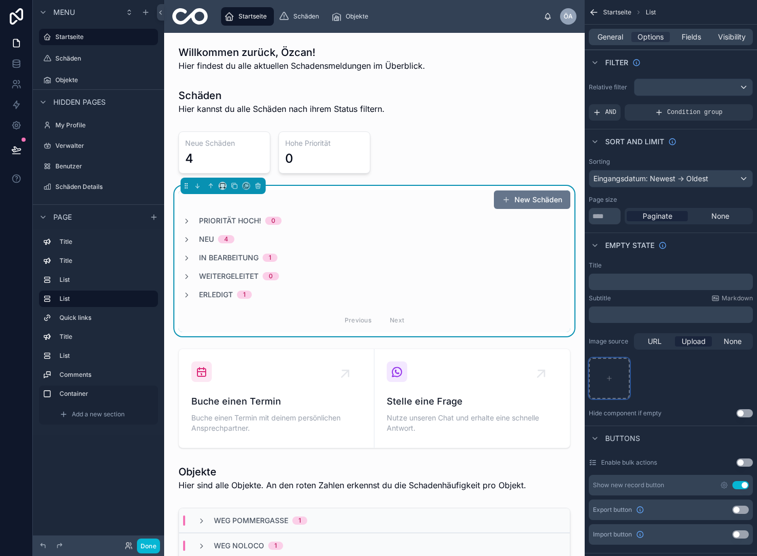
click at [609, 380] on icon "scrollable content" at bounding box center [609, 377] width 7 height 7
type input "**********"
click at [227, 221] on span "Priorität hoch!" at bounding box center [230, 220] width 62 height 10
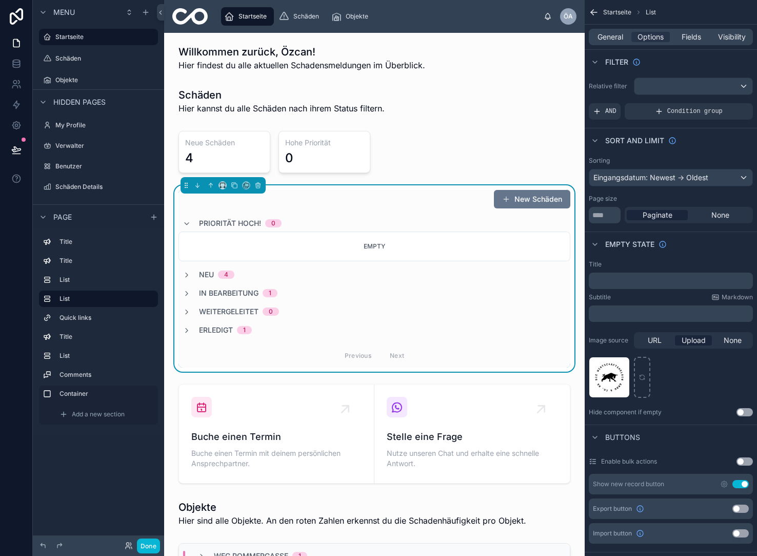
scroll to position [0, 0]
click at [369, 248] on span "Empty" at bounding box center [375, 247] width 22 height 8
click at [233, 223] on span "Priorität hoch!" at bounding box center [230, 224] width 62 height 10
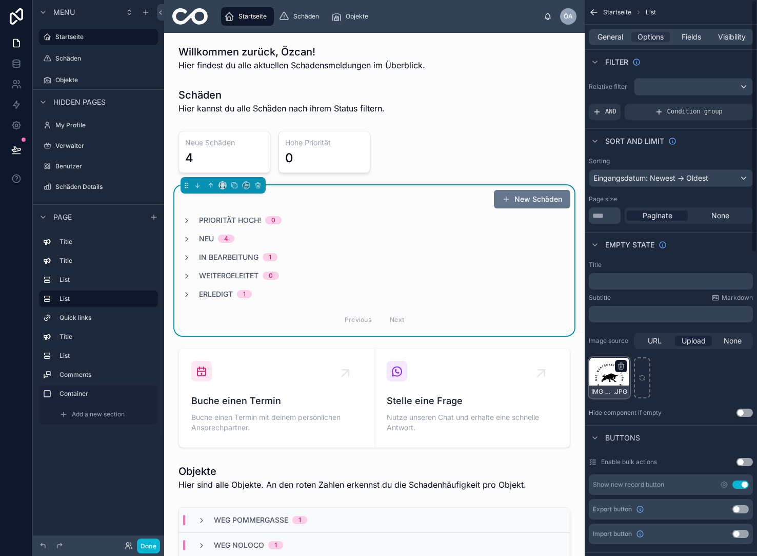
click at [621, 361] on div "scrollable content" at bounding box center [621, 366] width 12 height 12
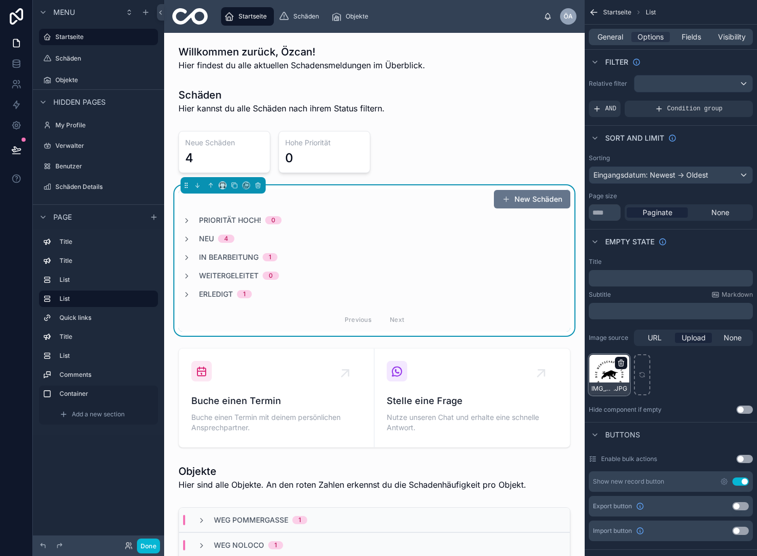
click at [621, 363] on icon "scrollable content" at bounding box center [621, 363] width 8 height 8
click at [642, 345] on icon "button" at bounding box center [642, 345] width 0 height 2
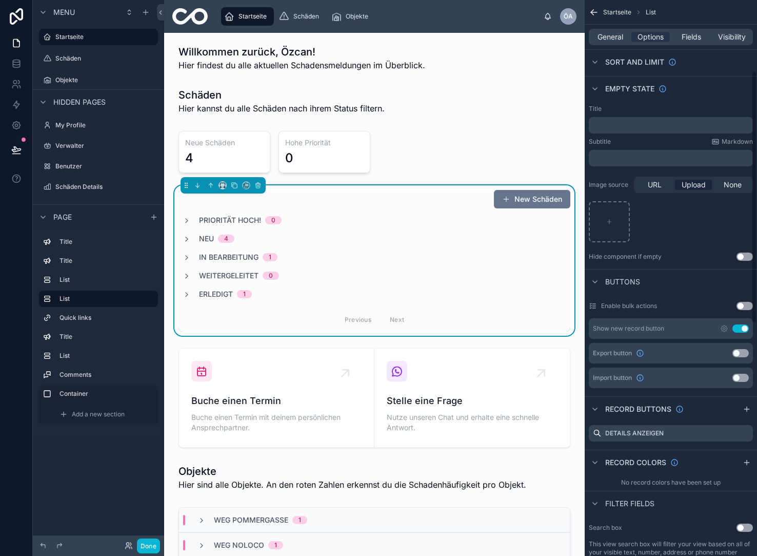
scroll to position [173, 0]
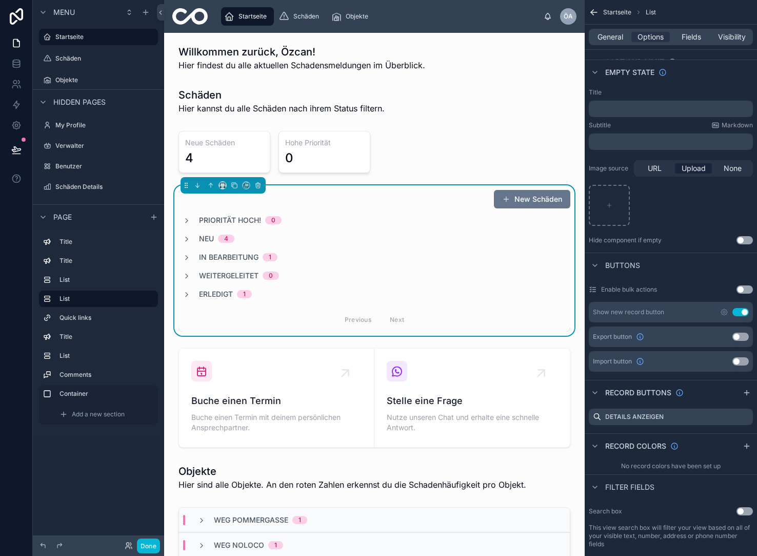
click at [202, 238] on span "Neu" at bounding box center [206, 238] width 15 height 10
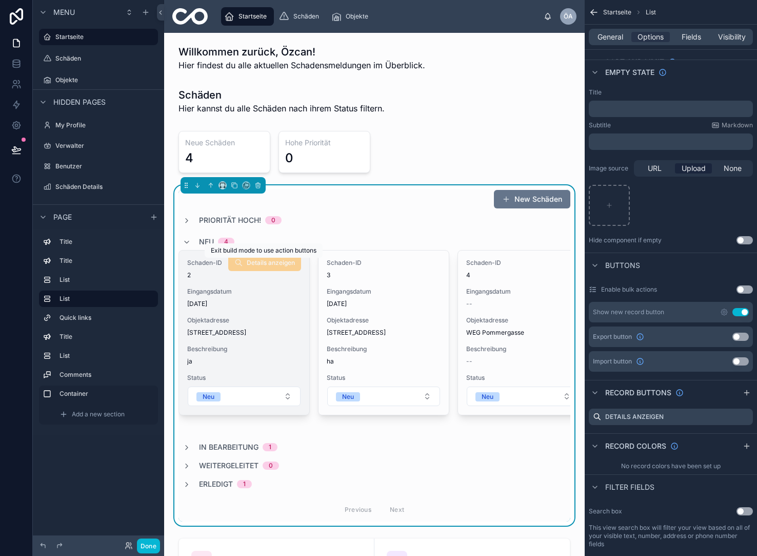
click at [261, 267] on span "Details anzeigen" at bounding box center [264, 264] width 73 height 8
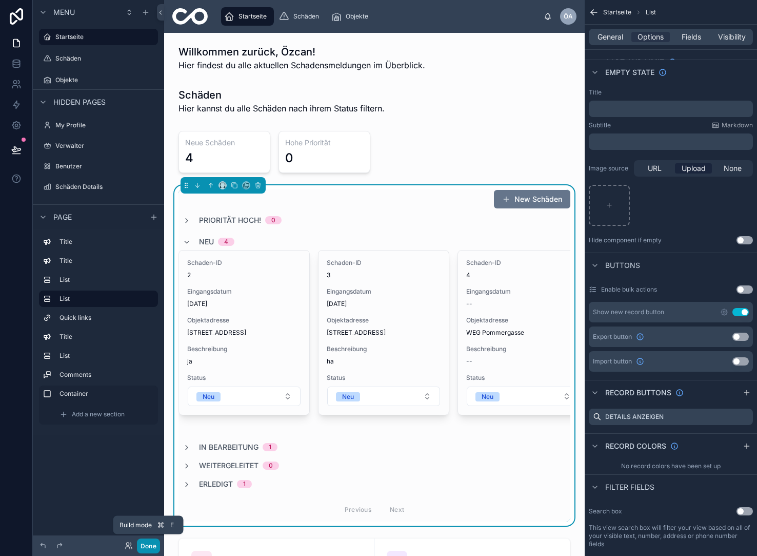
click at [150, 543] on button "Done" at bounding box center [148, 545] width 23 height 15
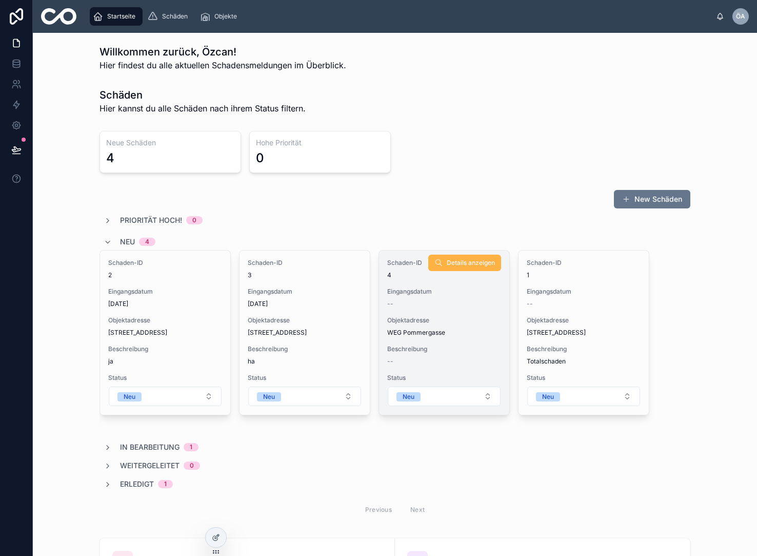
click at [448, 263] on span "Details anzeigen" at bounding box center [471, 263] width 48 height 8
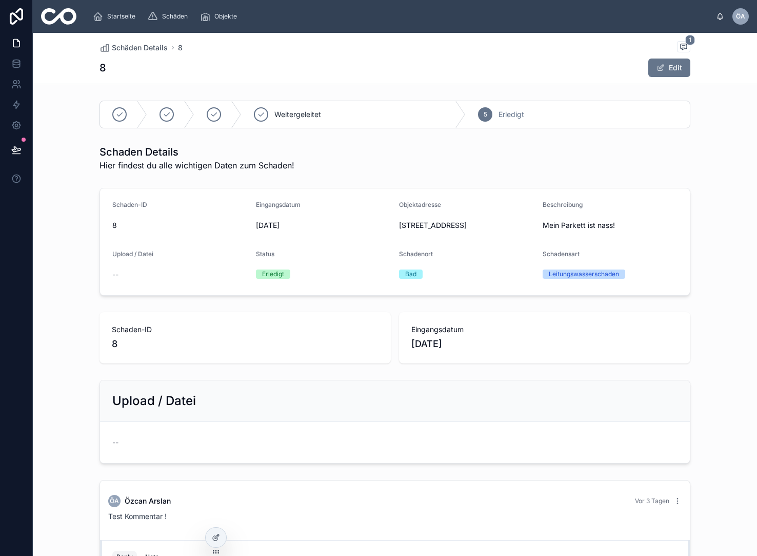
click at [480, 112] on div "5" at bounding box center [485, 114] width 14 height 14
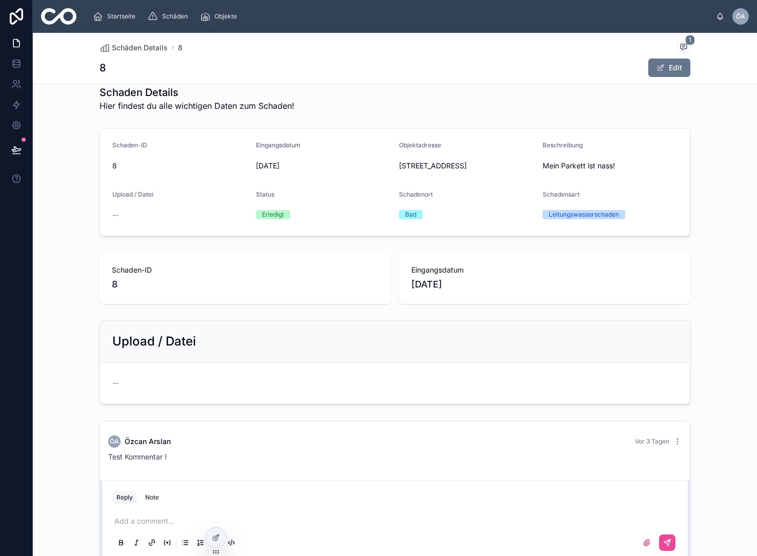
scroll to position [58, 0]
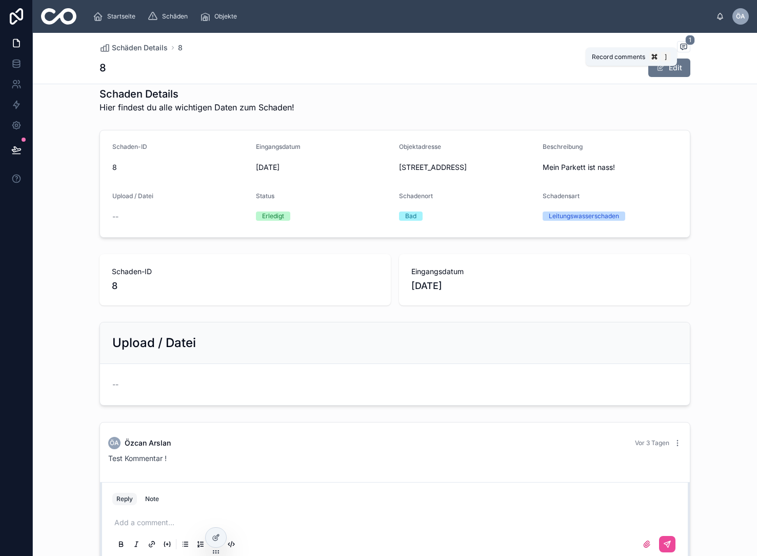
click at [687, 47] on icon at bounding box center [684, 47] width 6 height 6
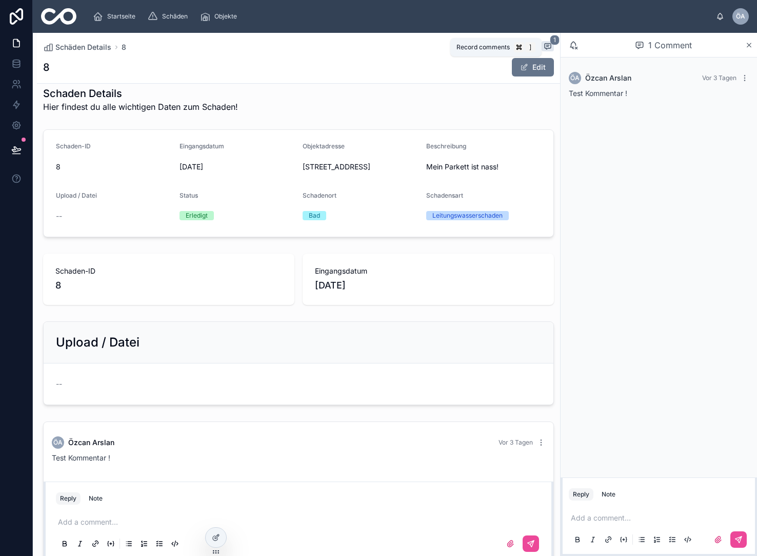
click at [546, 45] on icon at bounding box center [548, 46] width 8 height 8
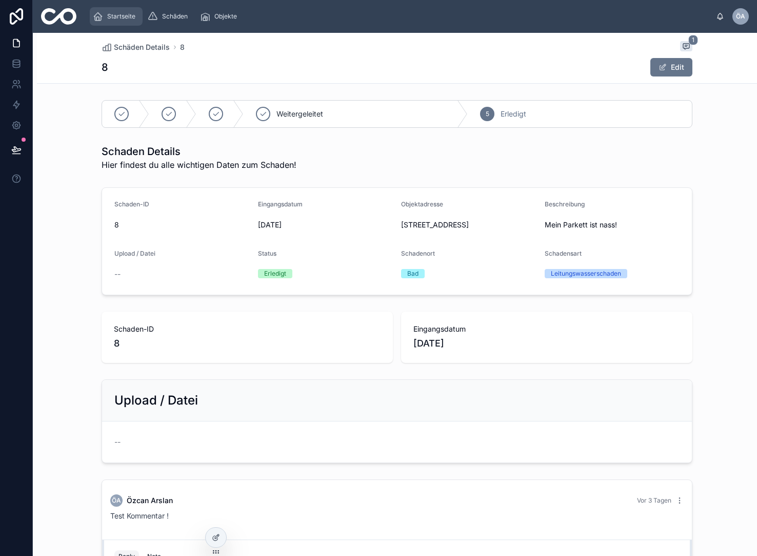
click at [108, 21] on div "Startseite" at bounding box center [116, 16] width 47 height 16
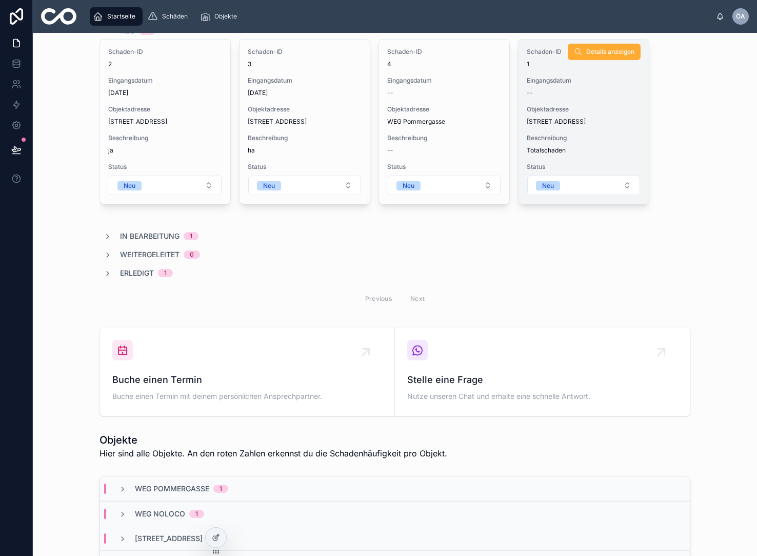
scroll to position [214, 0]
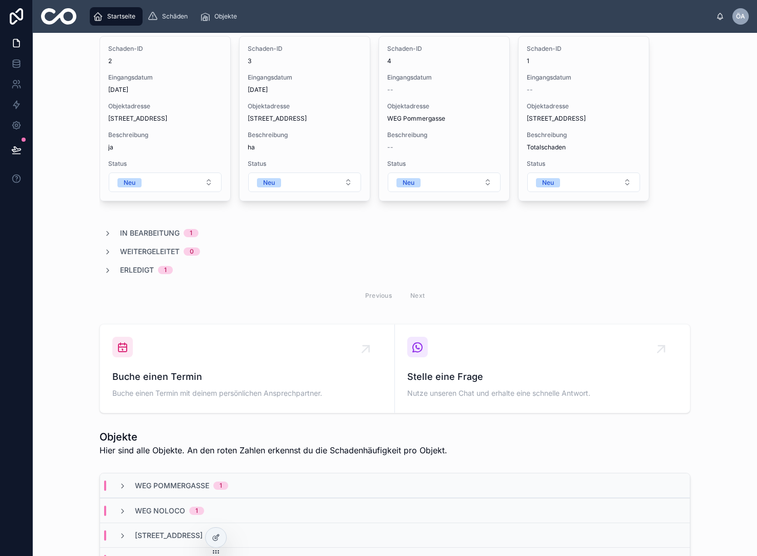
click at [425, 293] on div "Previous Next" at bounding box center [395, 295] width 74 height 16
click at [381, 295] on div "Previous Next" at bounding box center [395, 295] width 74 height 16
click at [374, 297] on div "Previous Next" at bounding box center [395, 295] width 74 height 16
click at [417, 297] on div "Previous Next" at bounding box center [395, 295] width 74 height 16
click at [392, 297] on div "Previous Next" at bounding box center [395, 295] width 74 height 16
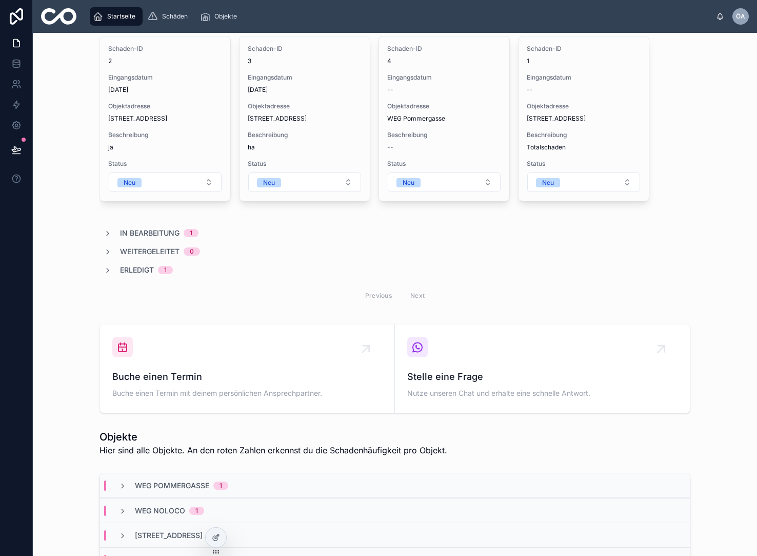
click at [388, 297] on div "Previous Next" at bounding box center [395, 295] width 74 height 16
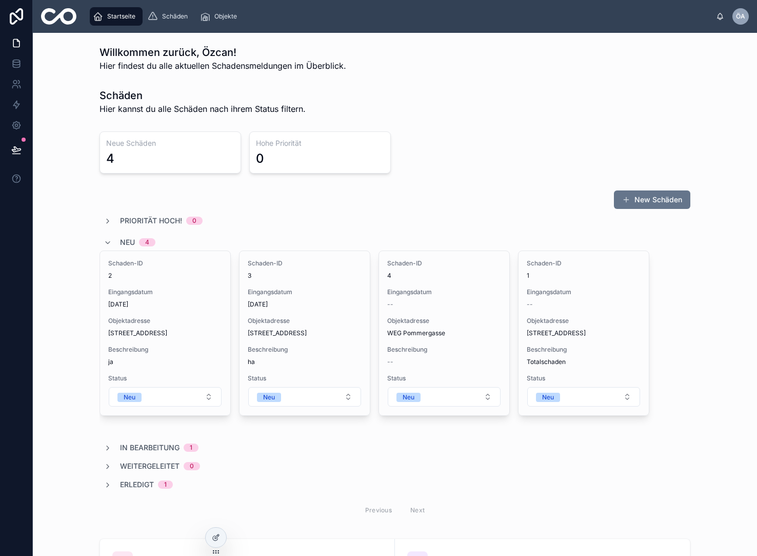
scroll to position [0, 0]
click at [104, 241] on icon at bounding box center [108, 243] width 8 height 8
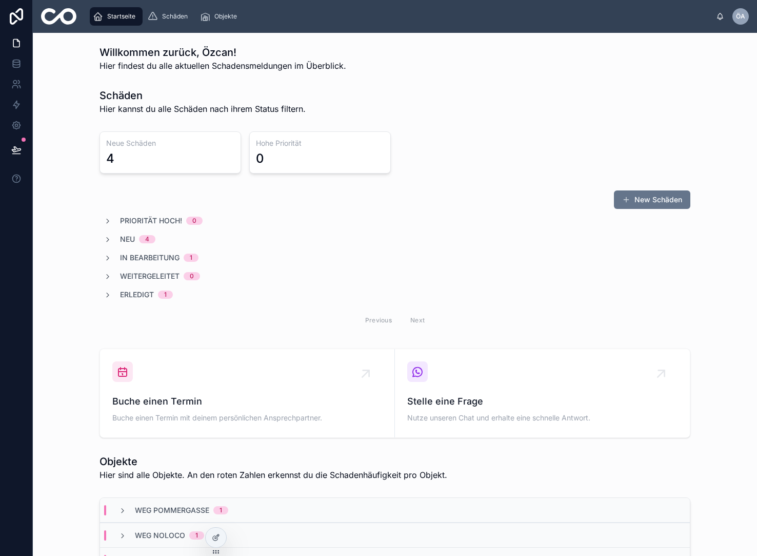
drag, startPoint x: 373, startPoint y: 322, endPoint x: 431, endPoint y: 320, distance: 58.5
click at [378, 321] on div "Previous Next" at bounding box center [395, 320] width 74 height 16
click at [433, 320] on div "Previous Next" at bounding box center [395, 320] width 591 height 24
click at [423, 320] on div "Previous Next" at bounding box center [395, 320] width 74 height 16
click at [345, 244] on div "Neu 4" at bounding box center [395, 239] width 591 height 10
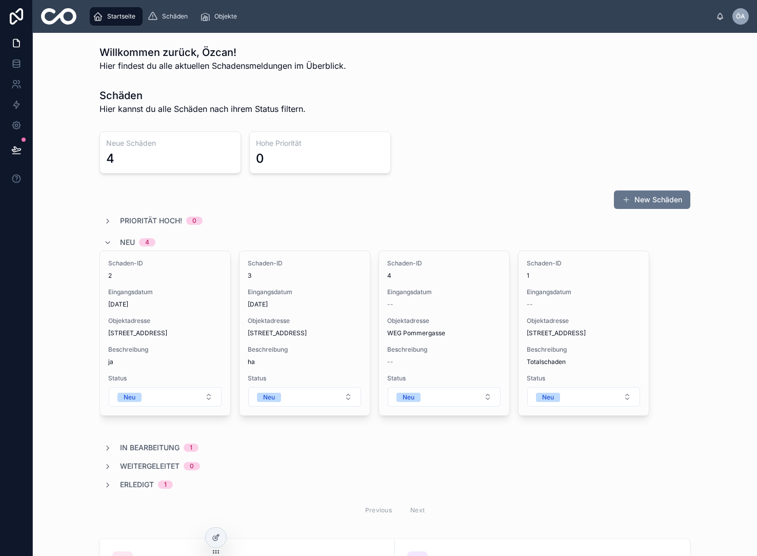
click at [122, 240] on span "Neu" at bounding box center [127, 242] width 15 height 10
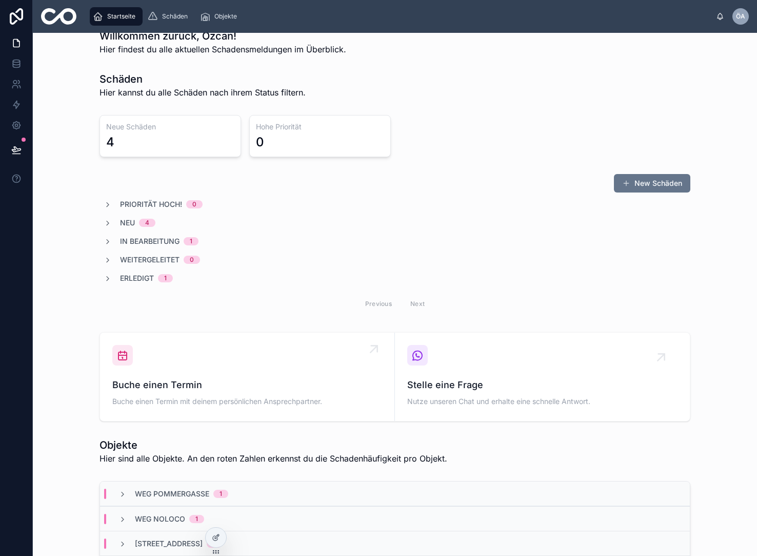
scroll to position [19, 0]
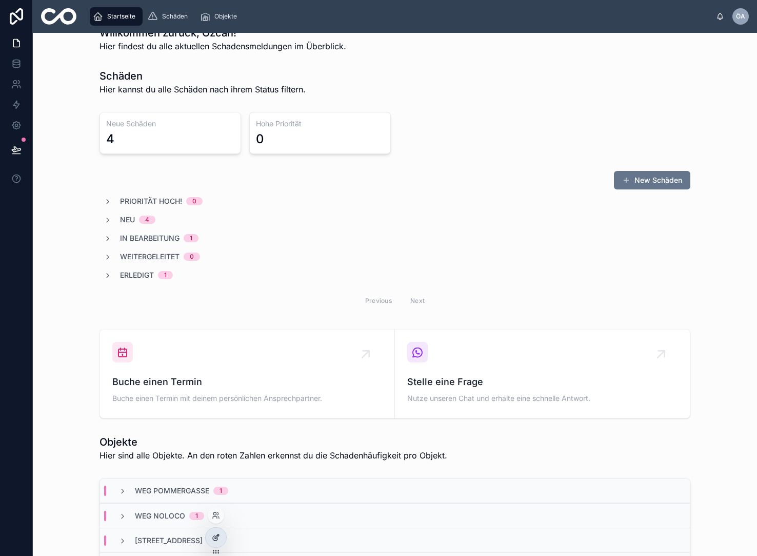
click at [216, 534] on icon at bounding box center [216, 537] width 8 height 8
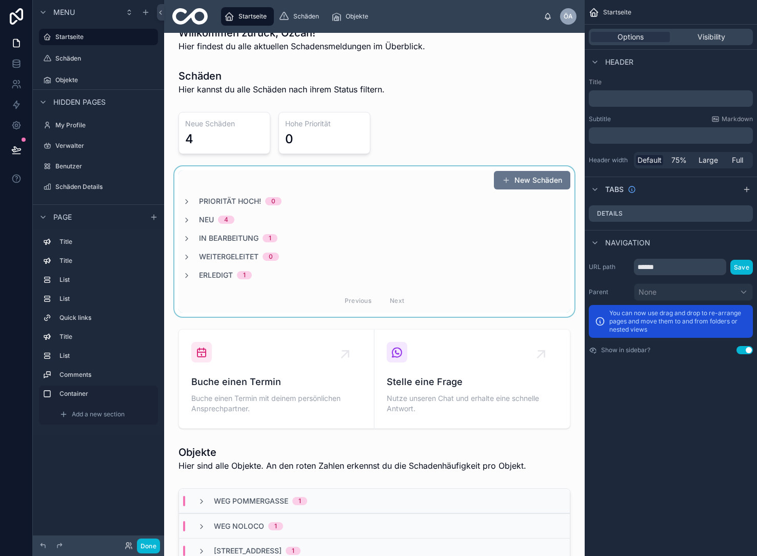
scroll to position [0, 0]
click at [364, 247] on div at bounding box center [374, 241] width 404 height 150
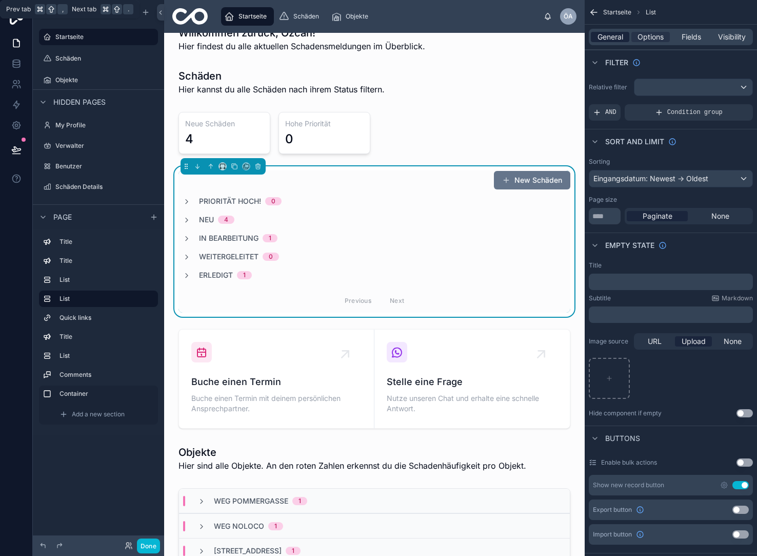
click at [619, 35] on span "General" at bounding box center [611, 37] width 26 height 10
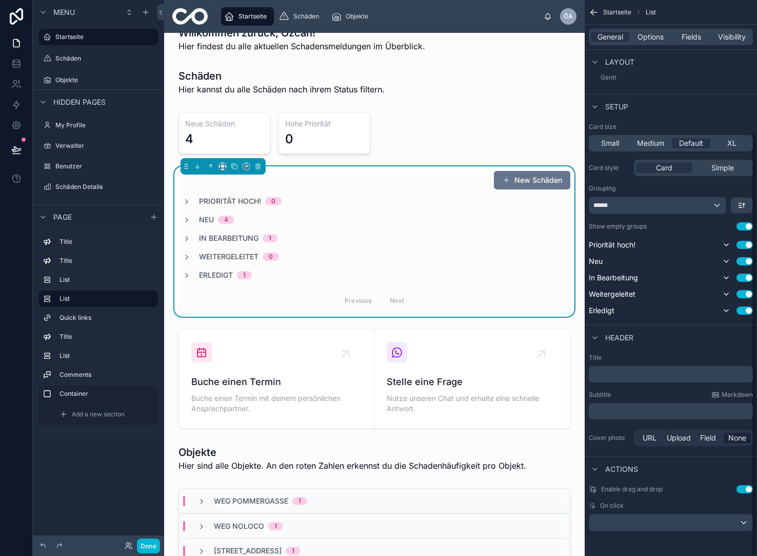
scroll to position [172, 0]
click at [746, 527] on div "scrollable content" at bounding box center [670, 522] width 163 height 16
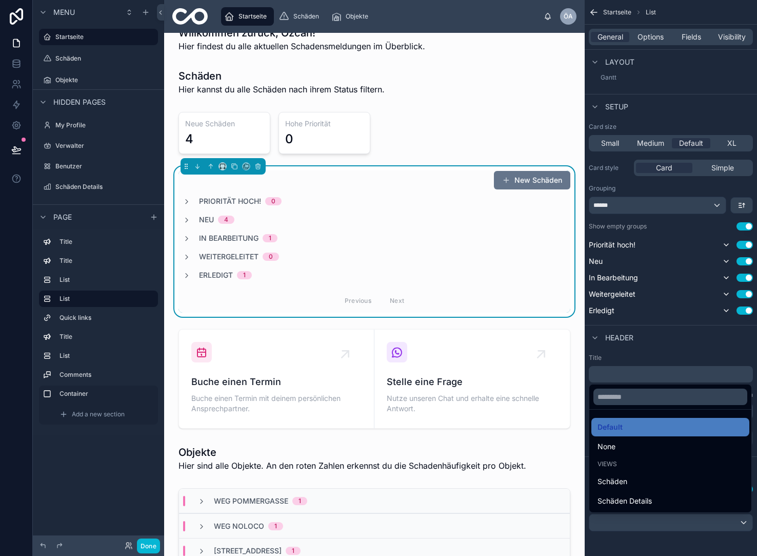
click at [745, 524] on div "scrollable content" at bounding box center [378, 278] width 757 height 556
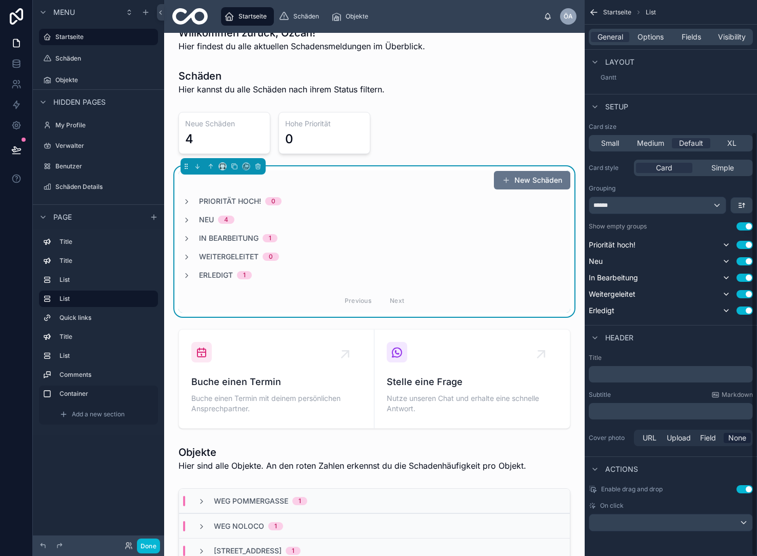
click at [745, 524] on div "scrollable content" at bounding box center [670, 522] width 163 height 16
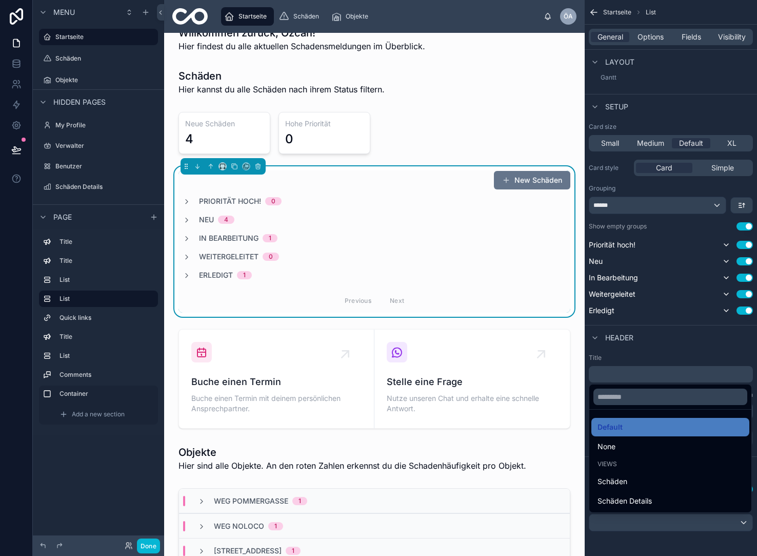
click at [745, 524] on div "scrollable content" at bounding box center [378, 278] width 757 height 556
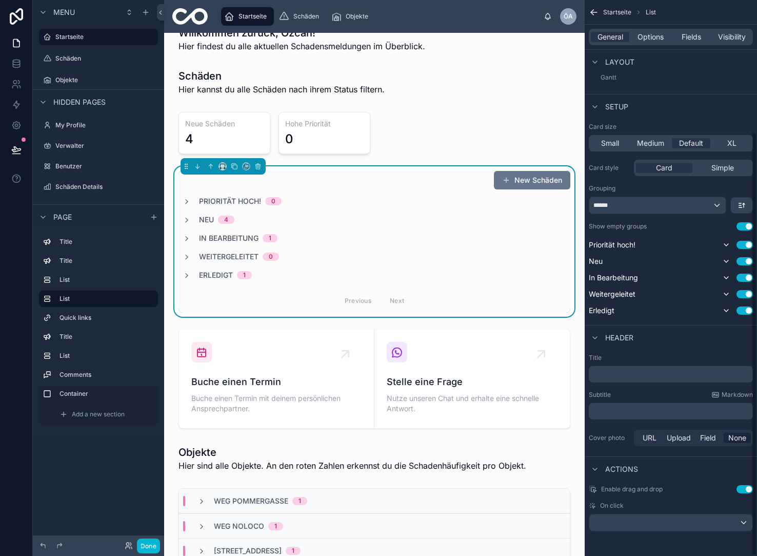
click at [745, 524] on div "scrollable content" at bounding box center [670, 522] width 163 height 16
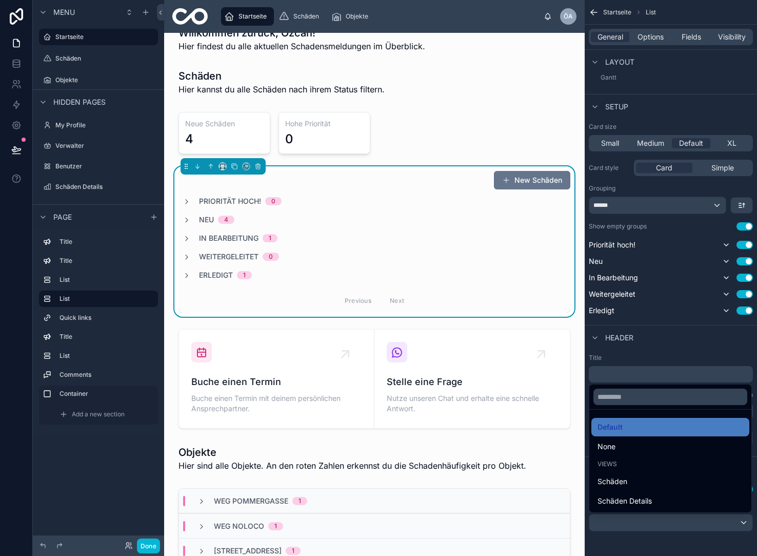
click at [698, 523] on div "scrollable content" at bounding box center [378, 278] width 757 height 556
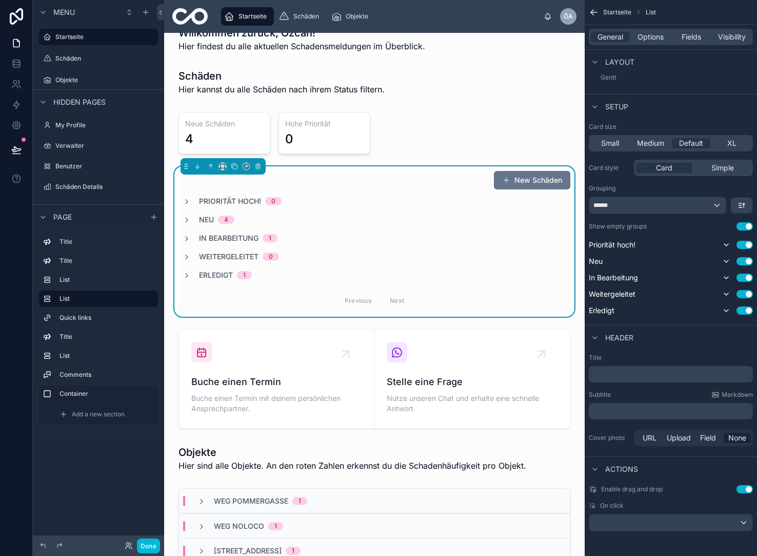
scroll to position [0, 0]
click at [221, 274] on span "Erledigt" at bounding box center [216, 275] width 34 height 10
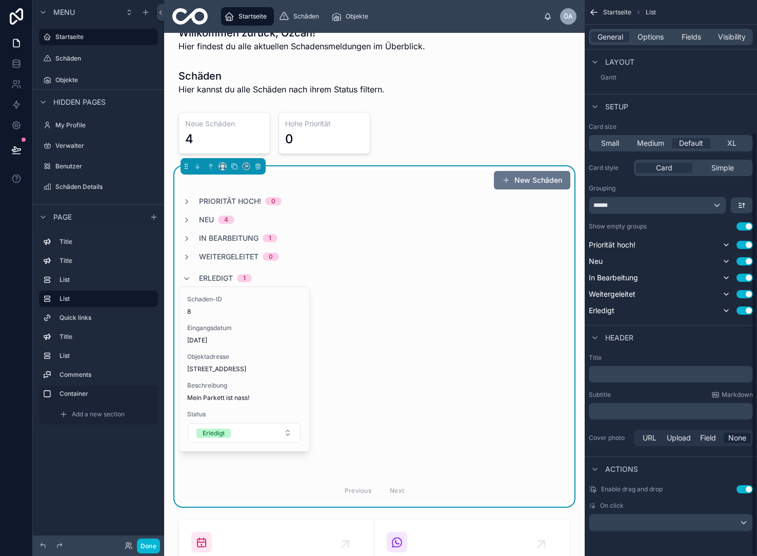
scroll to position [172, 0]
click at [746, 489] on button "Use setting" at bounding box center [745, 489] width 16 height 8
click at [219, 276] on span "Erledigt" at bounding box center [216, 278] width 34 height 10
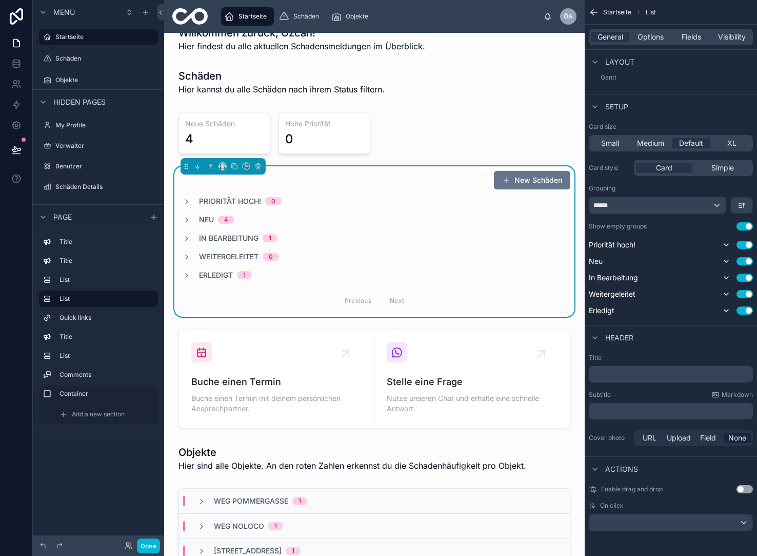
click at [223, 256] on span "Weitergeleitet" at bounding box center [229, 256] width 60 height 10
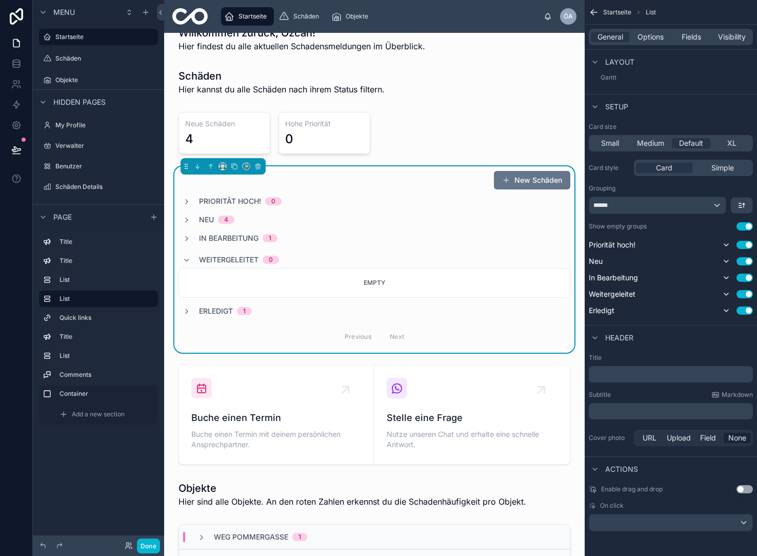
click at [223, 256] on span "Weitergeleitet" at bounding box center [229, 259] width 60 height 10
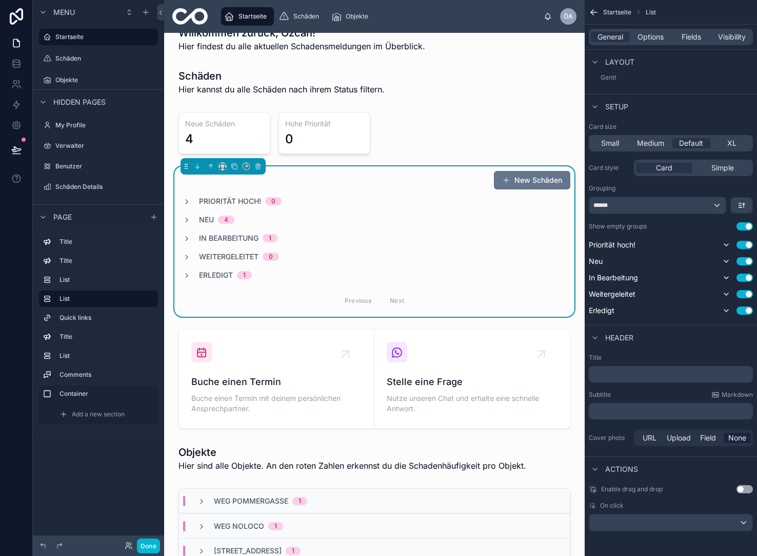
click at [220, 239] on span "In Bearbeitung" at bounding box center [229, 238] width 60 height 10
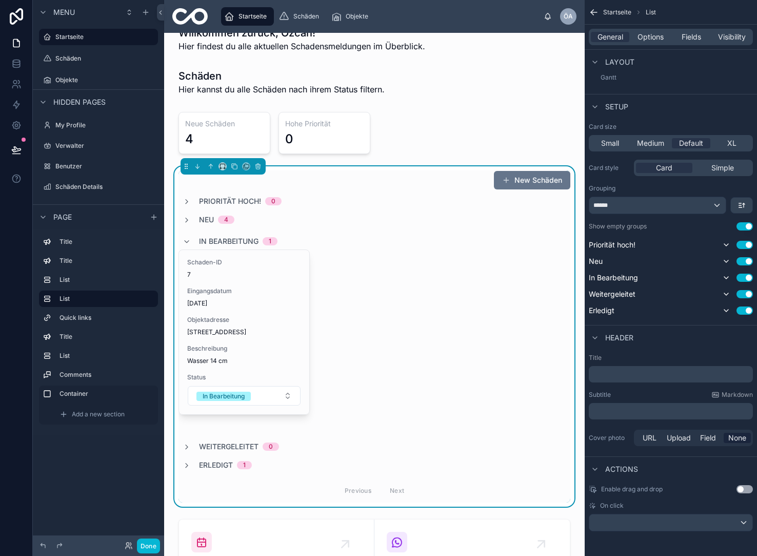
click at [203, 219] on span "Neu" at bounding box center [206, 219] width 15 height 10
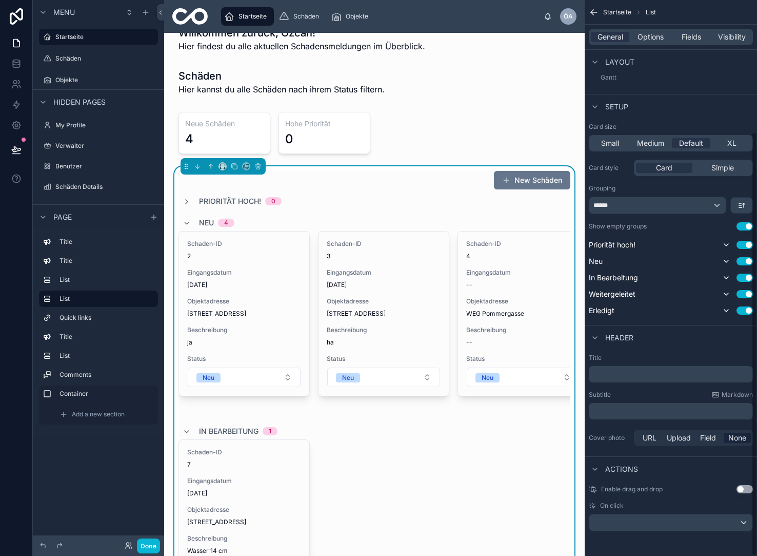
click at [748, 492] on button "Use setting" at bounding box center [745, 489] width 16 height 8
drag, startPoint x: 221, startPoint y: 197, endPoint x: 228, endPoint y: 195, distance: 7.5
click at [228, 195] on div "New Schäden Priorität [PERSON_NAME]! 0 [PERSON_NAME] 4 [PERSON_NAME]-ID 2 Einga…" at bounding box center [375, 431] width 392 height 522
click at [616, 508] on span "On click" at bounding box center [612, 505] width 24 height 8
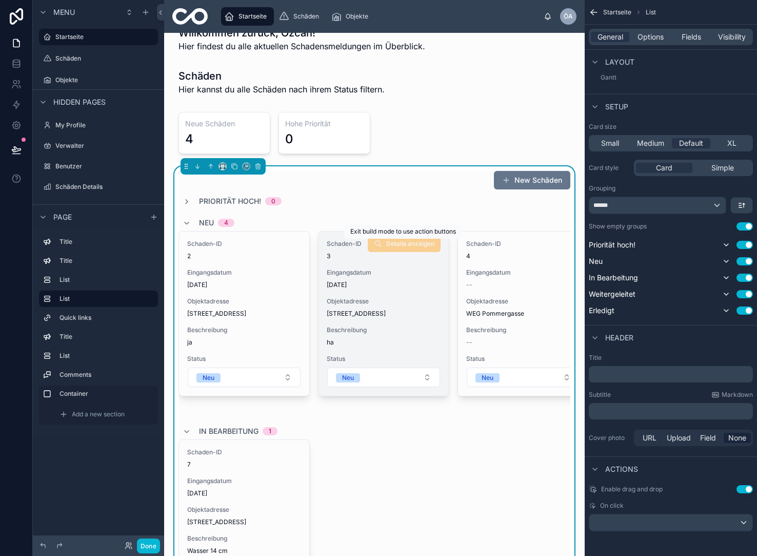
click at [421, 243] on span "Details anzeigen" at bounding box center [404, 245] width 73 height 8
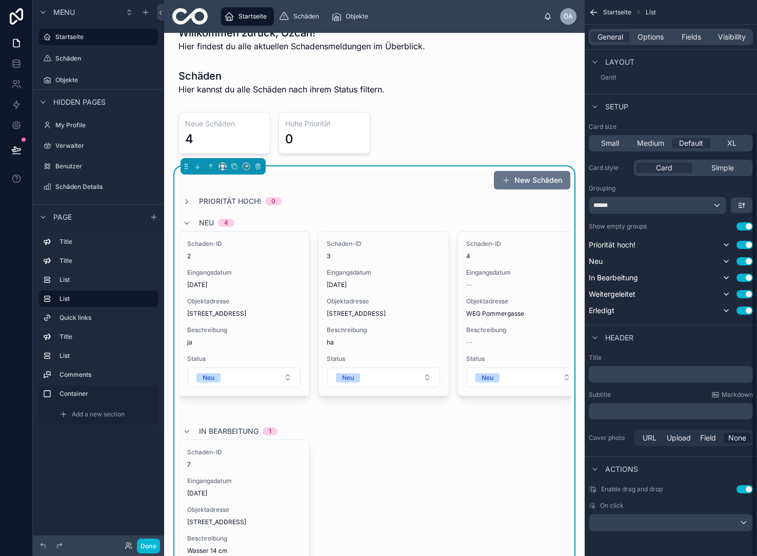
click at [717, 519] on div "scrollable content" at bounding box center [670, 522] width 163 height 16
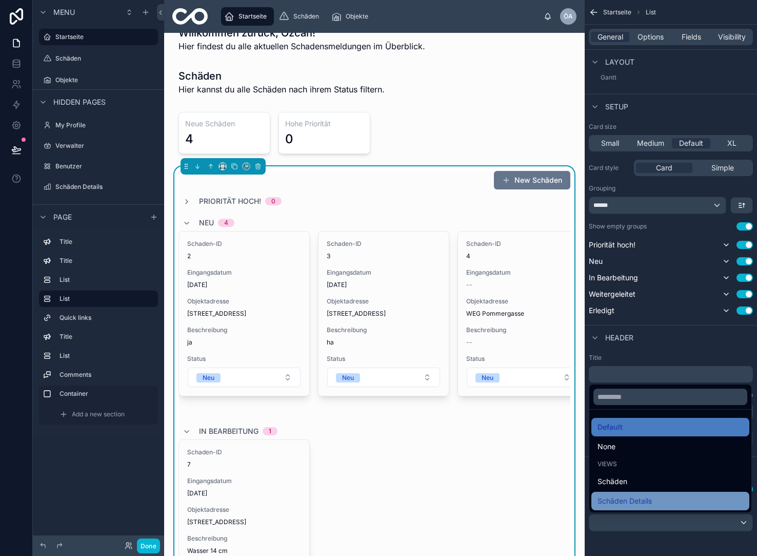
click at [675, 497] on div "Schäden Details" at bounding box center [671, 501] width 146 height 12
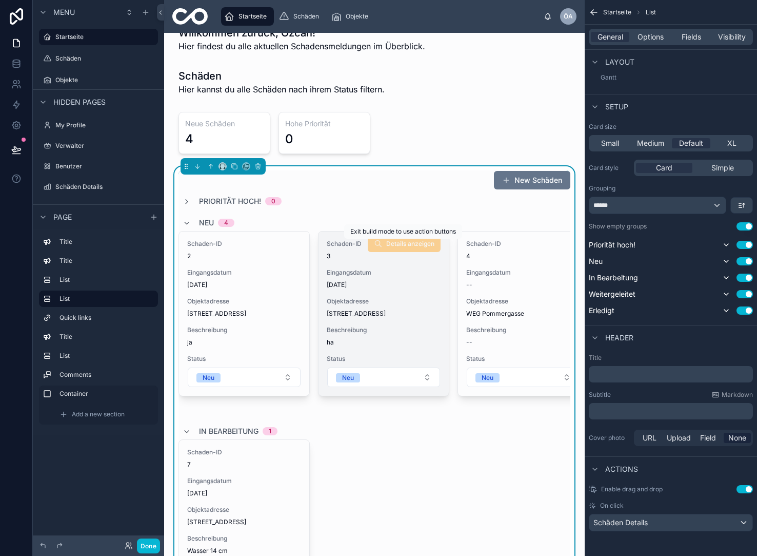
click at [413, 246] on span "Details anzeigen" at bounding box center [404, 245] width 73 height 8
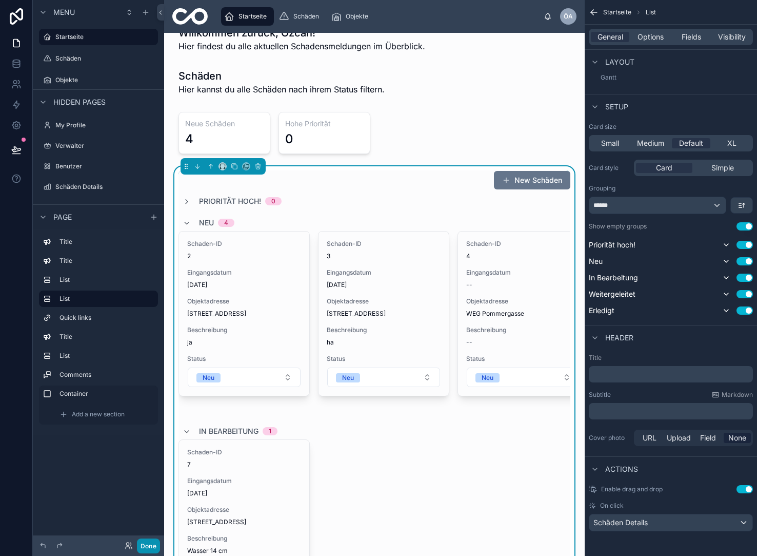
click at [157, 542] on button "Done" at bounding box center [148, 545] width 23 height 15
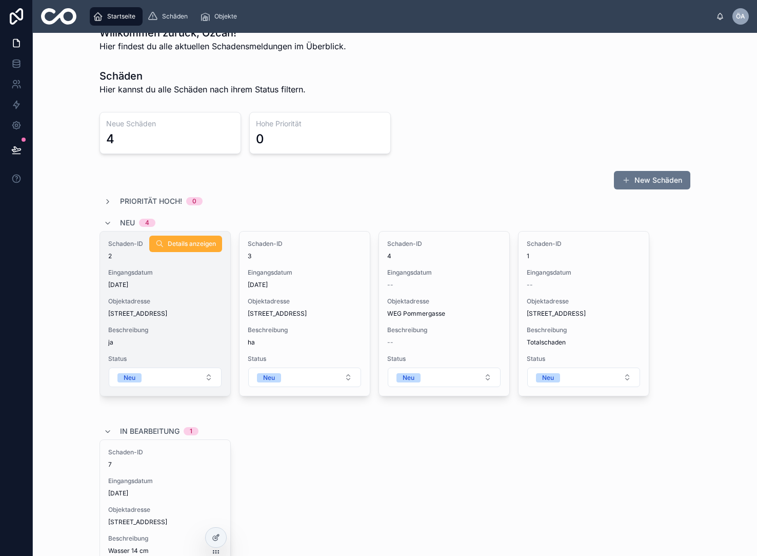
click at [194, 290] on div "Schaden-ID 2 Eingangsdatum [DATE] Objektadresse [STREET_ADDRESS] Beschreibung j…" at bounding box center [165, 313] width 130 height 164
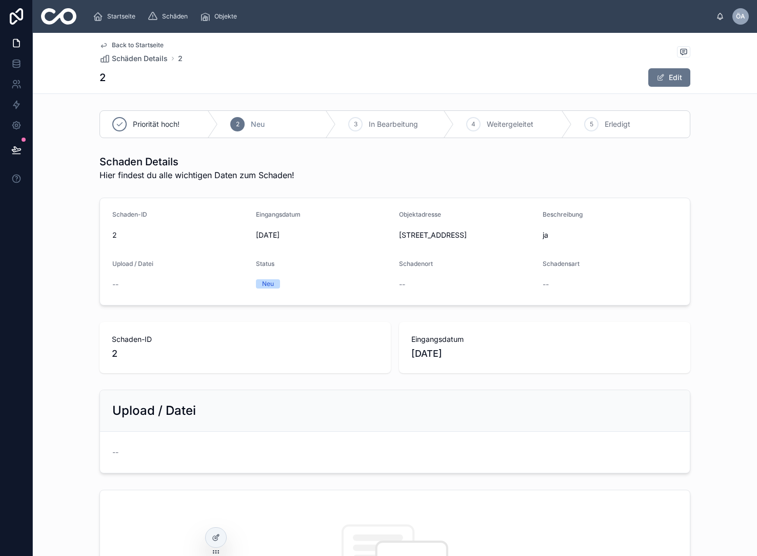
click at [130, 45] on span "Back to Startseite" at bounding box center [138, 45] width 52 height 8
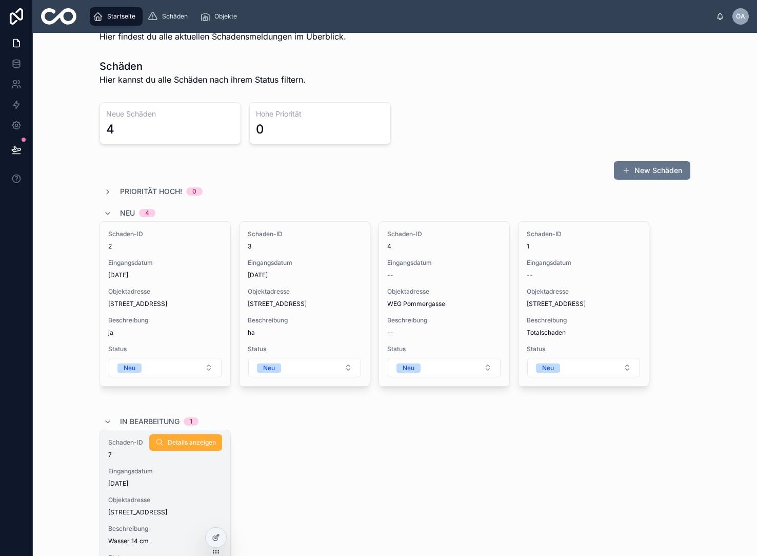
scroll to position [24, 0]
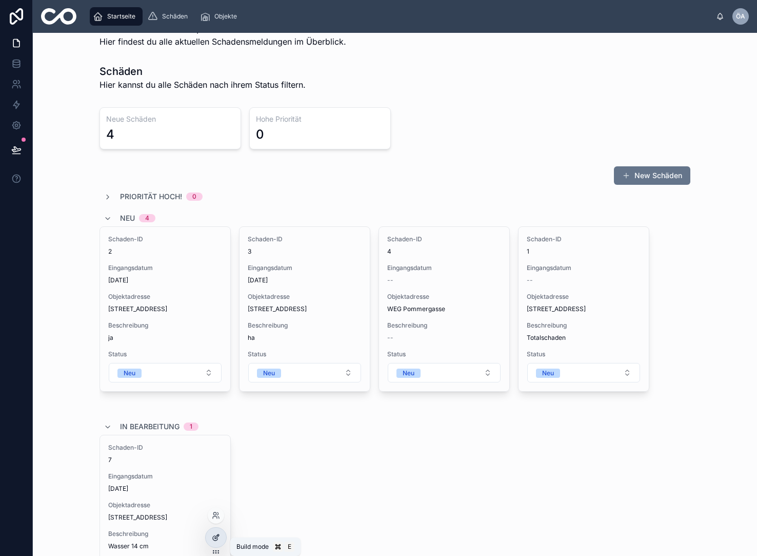
click at [213, 540] on icon at bounding box center [215, 538] width 5 height 5
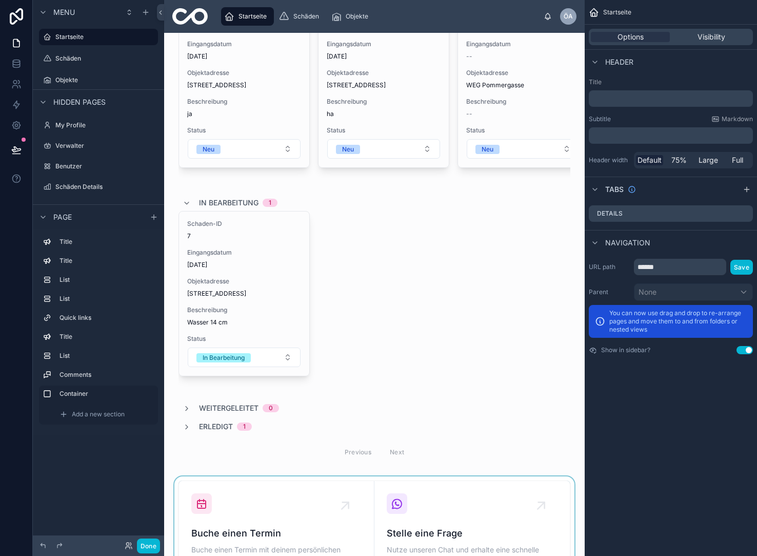
scroll to position [248, 0]
click at [154, 542] on button "Done" at bounding box center [148, 545] width 23 height 15
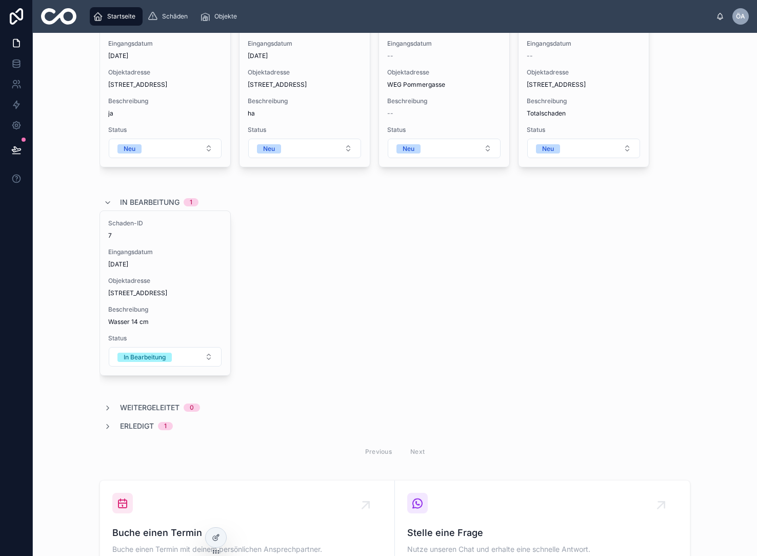
click at [381, 455] on div "Previous Next" at bounding box center [395, 451] width 74 height 16
click at [219, 530] on div at bounding box center [216, 536] width 21 height 19
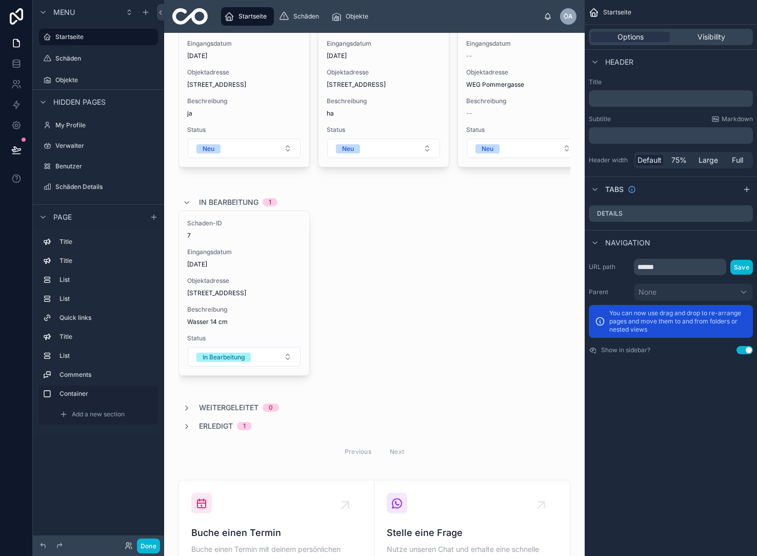
scroll to position [0, 0]
click at [386, 287] on div at bounding box center [374, 202] width 404 height 530
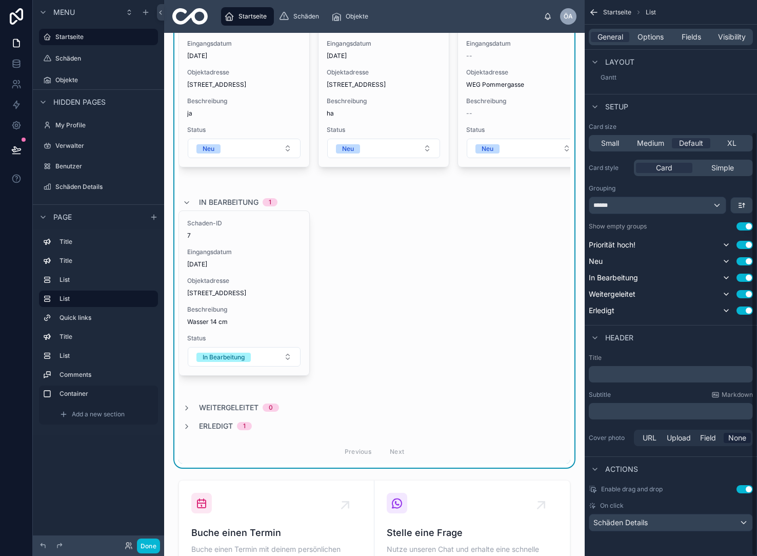
click at [736, 410] on p "﻿" at bounding box center [672, 411] width 158 height 10
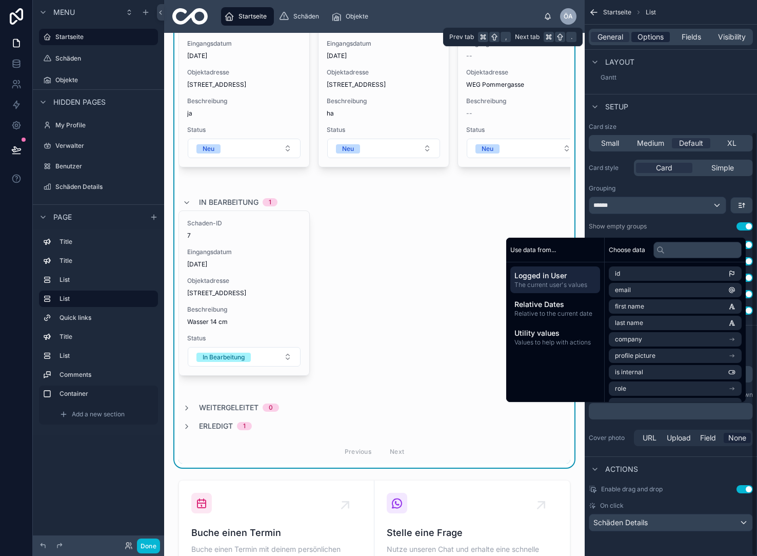
click at [649, 39] on span "Options" at bounding box center [651, 37] width 26 height 10
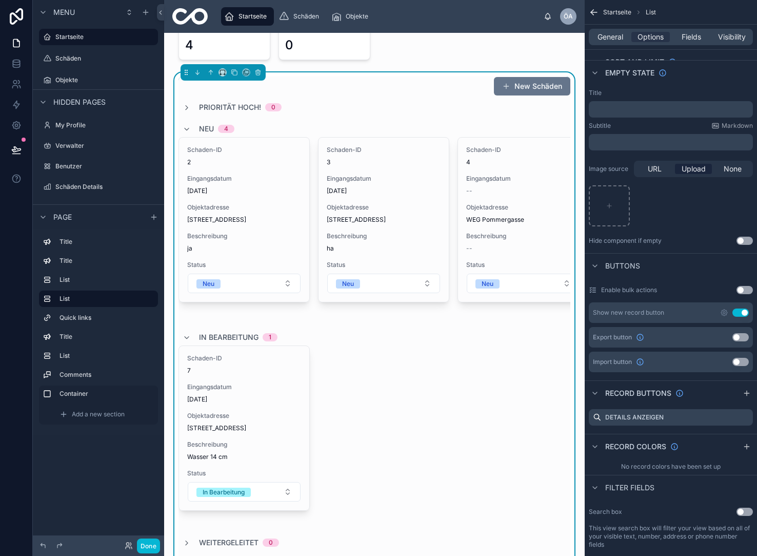
scroll to position [110, 0]
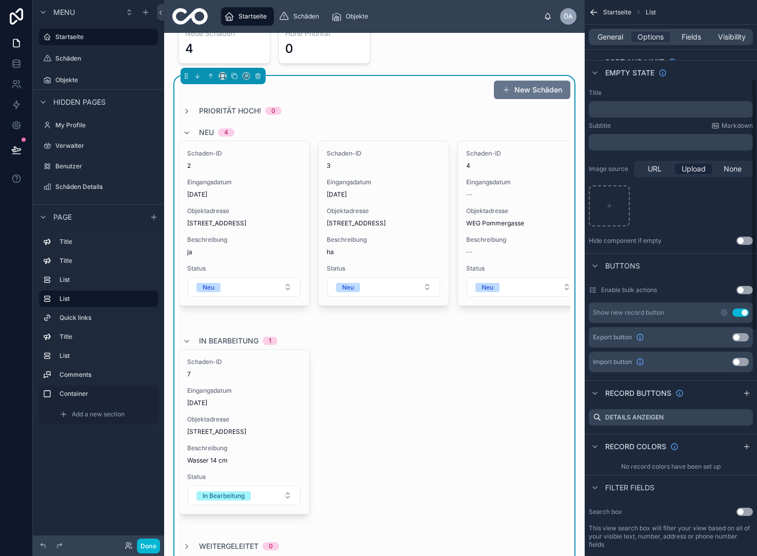
click at [737, 315] on button "Use setting" at bounding box center [741, 312] width 16 height 8
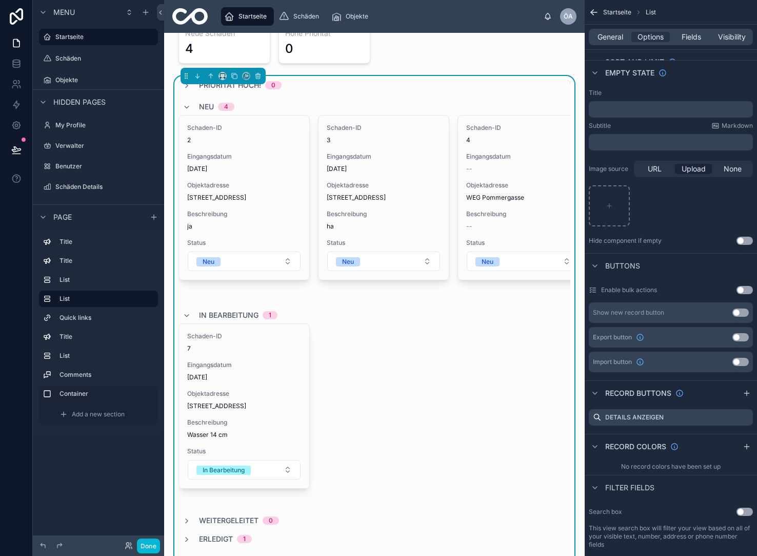
click at [743, 316] on button "Use setting" at bounding box center [741, 312] width 16 height 8
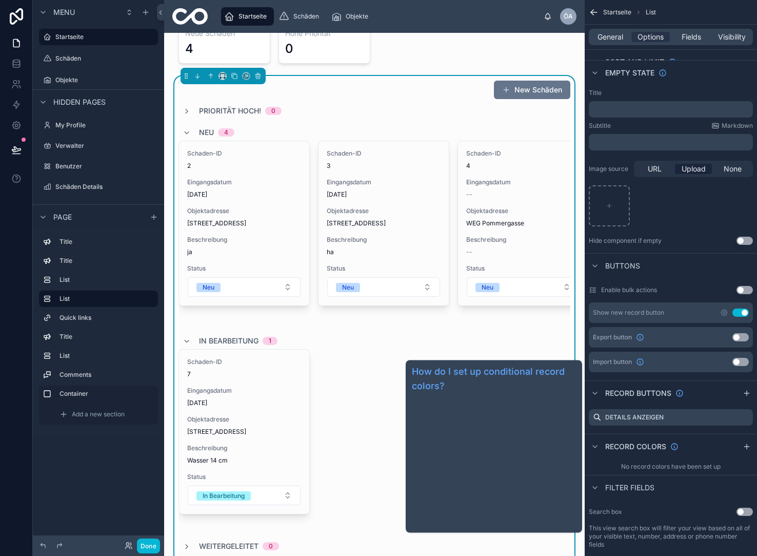
click at [641, 446] on span "Record colors" at bounding box center [635, 446] width 61 height 10
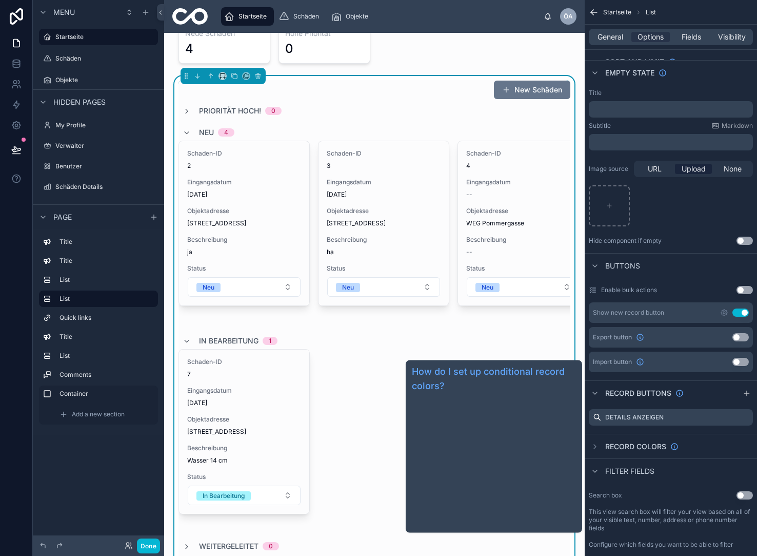
click at [641, 446] on span "Record colors" at bounding box center [635, 446] width 61 height 10
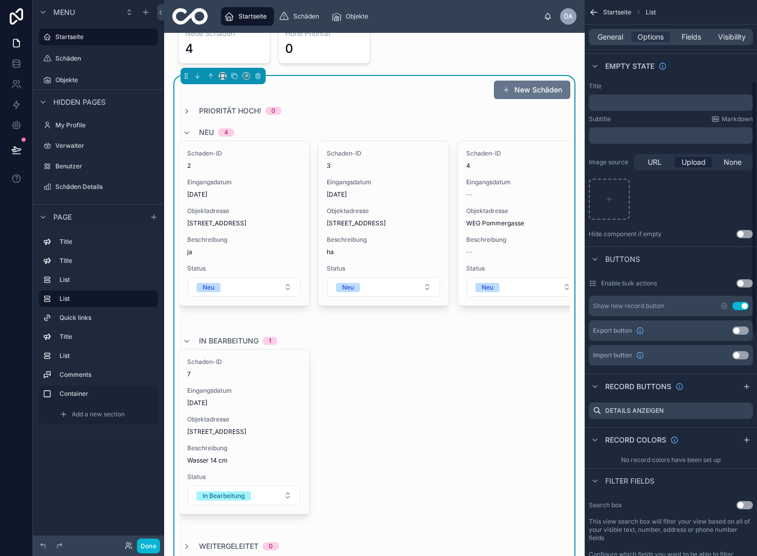
scroll to position [170, 0]
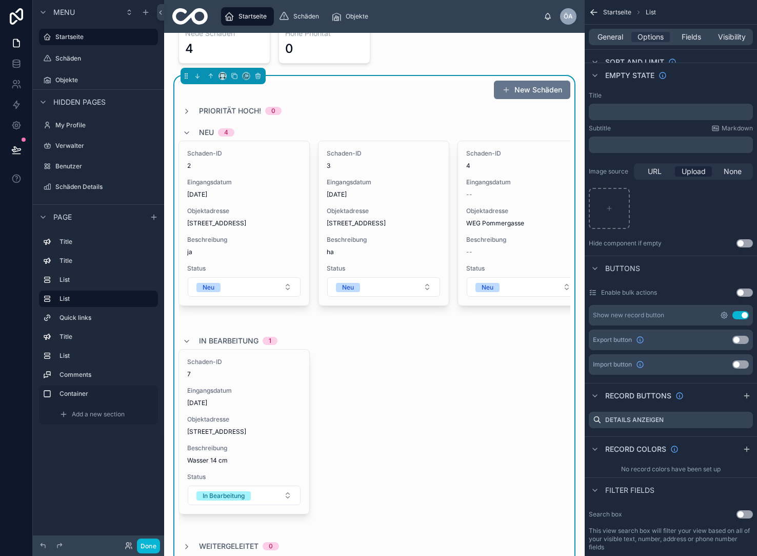
click at [726, 315] on icon "scrollable content" at bounding box center [724, 315] width 8 height 8
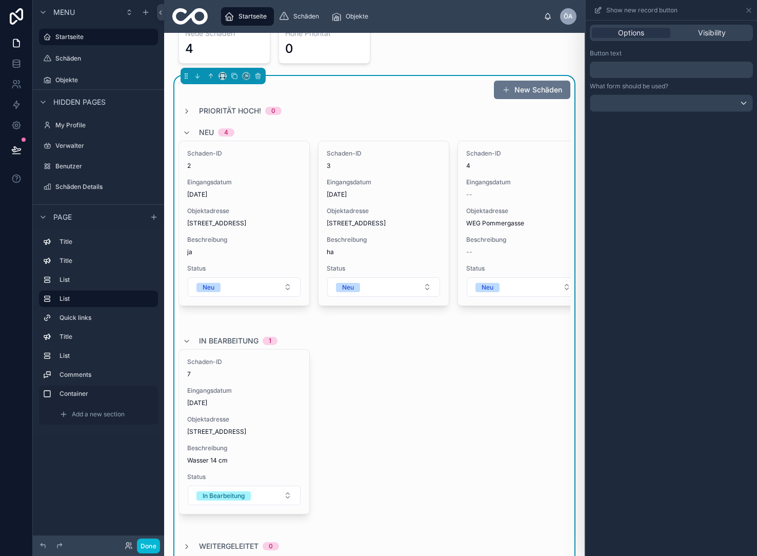
scroll to position [0, 0]
click at [704, 32] on span "Visibility" at bounding box center [712, 33] width 28 height 10
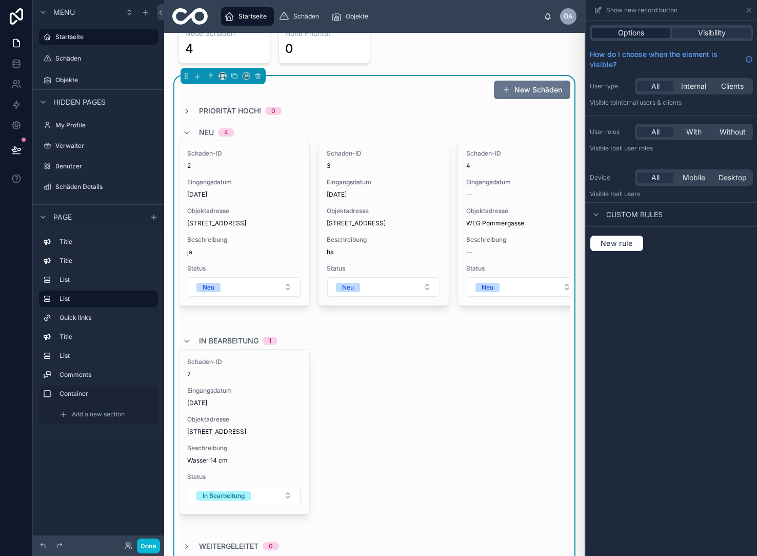
click at [629, 29] on span "Options" at bounding box center [631, 33] width 26 height 10
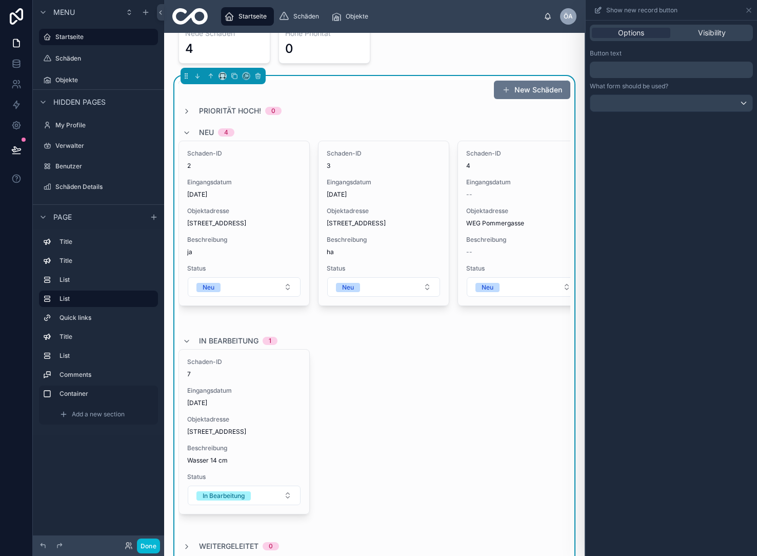
click at [634, 71] on p "﻿" at bounding box center [672, 70] width 157 height 12
click at [422, 111] on div "Priorität [PERSON_NAME]! 0" at bounding box center [375, 111] width 392 height 10
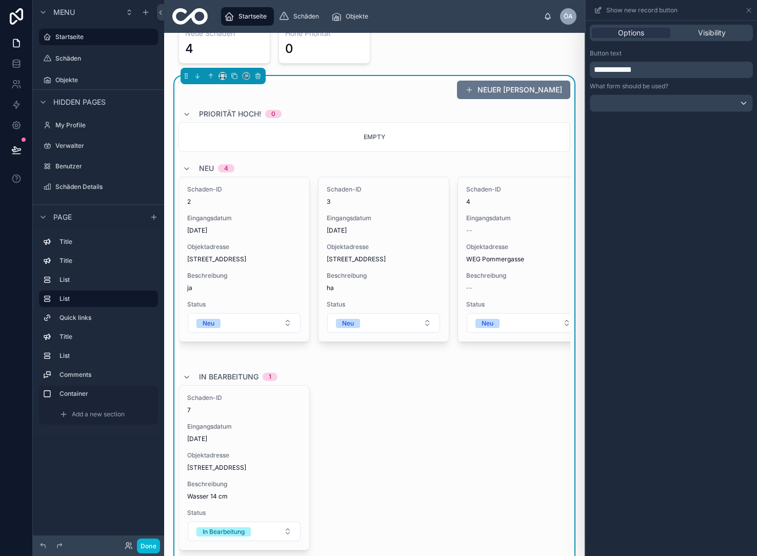
click at [632, 71] on span "**********" at bounding box center [613, 70] width 38 height 8
drag, startPoint x: 662, startPoint y: 68, endPoint x: 609, endPoint y: 70, distance: 52.9
click at [608, 71] on p "**********" at bounding box center [672, 70] width 157 height 12
click at [649, 291] on div "**********" at bounding box center [671, 288] width 171 height 535
click at [747, 102] on div at bounding box center [671, 103] width 162 height 16
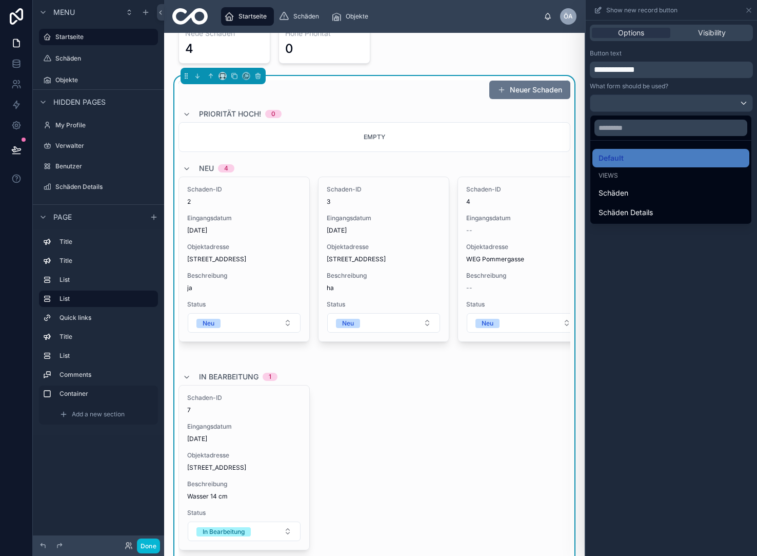
click at [736, 107] on div at bounding box center [671, 278] width 171 height 556
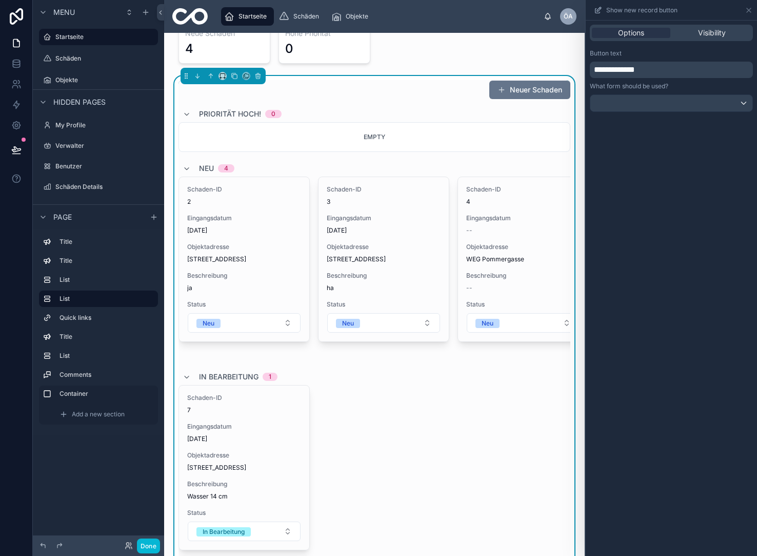
click at [736, 107] on div at bounding box center [671, 103] width 162 height 16
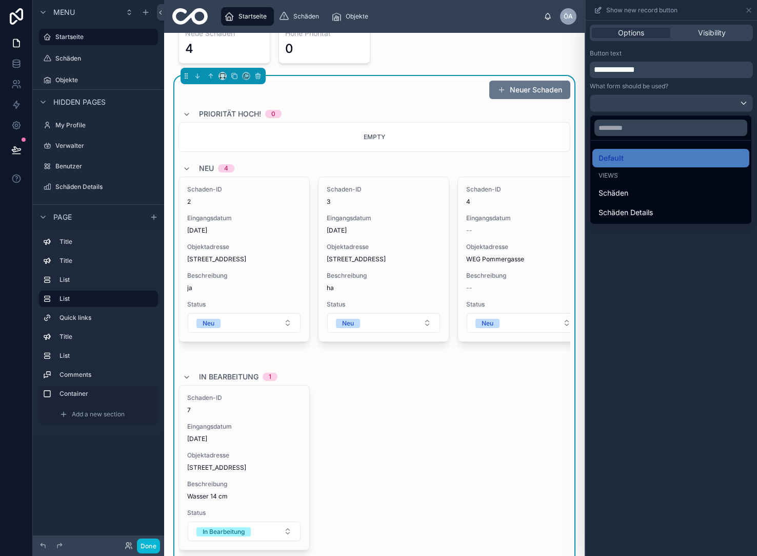
click at [691, 269] on div at bounding box center [671, 278] width 171 height 556
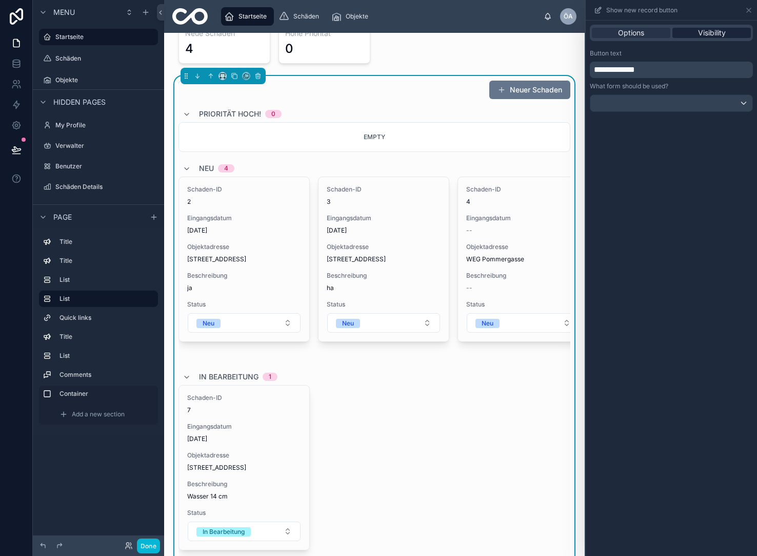
click at [717, 28] on span "Visibility" at bounding box center [712, 33] width 28 height 10
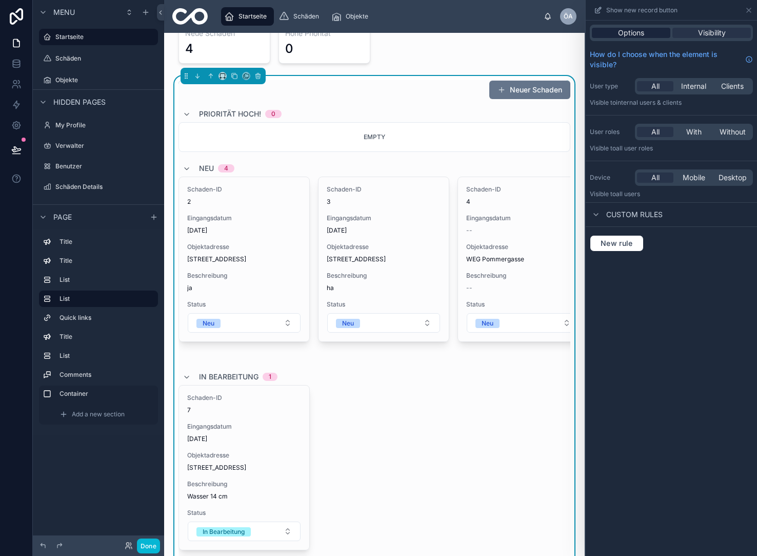
click at [624, 28] on span "Options" at bounding box center [631, 33] width 26 height 10
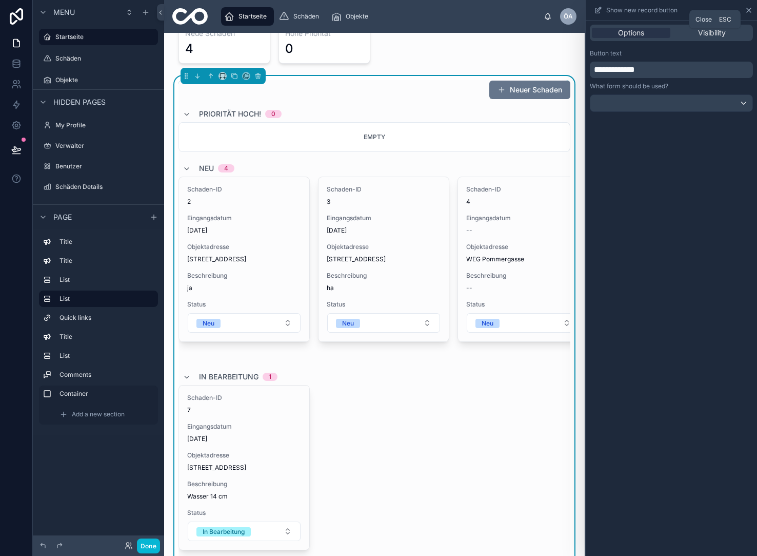
click at [752, 10] on icon at bounding box center [749, 10] width 8 height 8
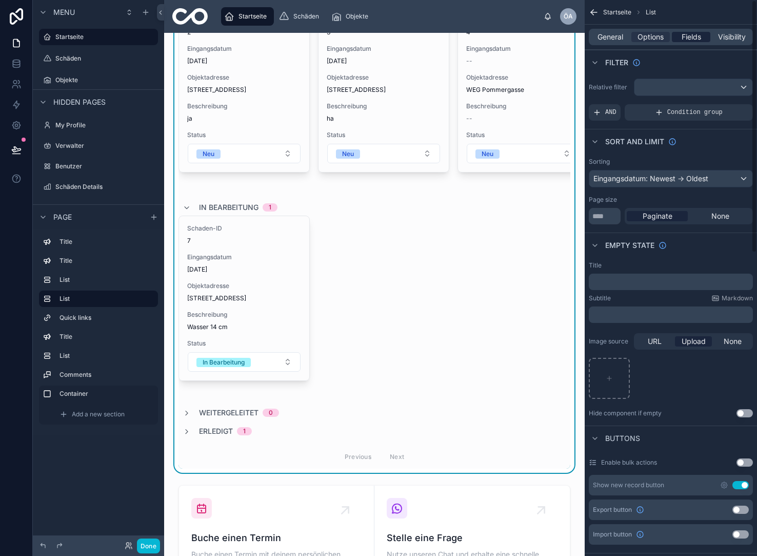
click at [692, 36] on span "Fields" at bounding box center [691, 37] width 19 height 10
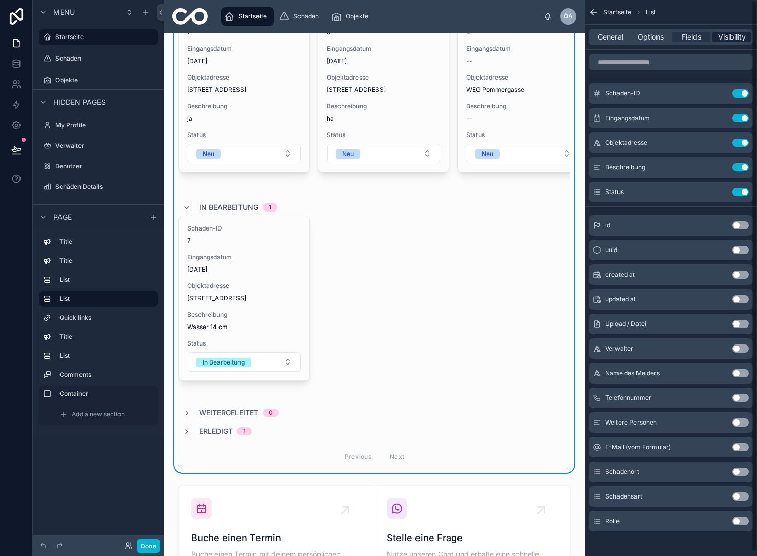
click at [738, 37] on span "Visibility" at bounding box center [732, 37] width 28 height 10
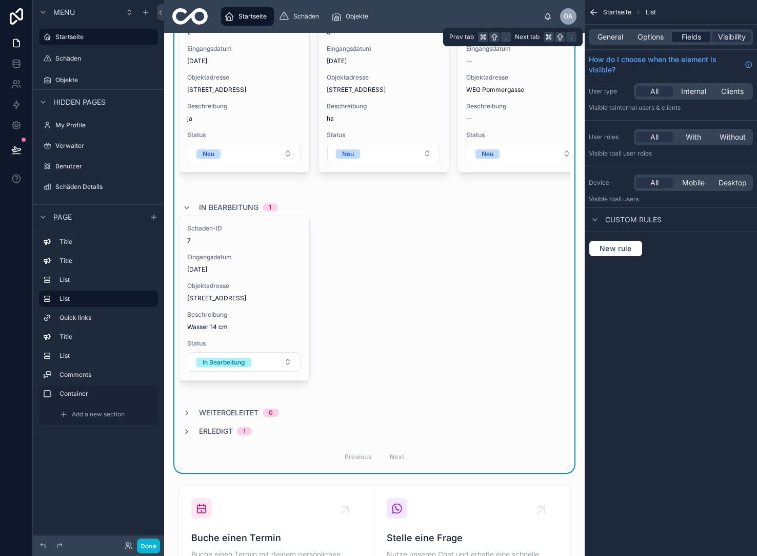
click at [693, 37] on span "Fields" at bounding box center [691, 37] width 19 height 10
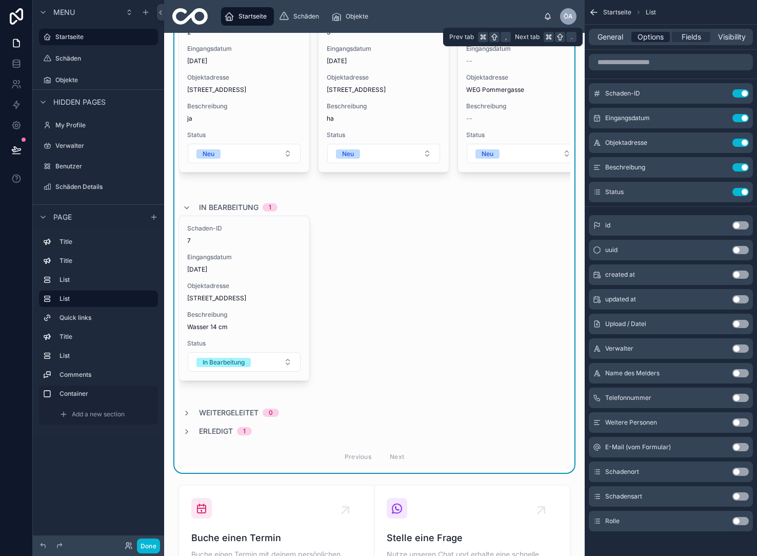
click at [647, 39] on span "Options" at bounding box center [651, 37] width 26 height 10
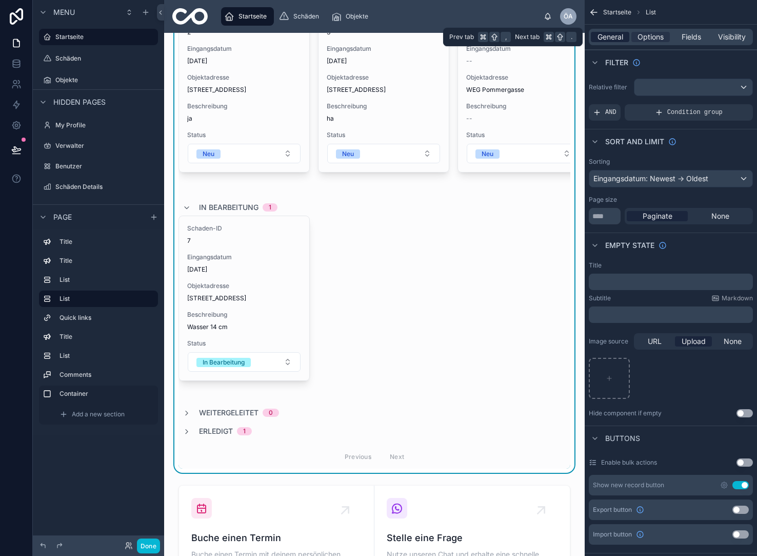
click at [622, 40] on span "General" at bounding box center [611, 37] width 26 height 10
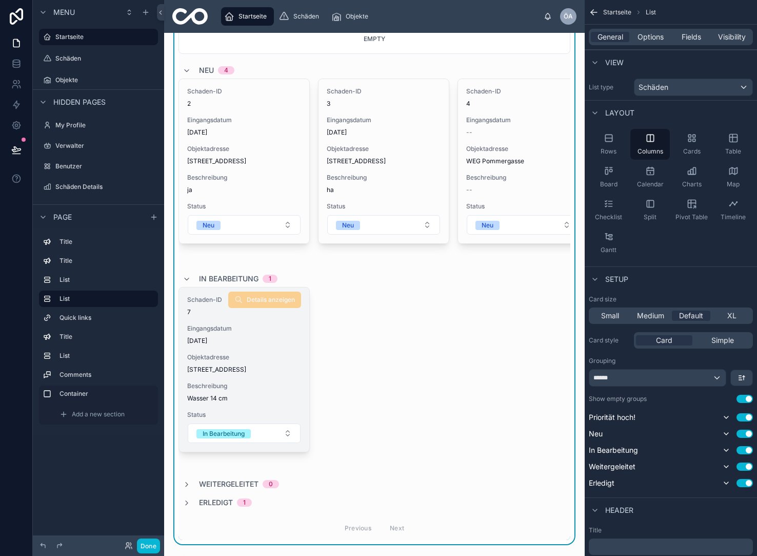
scroll to position [200, 0]
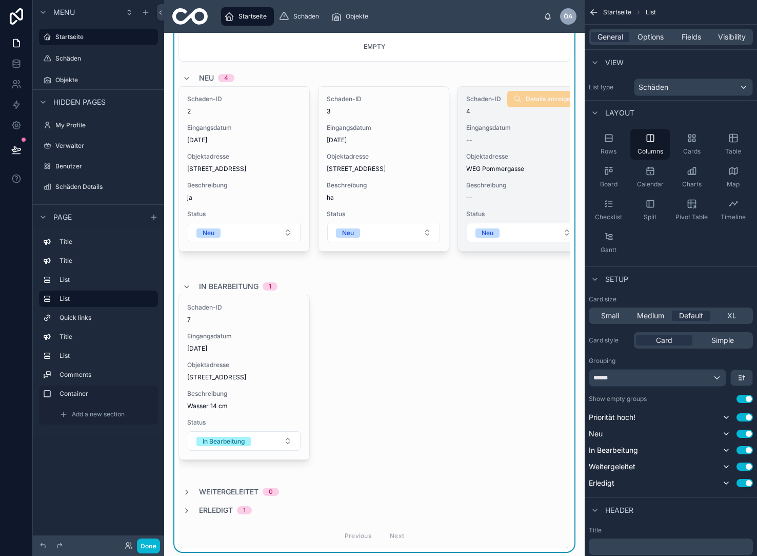
click at [549, 154] on span "Objektadresse" at bounding box center [523, 156] width 114 height 8
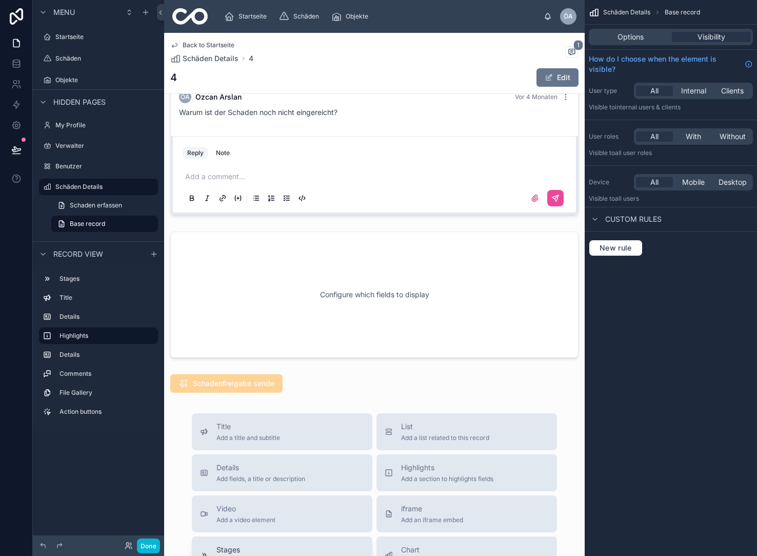
scroll to position [417, 0]
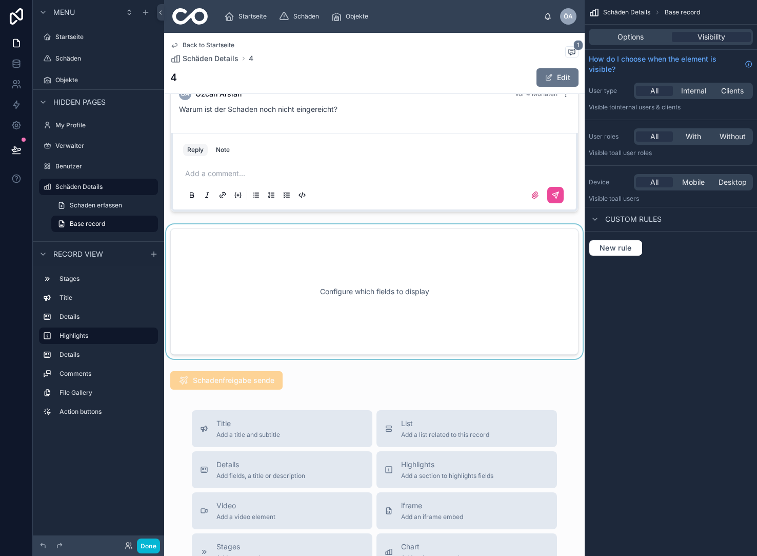
click at [374, 291] on div at bounding box center [374, 291] width 421 height 134
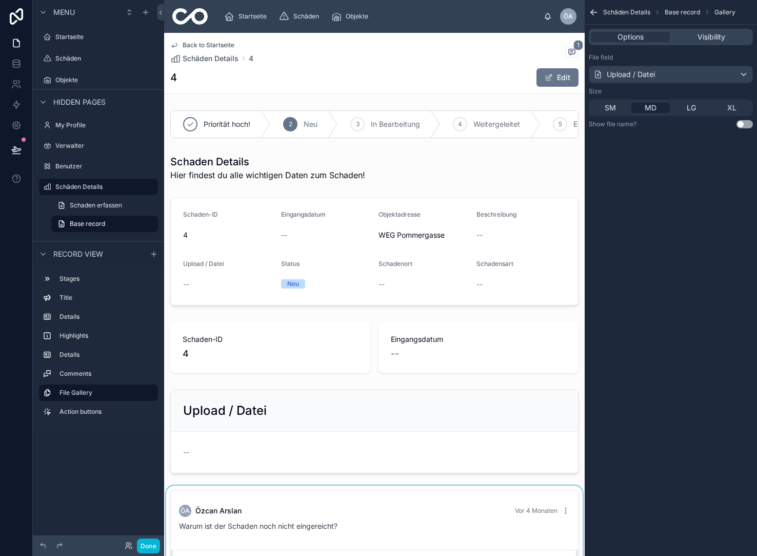
scroll to position [0, 0]
click at [91, 40] on label "Startseite" at bounding box center [96, 37] width 82 height 8
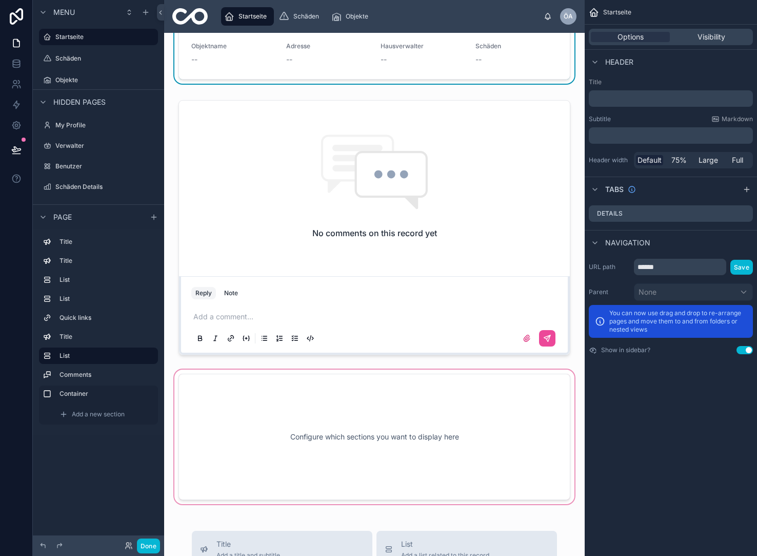
scroll to position [1025, 0]
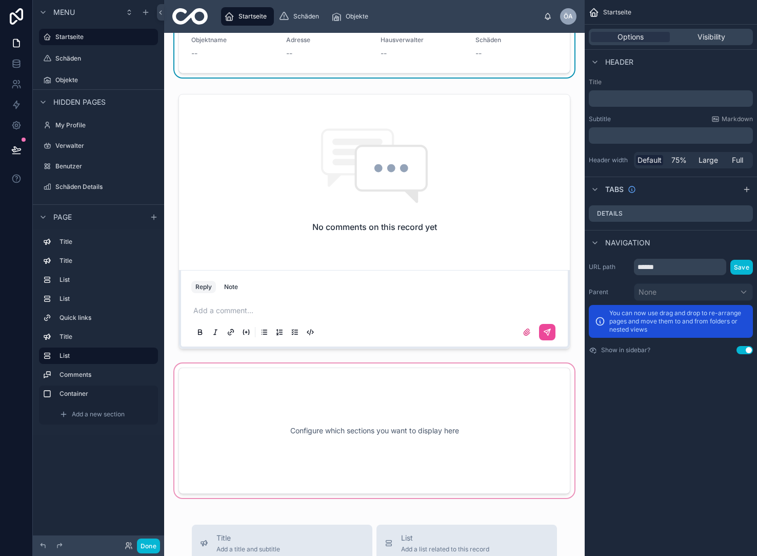
click at [399, 442] on div at bounding box center [374, 430] width 404 height 139
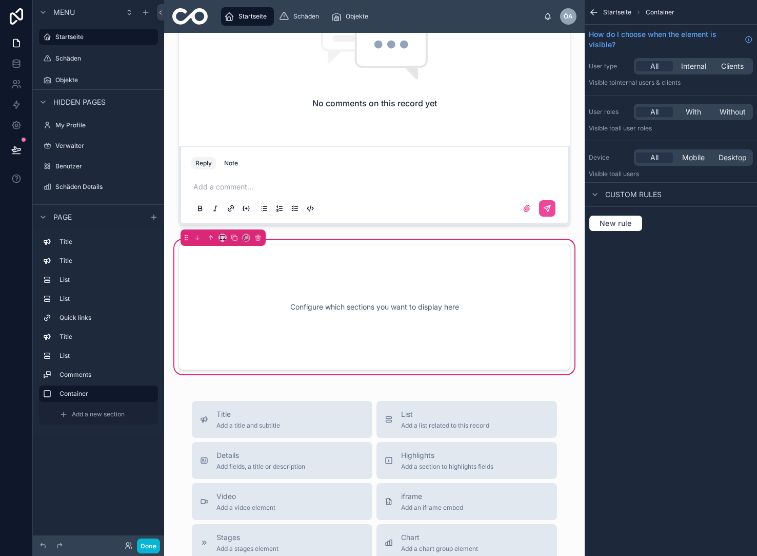
scroll to position [1198, 0]
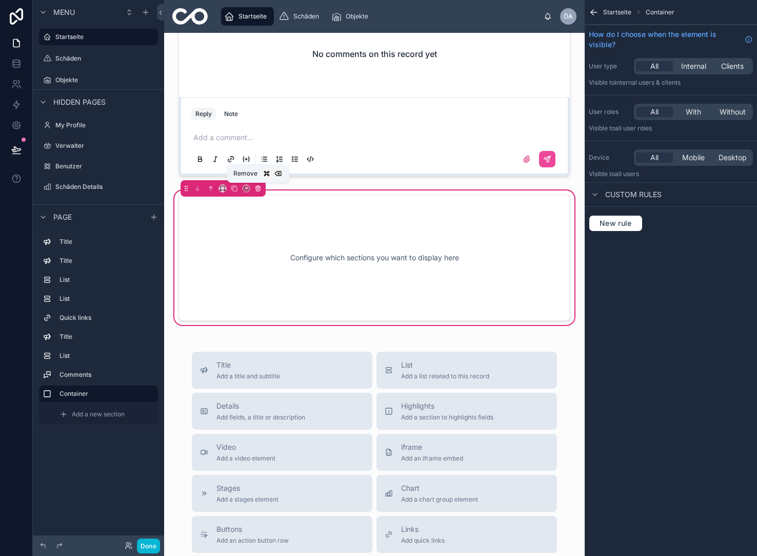
click at [255, 187] on icon at bounding box center [257, 188] width 7 height 7
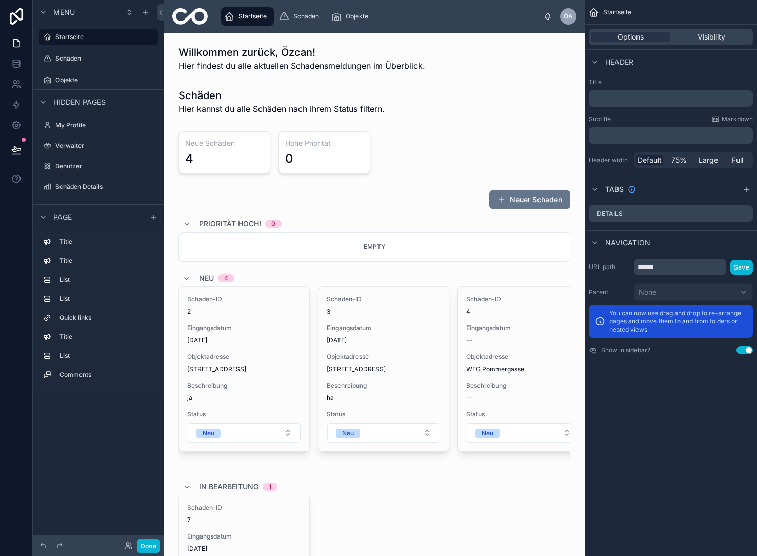
scroll to position [0, 1]
click at [357, 212] on div at bounding box center [374, 469] width 404 height 566
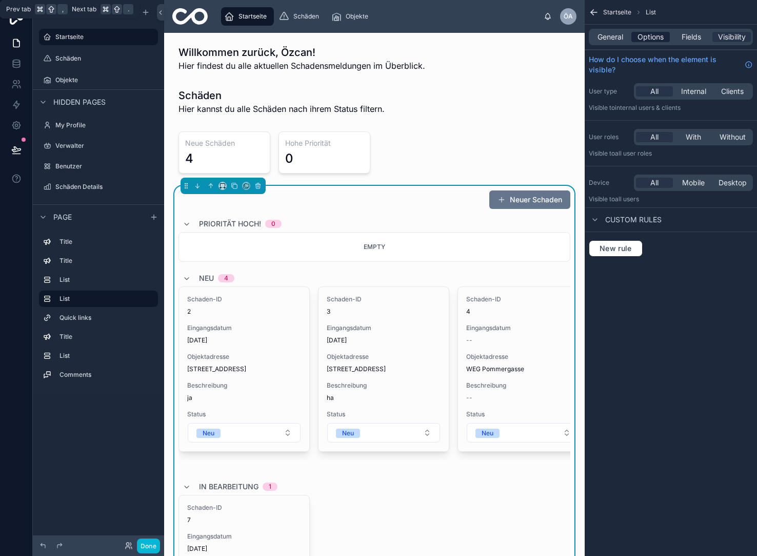
click at [645, 38] on span "Options" at bounding box center [651, 37] width 26 height 10
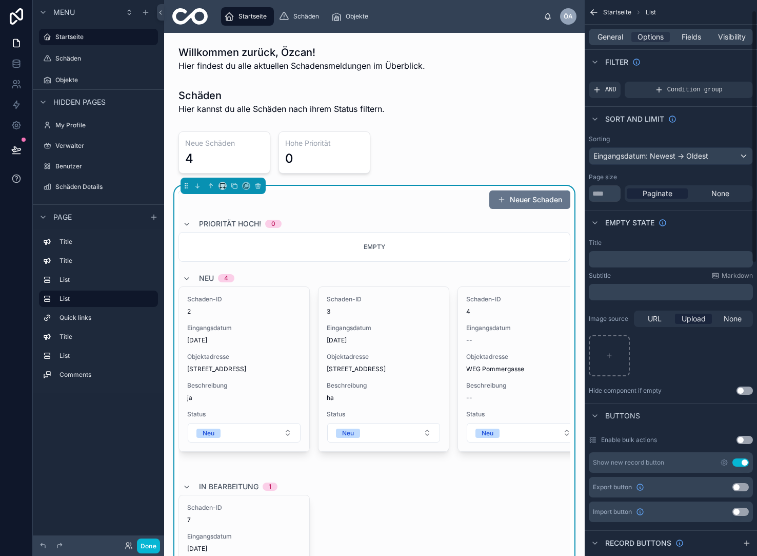
scroll to position [22, 0]
click at [608, 190] on input "**" at bounding box center [605, 194] width 32 height 16
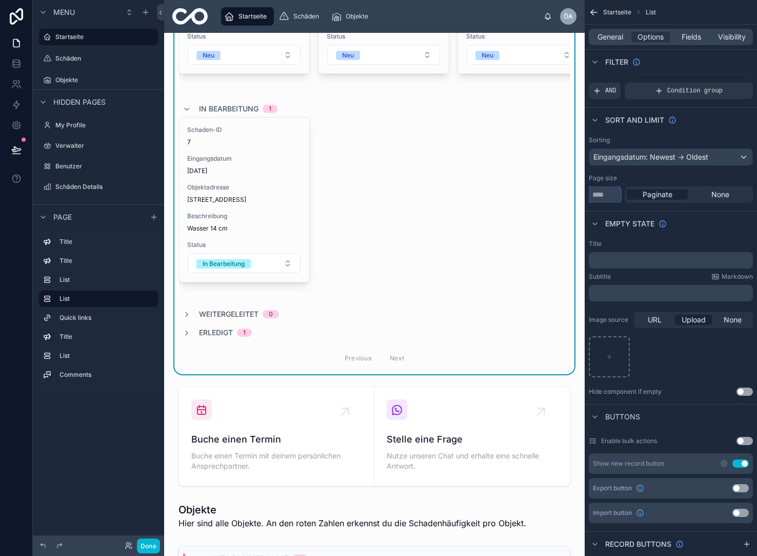
scroll to position [430, 0]
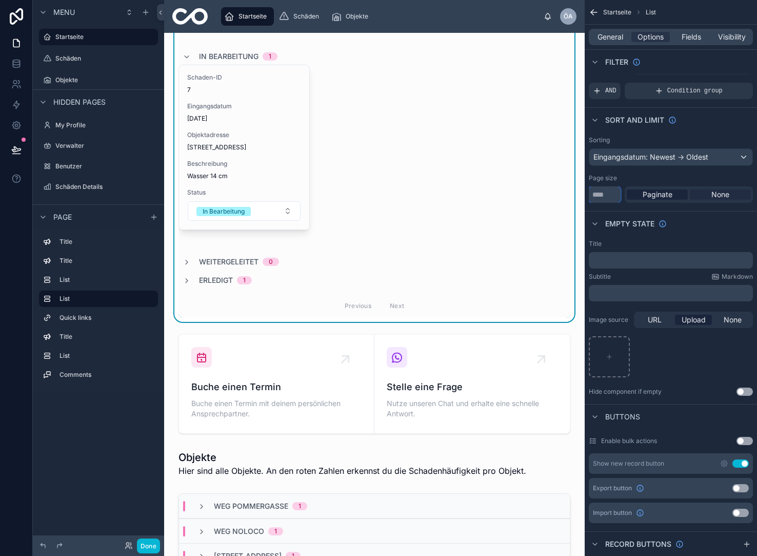
type input "****"
click at [722, 194] on span "None" at bounding box center [721, 194] width 18 height 10
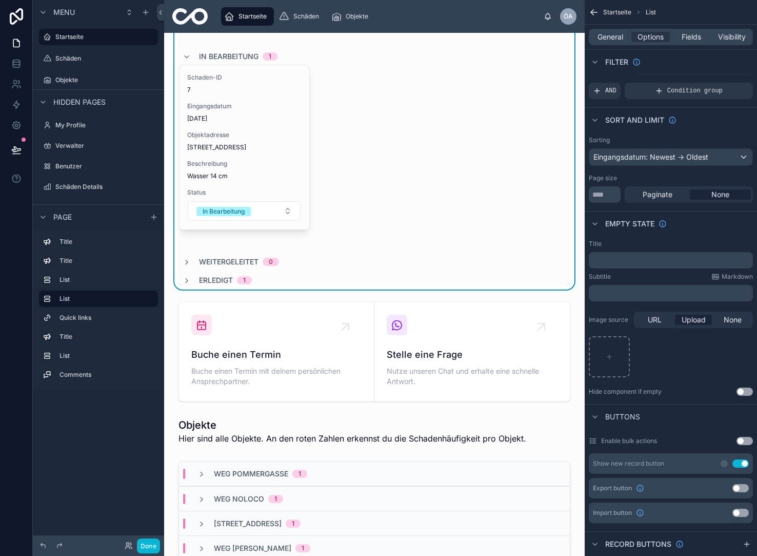
click at [315, 280] on div "Erledigt 1" at bounding box center [375, 280] width 392 height 10
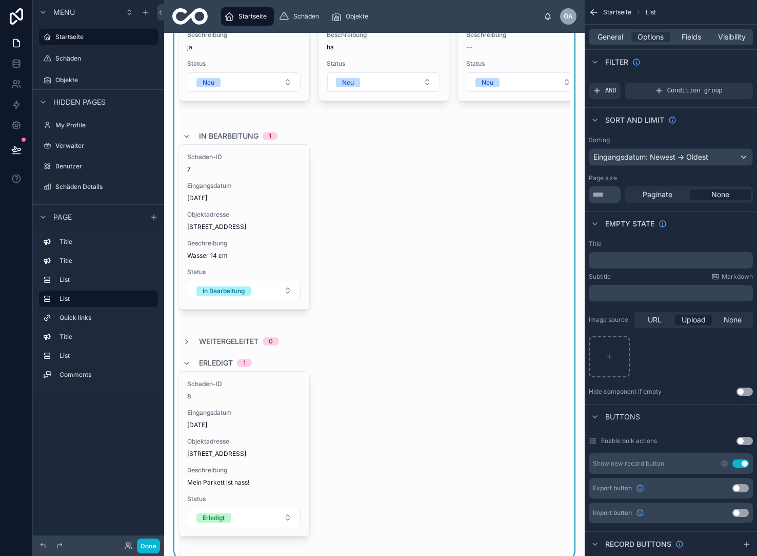
scroll to position [346, 0]
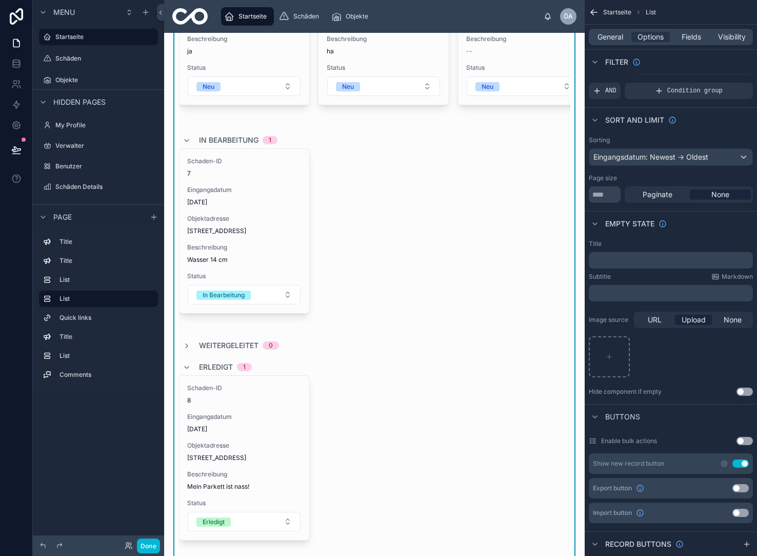
click at [212, 367] on span "Erledigt" at bounding box center [216, 367] width 34 height 10
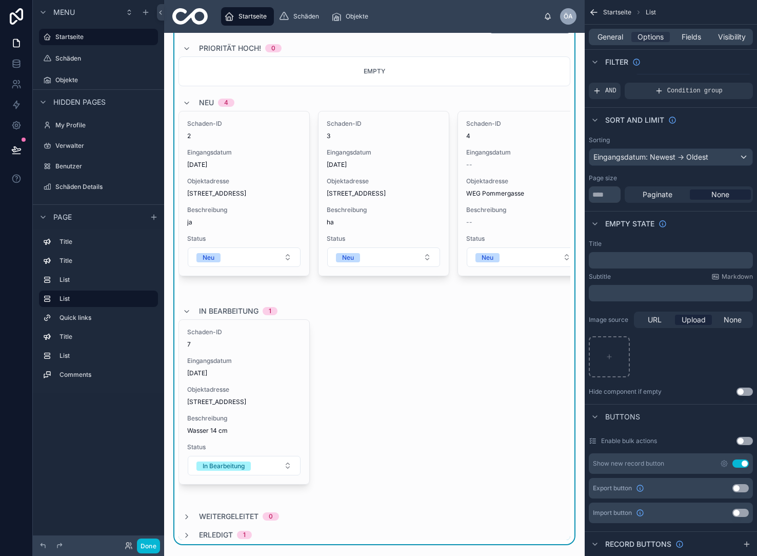
scroll to position [182, 0]
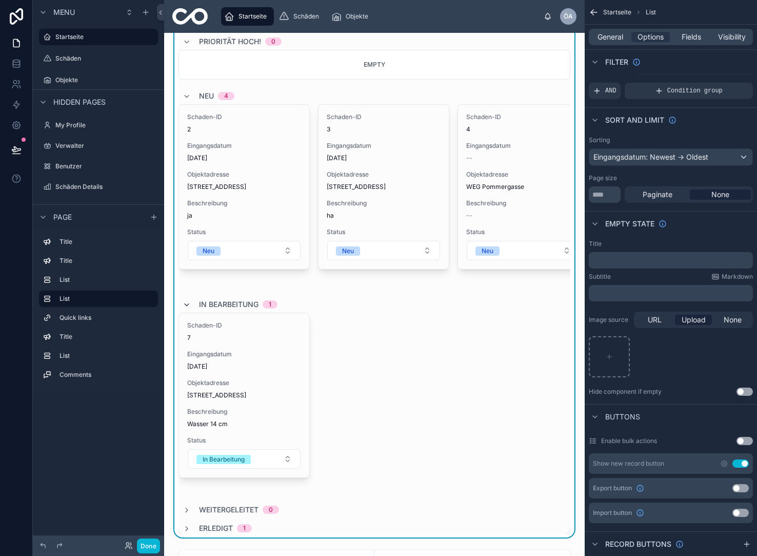
click at [190, 304] on icon at bounding box center [187, 305] width 8 height 8
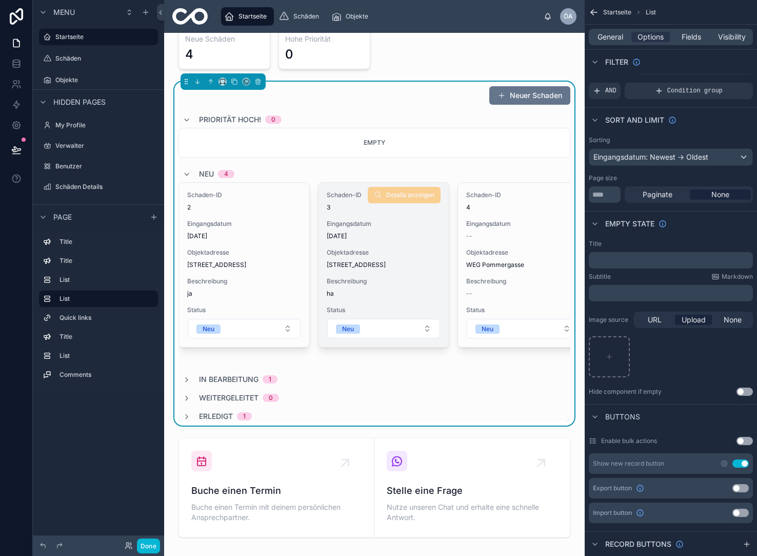
scroll to position [49, 0]
